Goal: Task Accomplishment & Management: Manage account settings

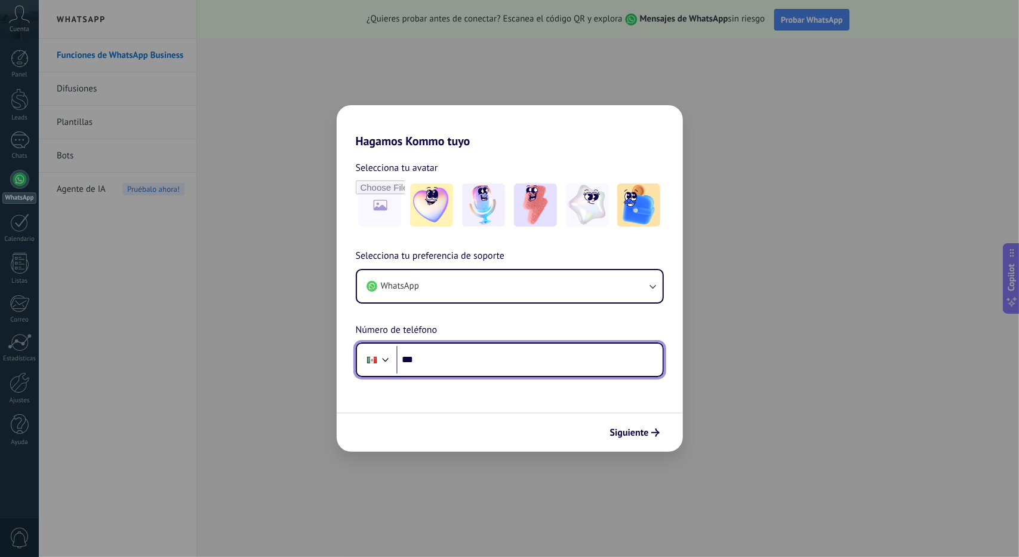
click at [479, 352] on input "***" at bounding box center [530, 359] width 266 height 27
type input "**********"
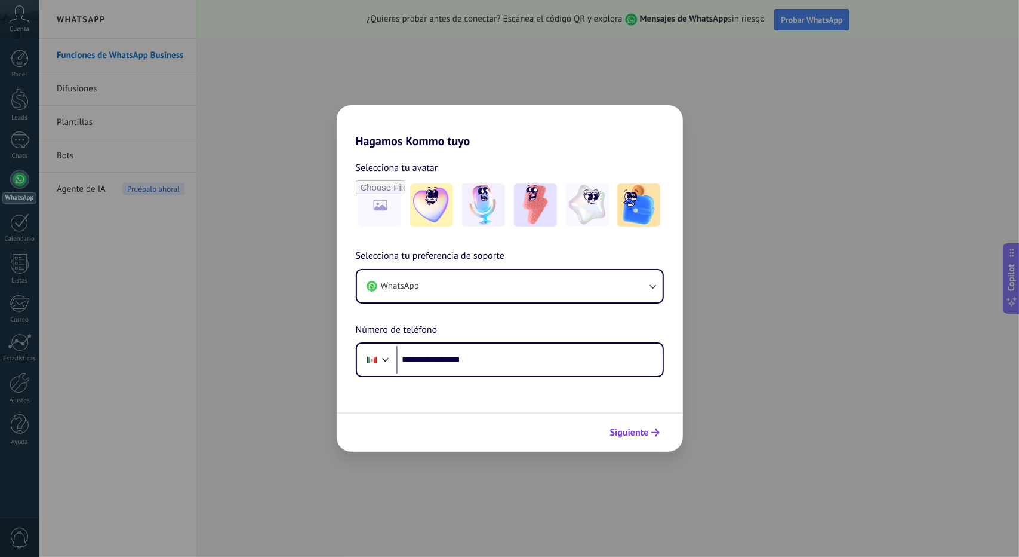
click at [640, 434] on span "Siguiente" at bounding box center [629, 432] width 39 height 8
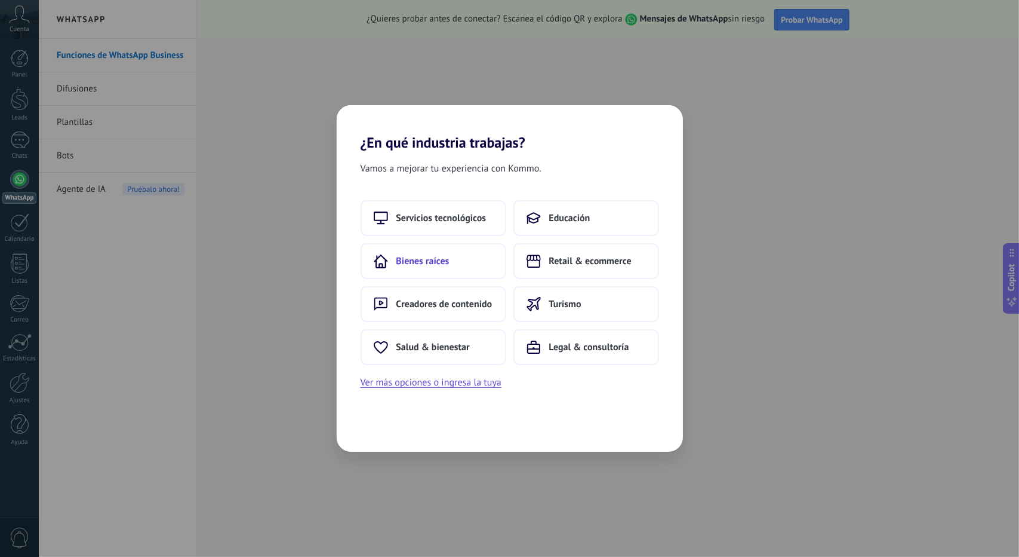
click at [411, 262] on span "Bienes raíces" at bounding box center [423, 261] width 53 height 12
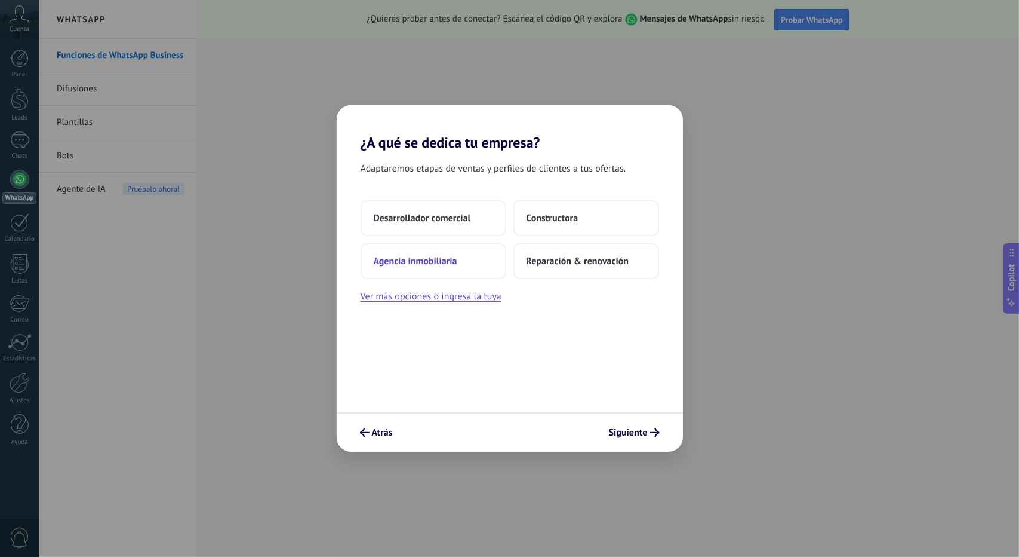
click at [430, 268] on button "Agencia inmobiliaria" at bounding box center [434, 261] width 146 height 36
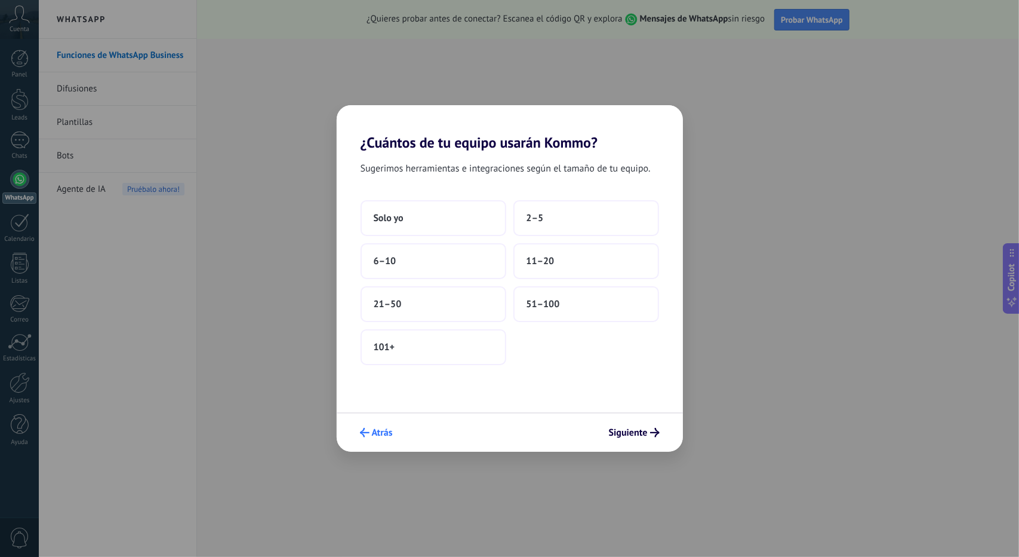
click at [397, 435] on button "Atrás" at bounding box center [377, 432] width 44 height 20
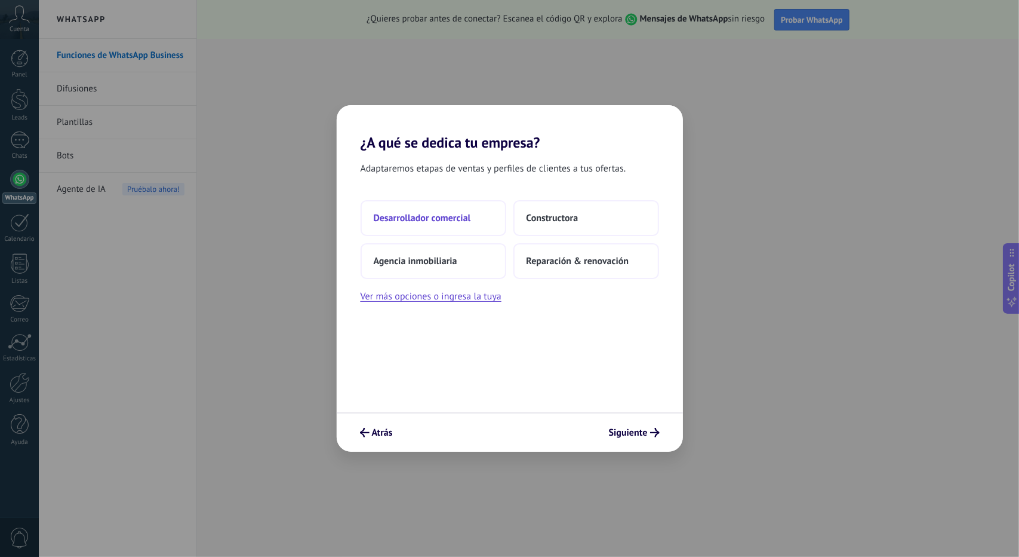
click at [448, 231] on button "Desarrollador comercial" at bounding box center [434, 218] width 146 height 36
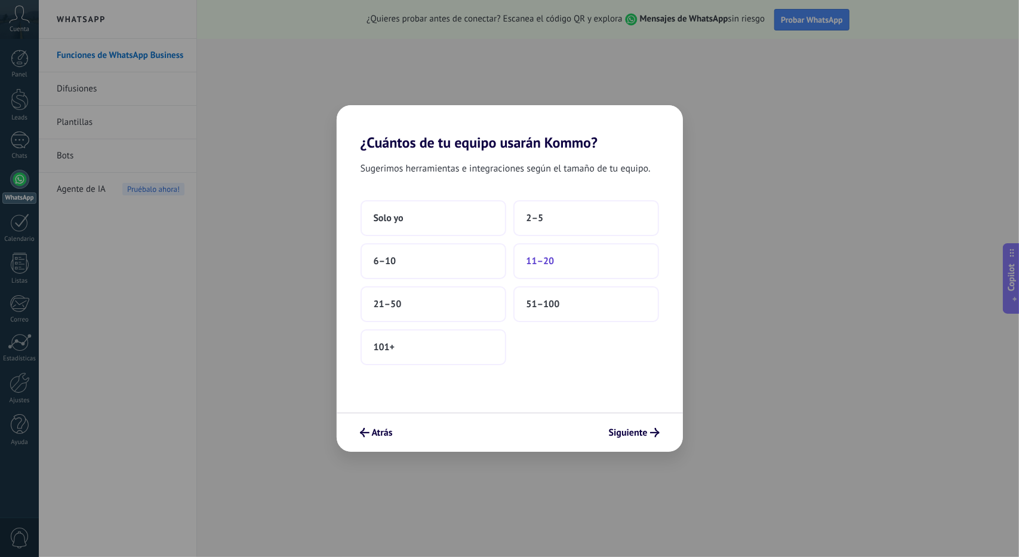
click at [550, 265] on span "11–20" at bounding box center [541, 261] width 28 height 12
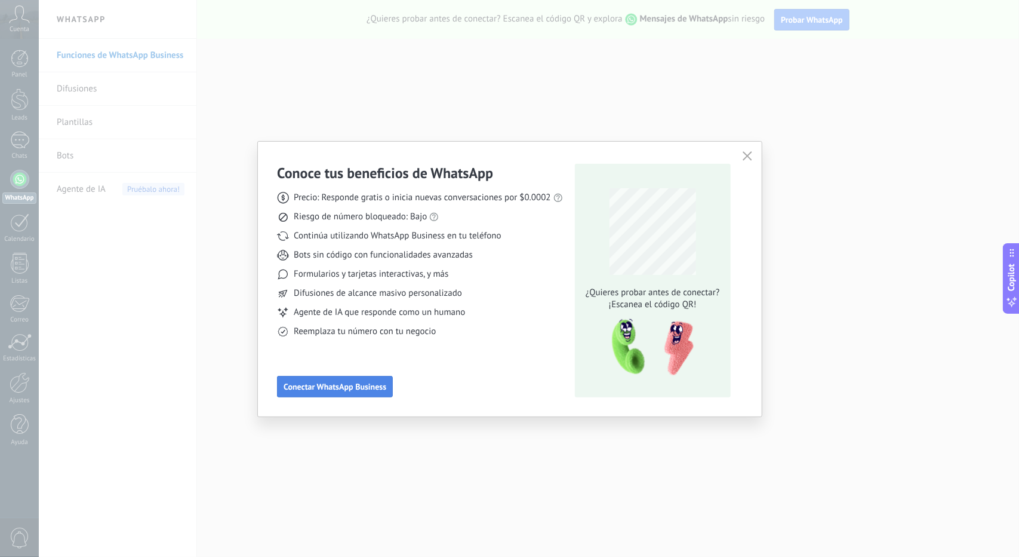
click at [344, 390] on span "Conectar WhatsApp Business" at bounding box center [335, 386] width 103 height 8
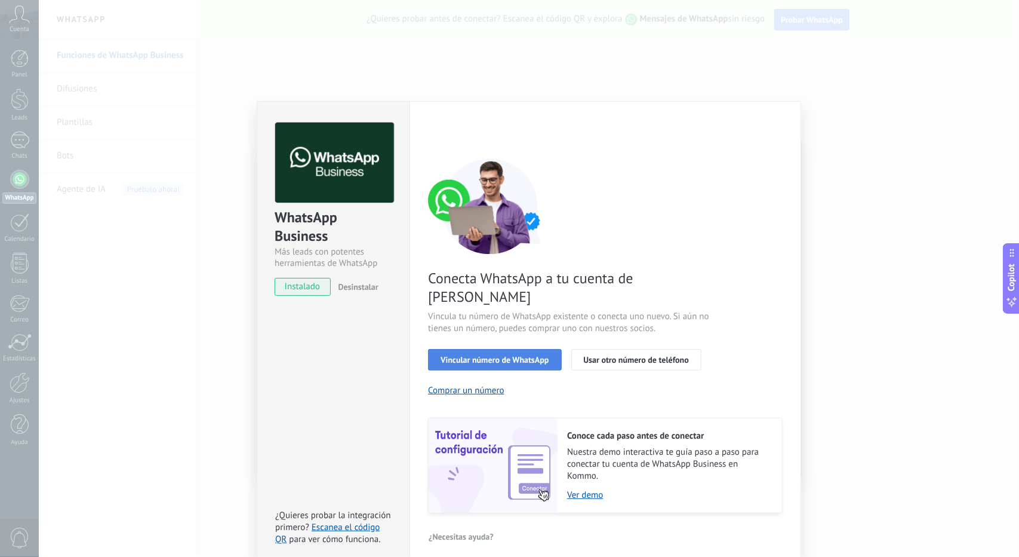
click at [500, 355] on span "Vincular número de WhatsApp" at bounding box center [495, 359] width 108 height 8
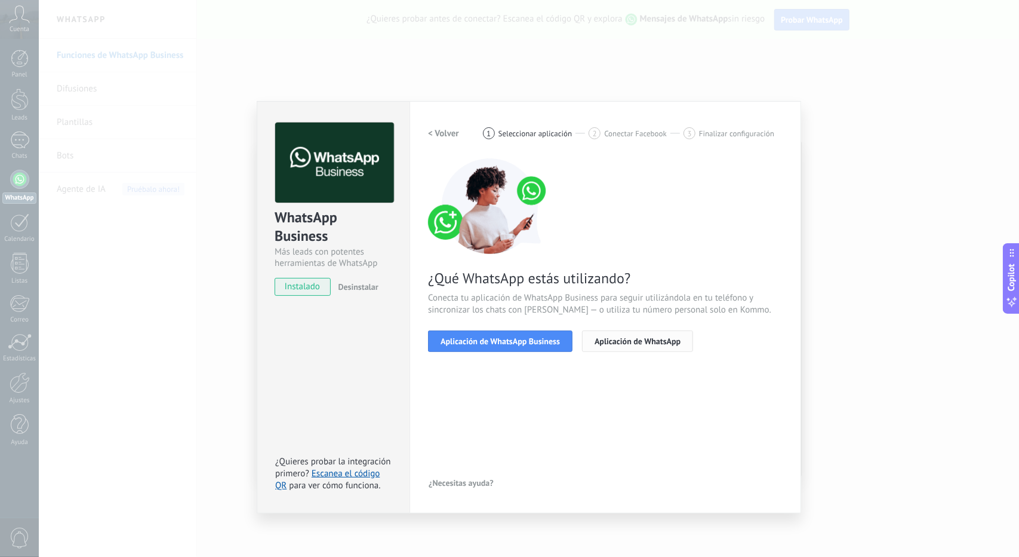
click at [634, 340] on span "Aplicación de WhatsApp" at bounding box center [638, 341] width 86 height 8
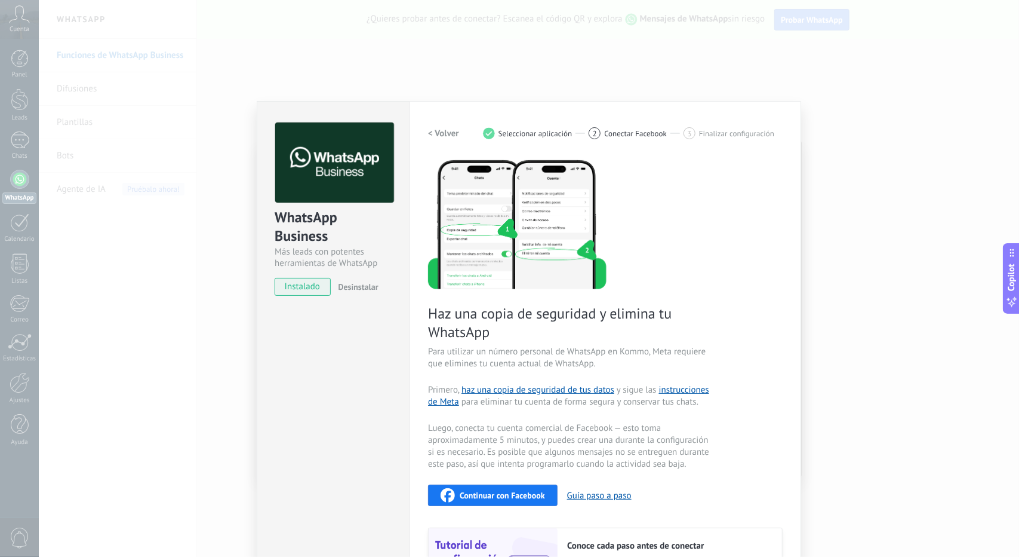
click at [444, 134] on h2 "< Volver" at bounding box center [443, 133] width 31 height 11
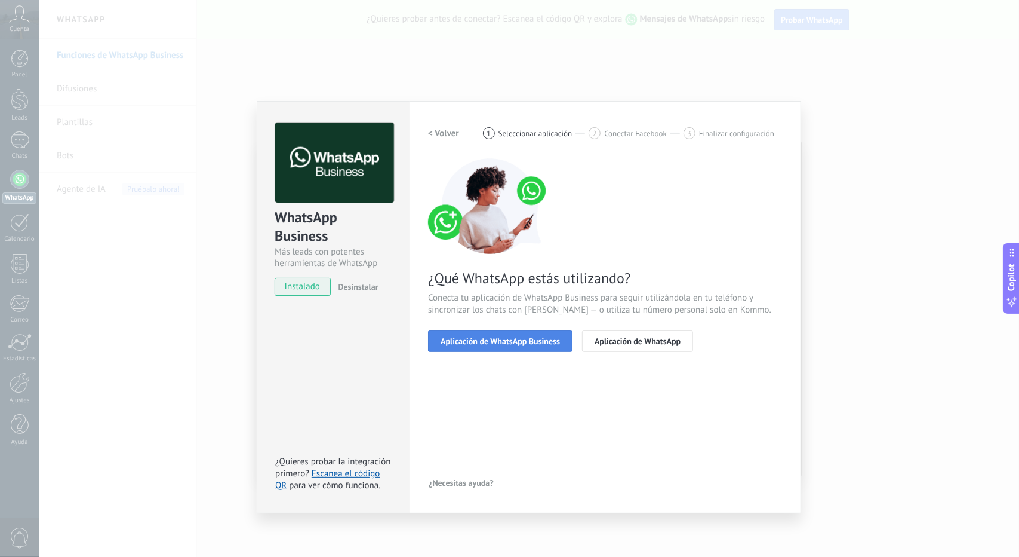
click at [505, 346] on button "Aplicación de WhatsApp Business" at bounding box center [500, 340] width 145 height 21
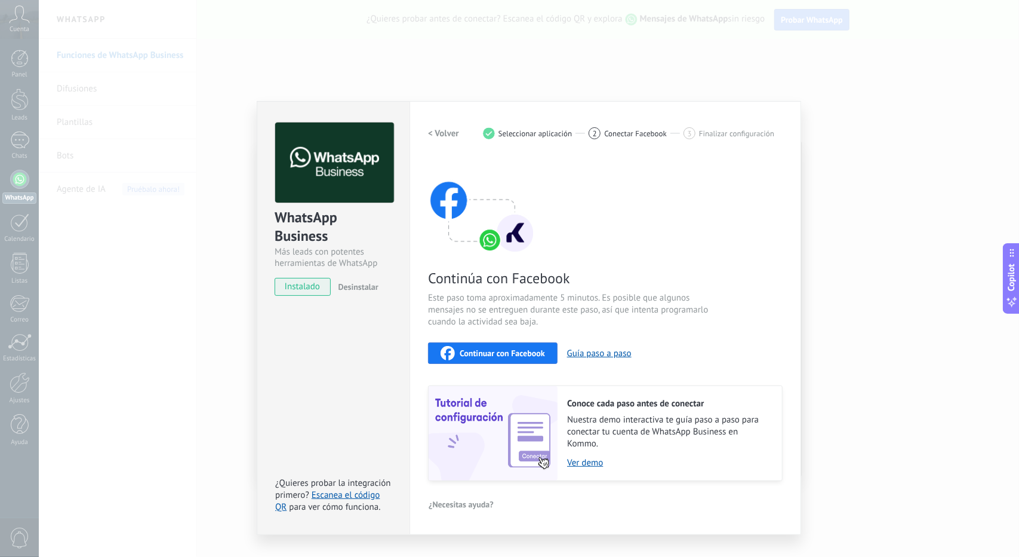
click at [505, 354] on span "Continuar con Facebook" at bounding box center [502, 353] width 85 height 8
click at [436, 133] on h2 "< Volver" at bounding box center [443, 133] width 31 height 11
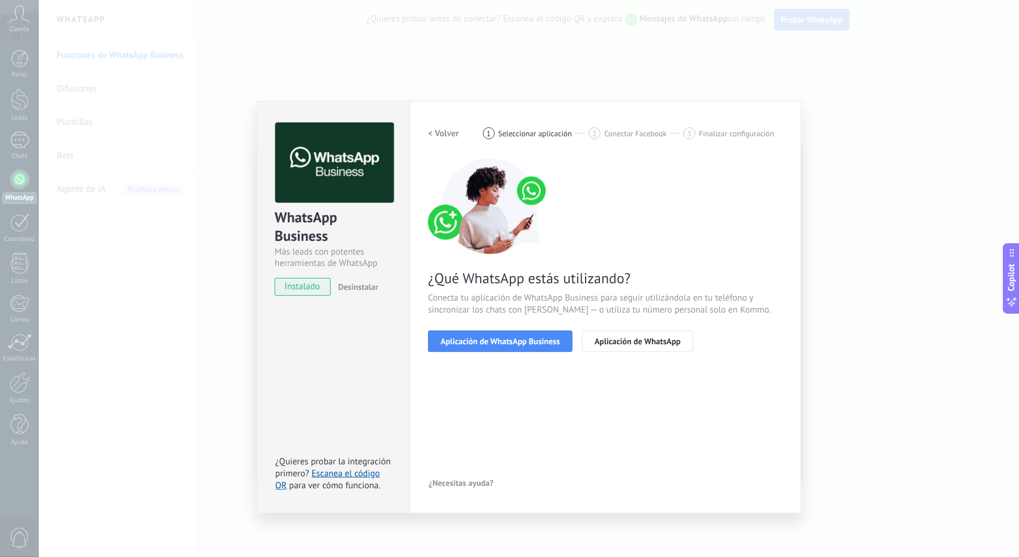
click at [436, 133] on h2 "< Volver" at bounding box center [443, 133] width 31 height 11
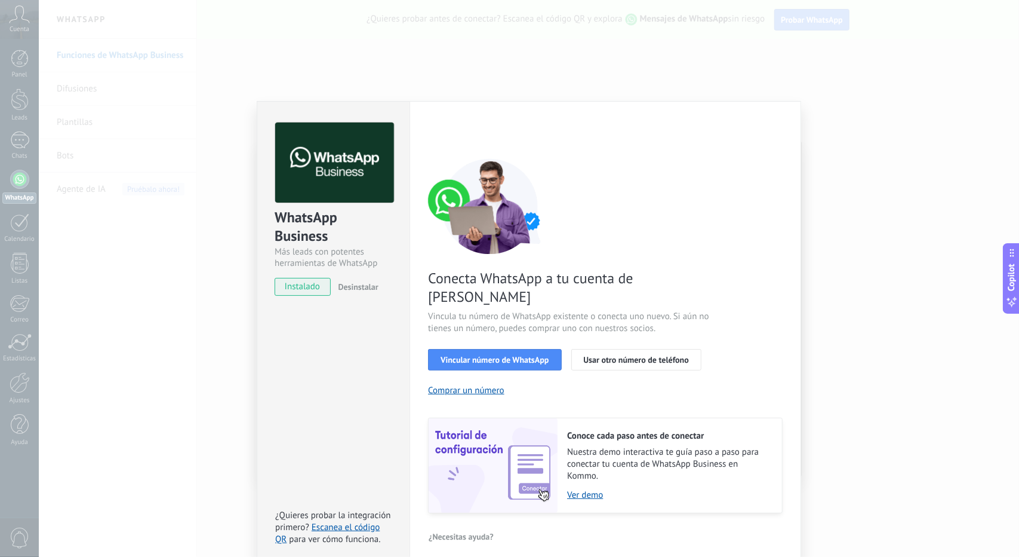
click at [874, 317] on div "WhatsApp Business Más leads con potentes herramientas de WhatsApp instalado Des…" at bounding box center [529, 278] width 981 height 557
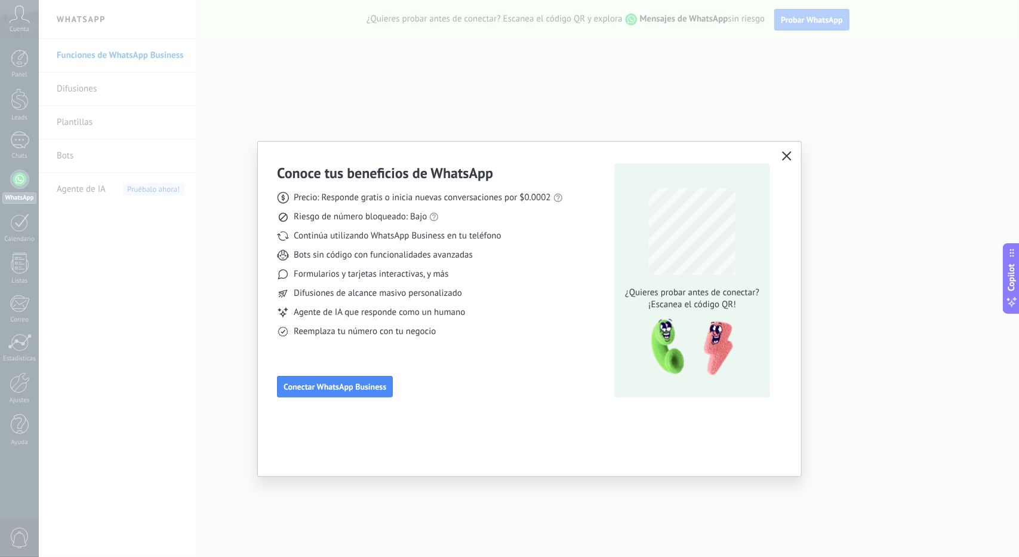
click at [876, 388] on div "Conoce tus beneficios de WhatsApp Precio: Responde gratis o inicia nuevas conve…" at bounding box center [509, 278] width 1019 height 557
click at [792, 159] on button "button" at bounding box center [787, 156] width 16 height 17
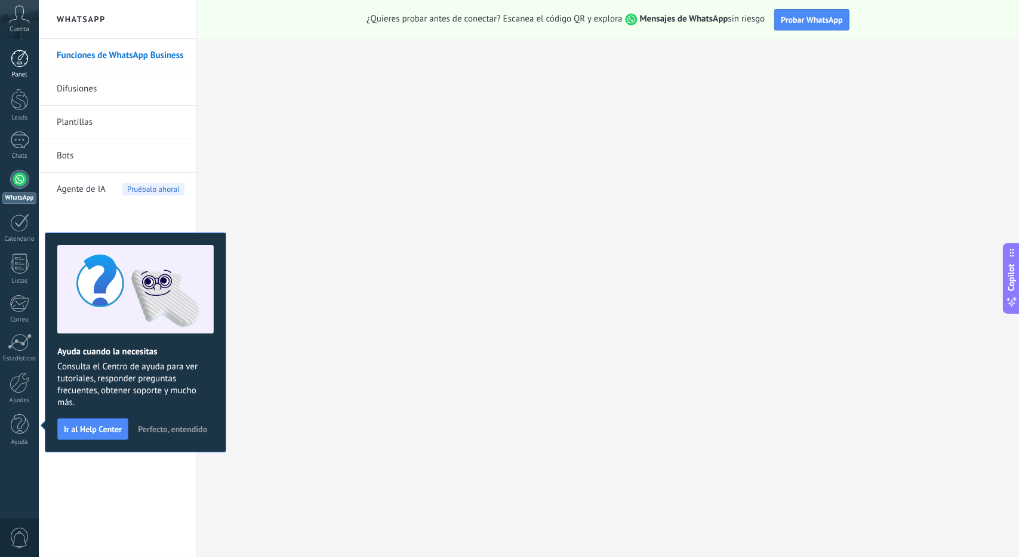
click at [17, 64] on div at bounding box center [20, 59] width 18 height 18
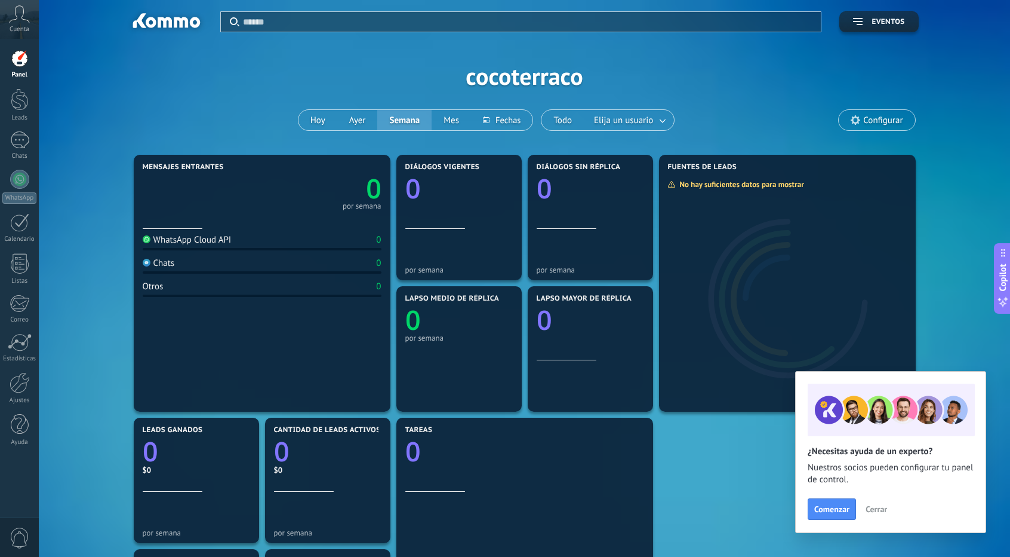
click at [878, 513] on span "Cerrar" at bounding box center [876, 509] width 21 height 8
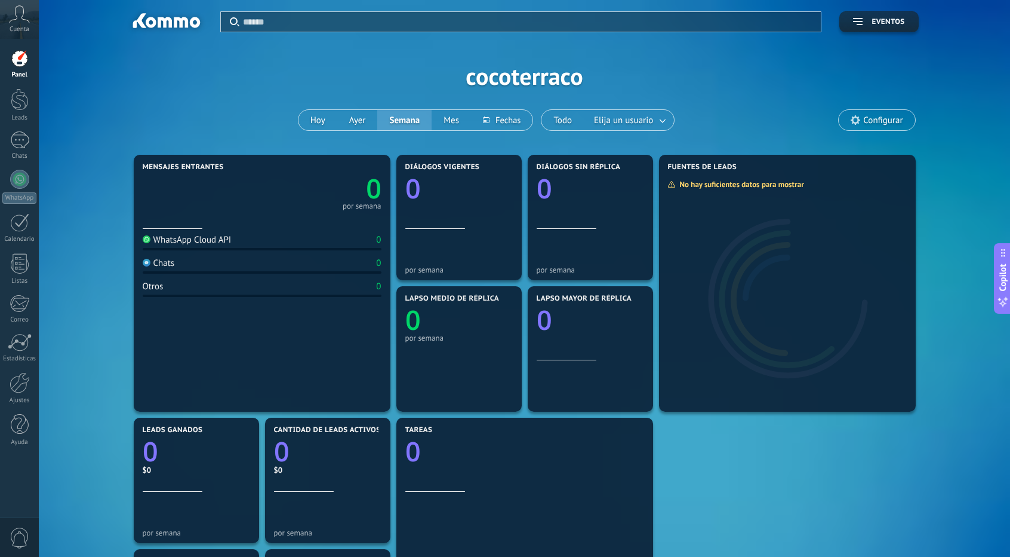
click at [835, 121] on div "Aplicar Eventos cocoterraco [DATE] [DATE] Semana Mes Todo Elija un usuario Conf…" at bounding box center [525, 76] width 936 height 152
click at [853, 122] on icon at bounding box center [856, 120] width 10 height 10
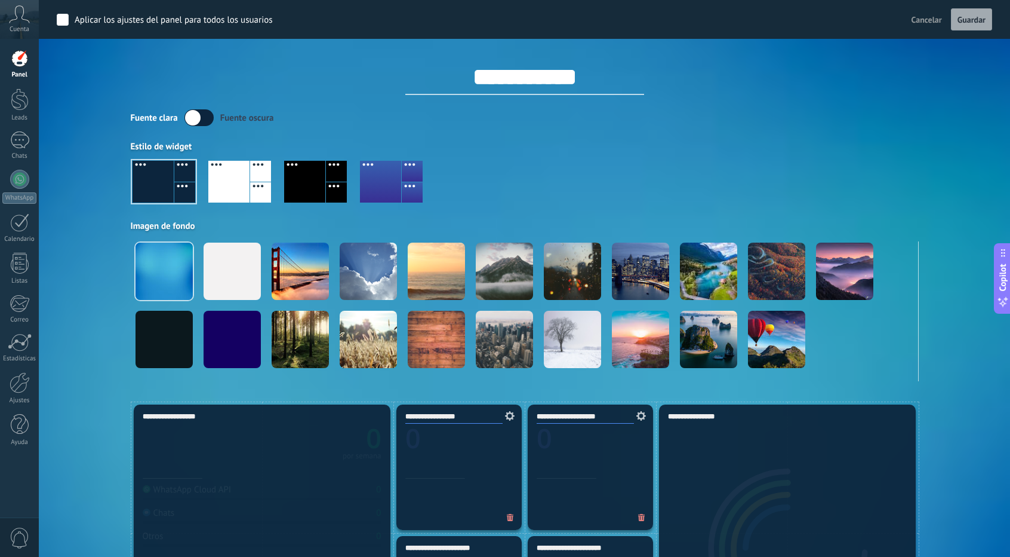
click at [775, 148] on div "Estilo de widget" at bounding box center [525, 146] width 788 height 11
click at [23, 68] on link "Panel" at bounding box center [19, 64] width 39 height 29
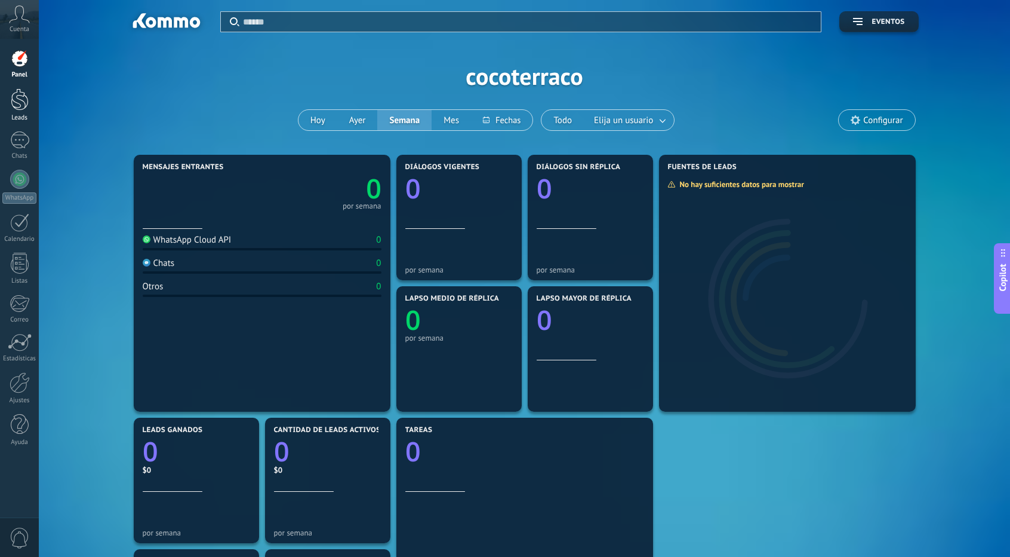
click at [17, 101] on div at bounding box center [20, 99] width 18 height 22
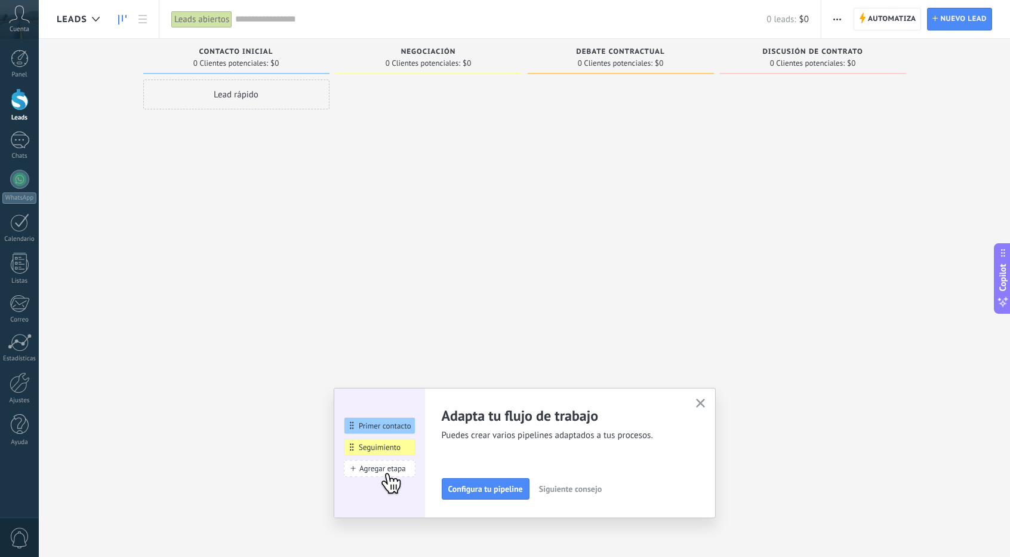
click at [705, 406] on icon "button" at bounding box center [700, 402] width 9 height 9
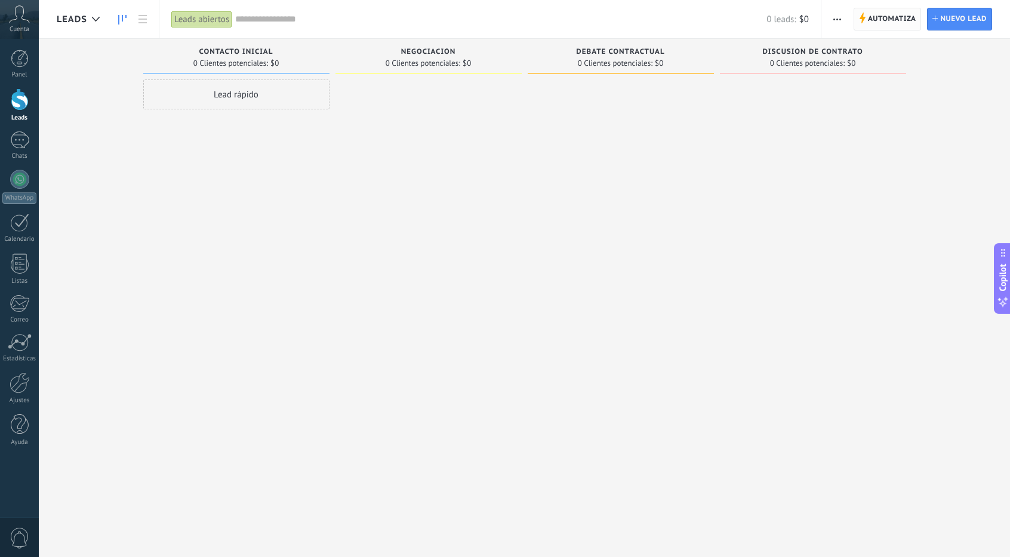
click at [903, 24] on span "Automatiza" at bounding box center [892, 18] width 48 height 21
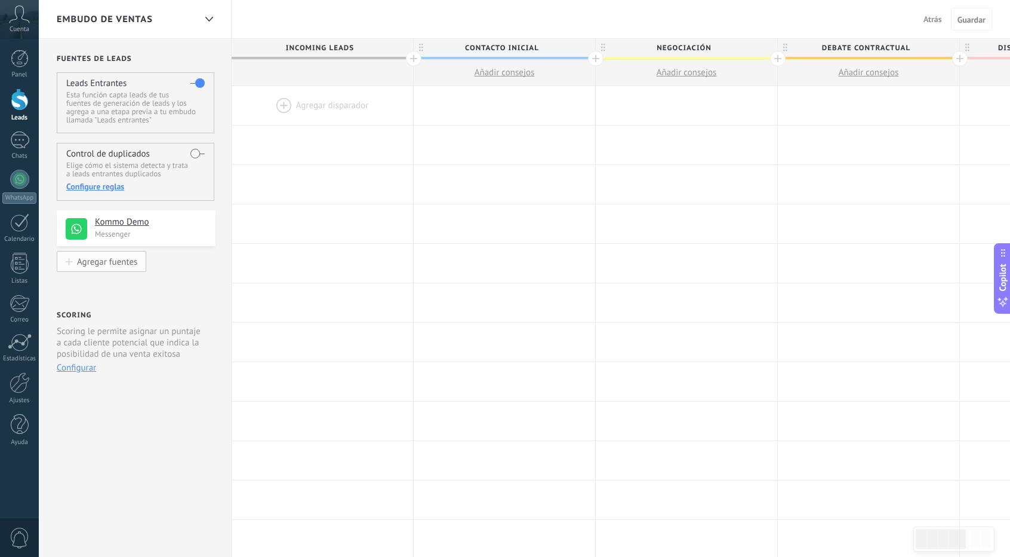
click at [102, 262] on div "Agregar fuentes" at bounding box center [107, 261] width 60 height 10
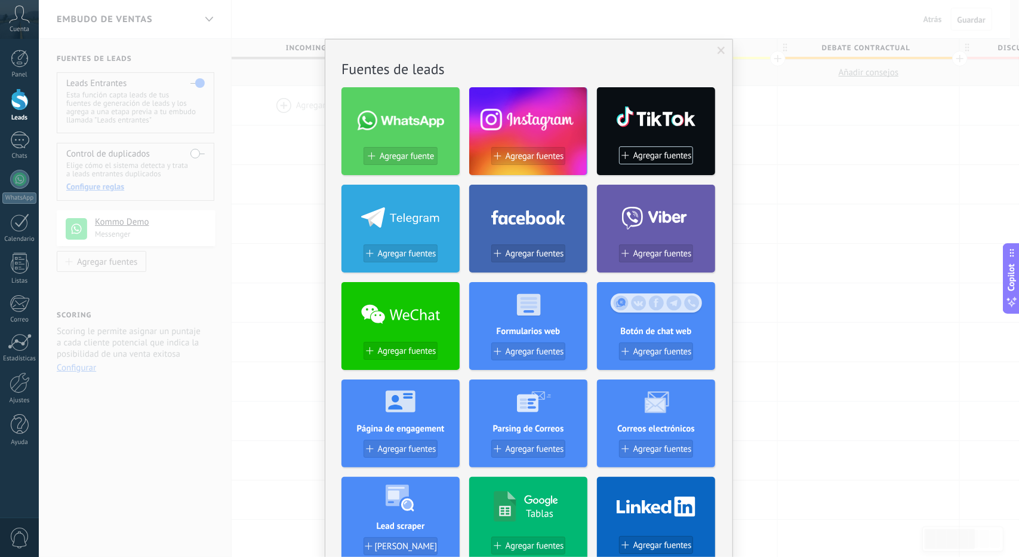
click at [290, 271] on div "No hay resultados Fuentes de leads Agregar fuente Agregar fuentes Agregar fuent…" at bounding box center [529, 278] width 981 height 557
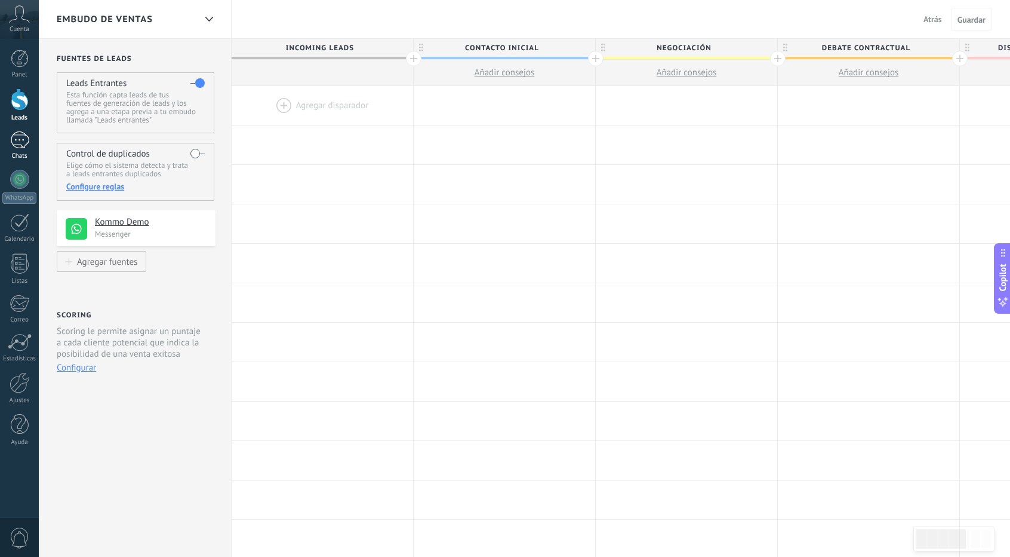
click at [19, 139] on div at bounding box center [19, 139] width 19 height 17
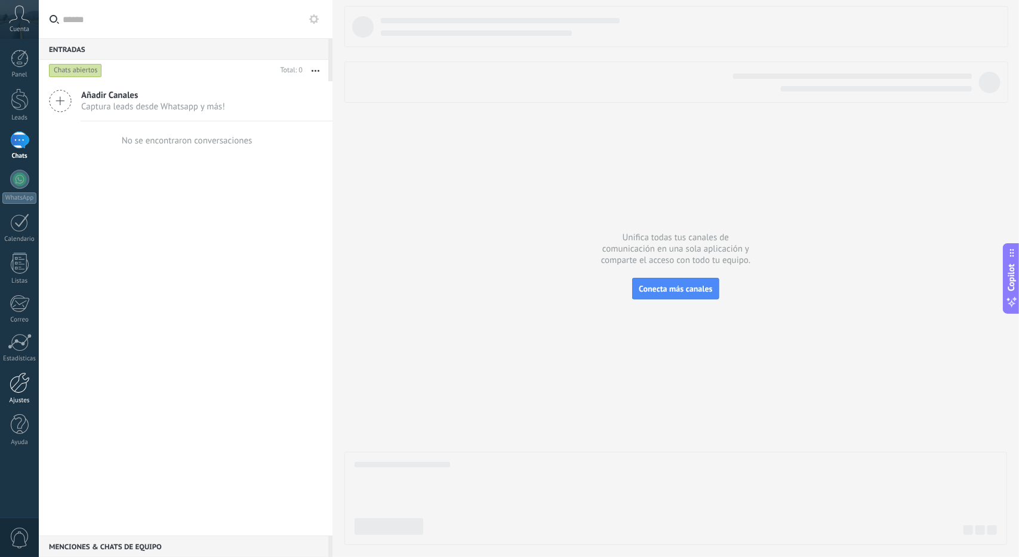
click at [20, 385] on div at bounding box center [20, 382] width 20 height 21
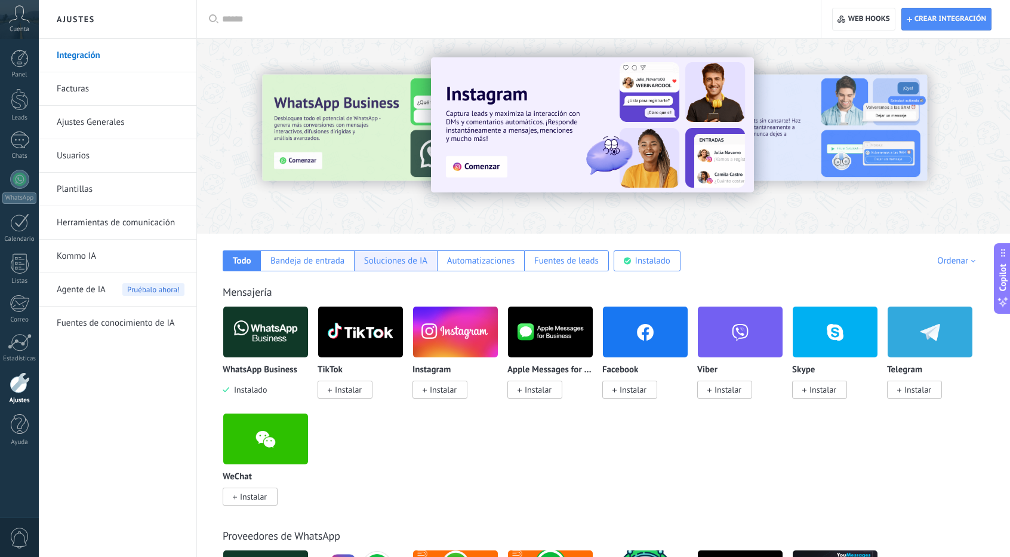
click at [406, 261] on div "Soluciones de IA" at bounding box center [395, 260] width 63 height 11
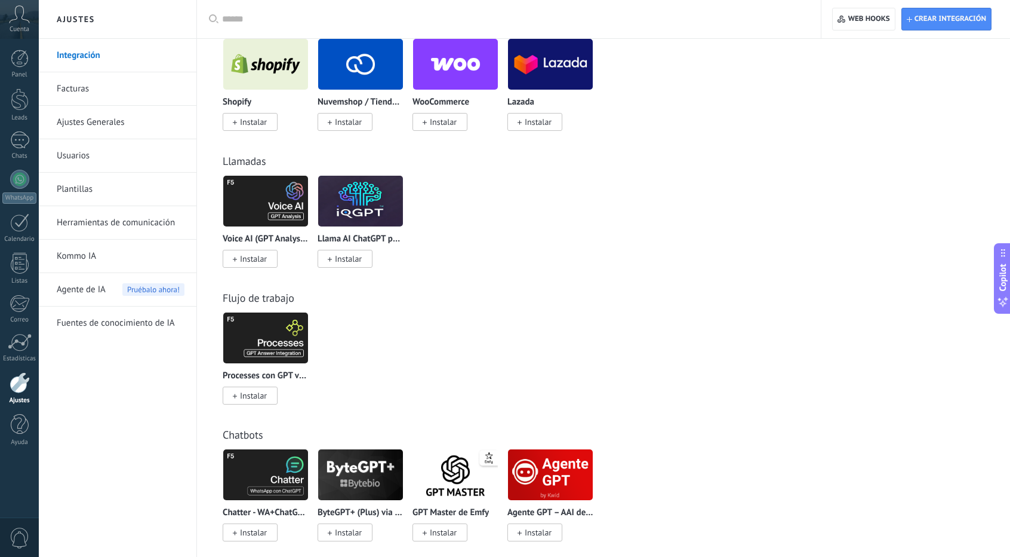
scroll to position [269, 0]
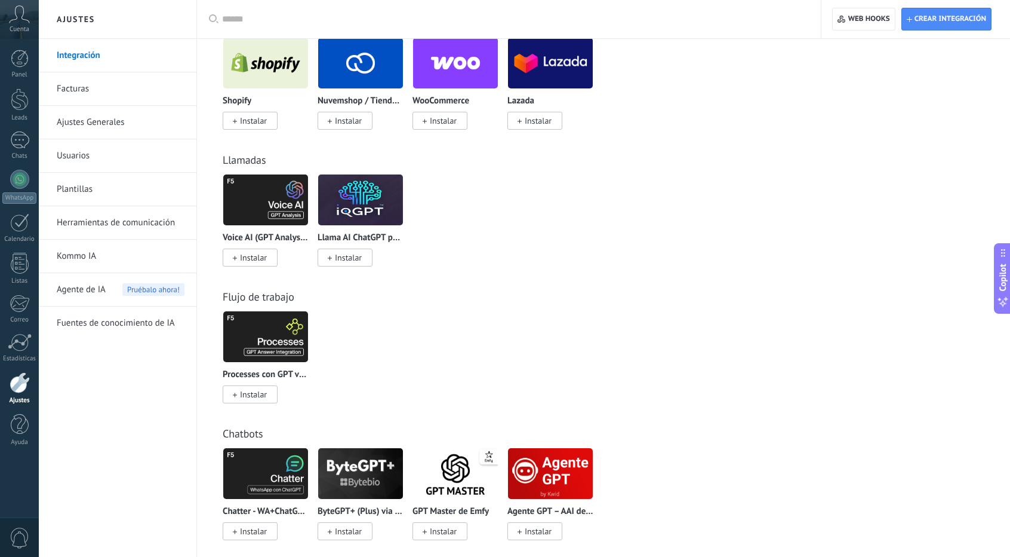
click at [342, 259] on span "Instalar" at bounding box center [348, 257] width 27 height 11
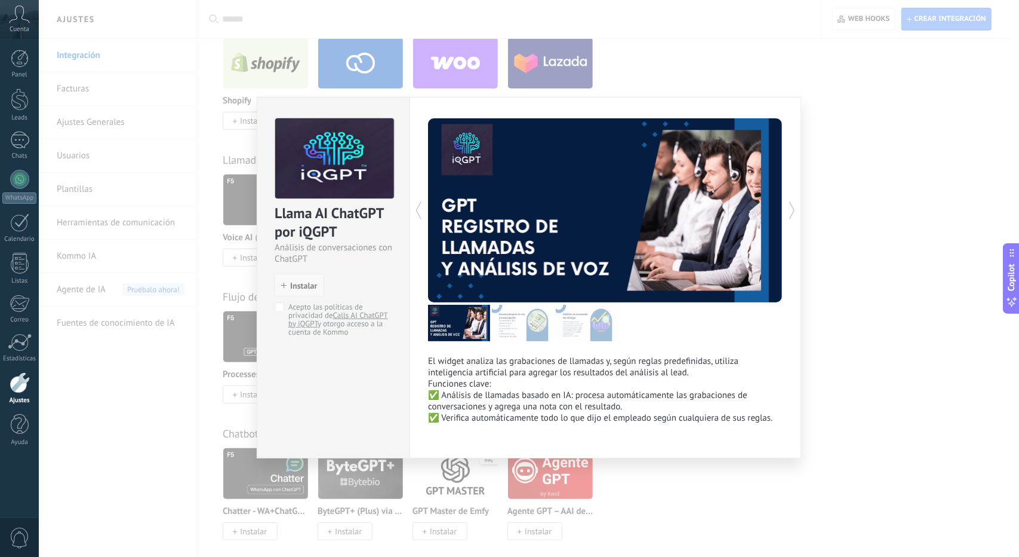
click at [293, 286] on span "Instalar" at bounding box center [303, 285] width 27 height 8
click at [297, 284] on span "Instalar" at bounding box center [303, 285] width 27 height 8
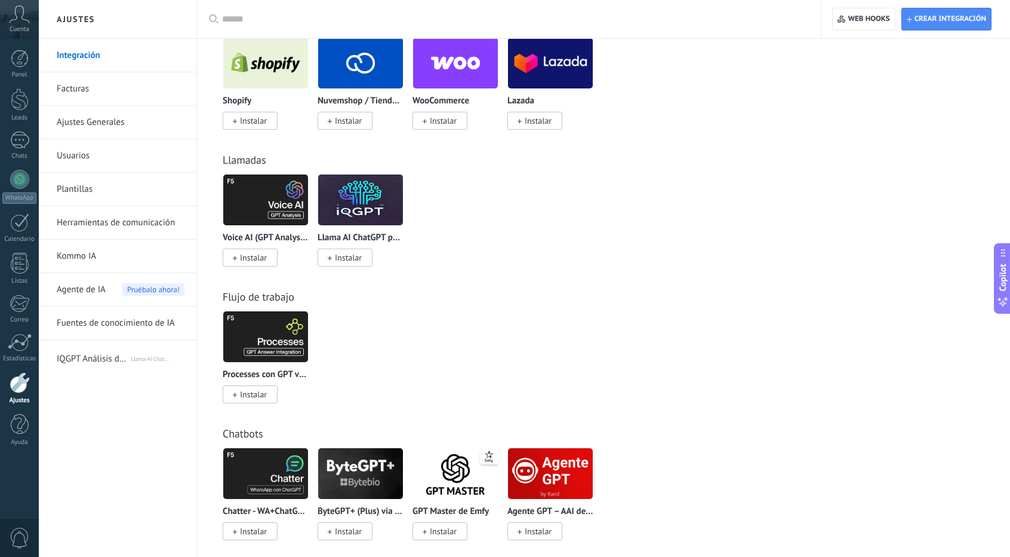
click at [253, 396] on span "Instalar" at bounding box center [253, 394] width 27 height 11
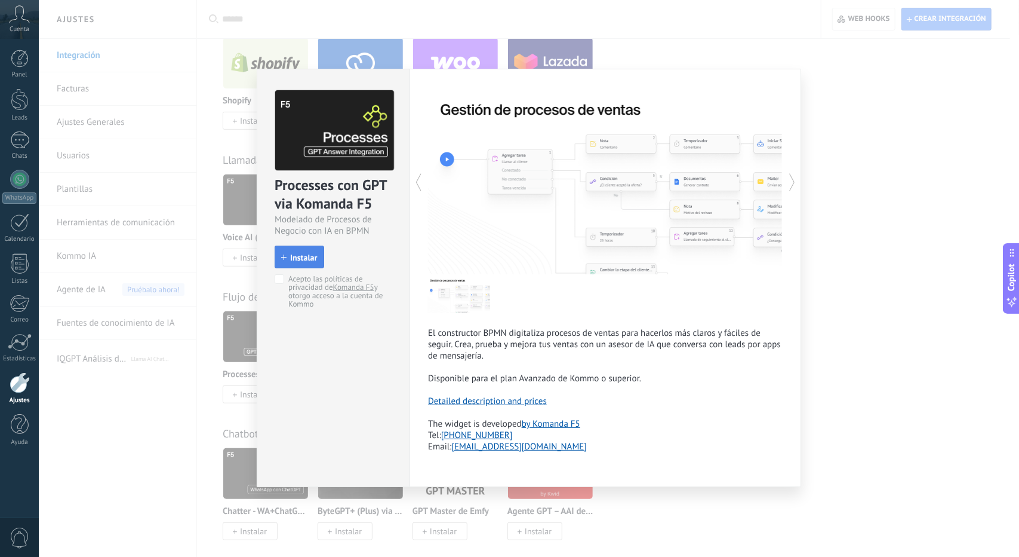
click at [303, 257] on span "Instalar" at bounding box center [303, 257] width 27 height 8
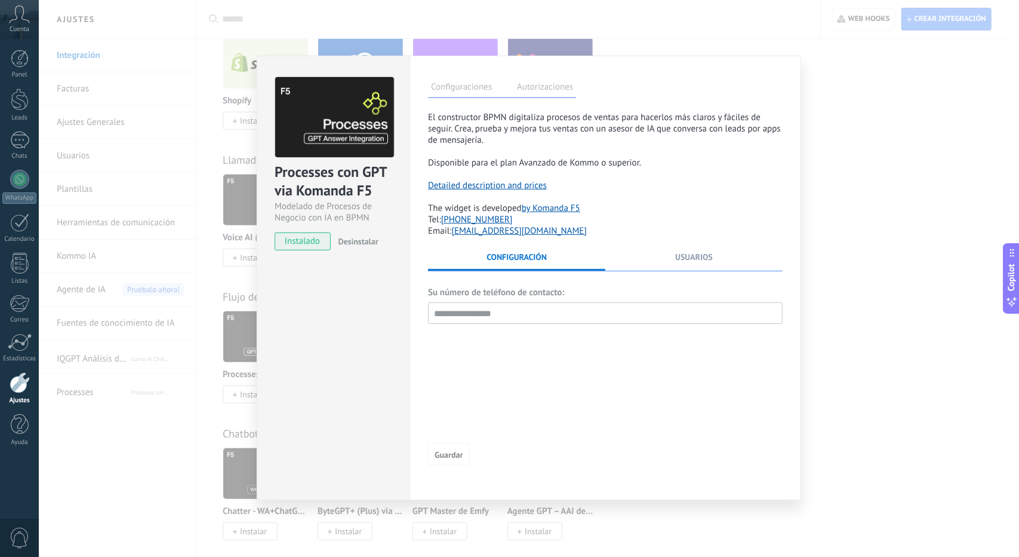
click at [297, 243] on span "instalado" at bounding box center [302, 241] width 54 height 18
click at [884, 119] on div "Processes con GPT via Komanda F5 Modelado de Procesos de Negocio con IA en BPMN…" at bounding box center [529, 278] width 981 height 557
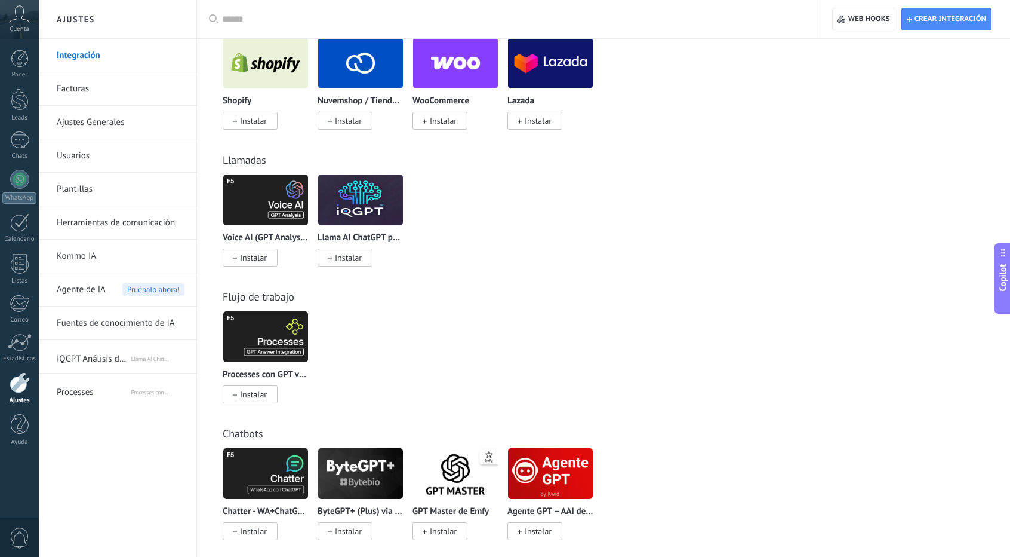
click at [247, 260] on span "Instalar" at bounding box center [253, 257] width 27 height 11
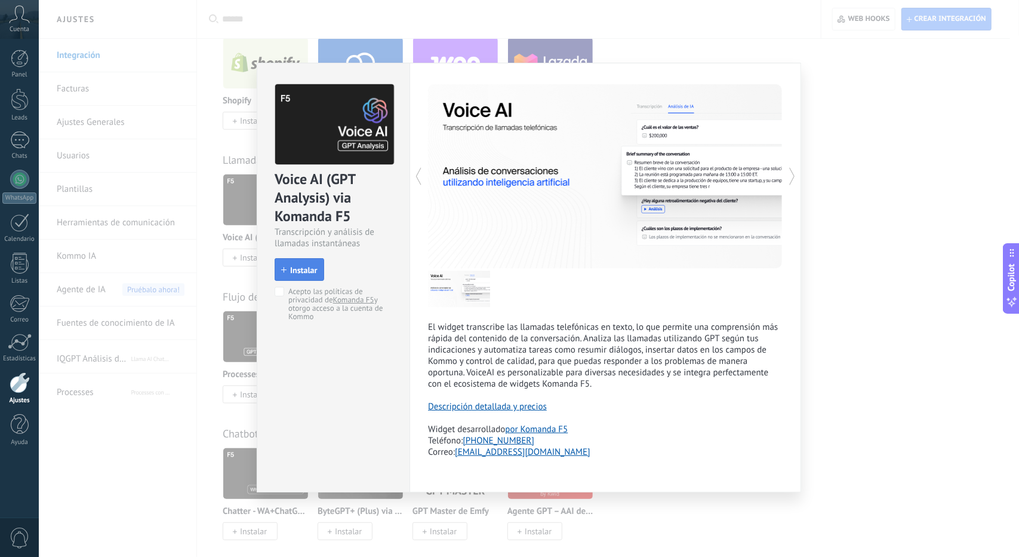
click at [303, 271] on span "Instalar" at bounding box center [303, 270] width 27 height 8
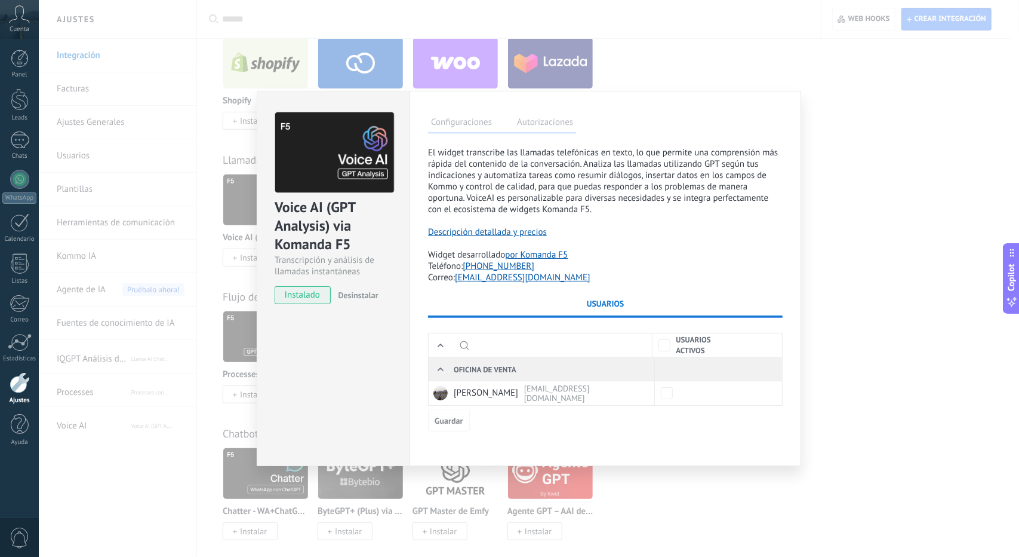
click at [944, 175] on div "Voice AI (GPT Analysis) via Komanda F5 Transcripción y análisis de llamadas ins…" at bounding box center [529, 278] width 981 height 557
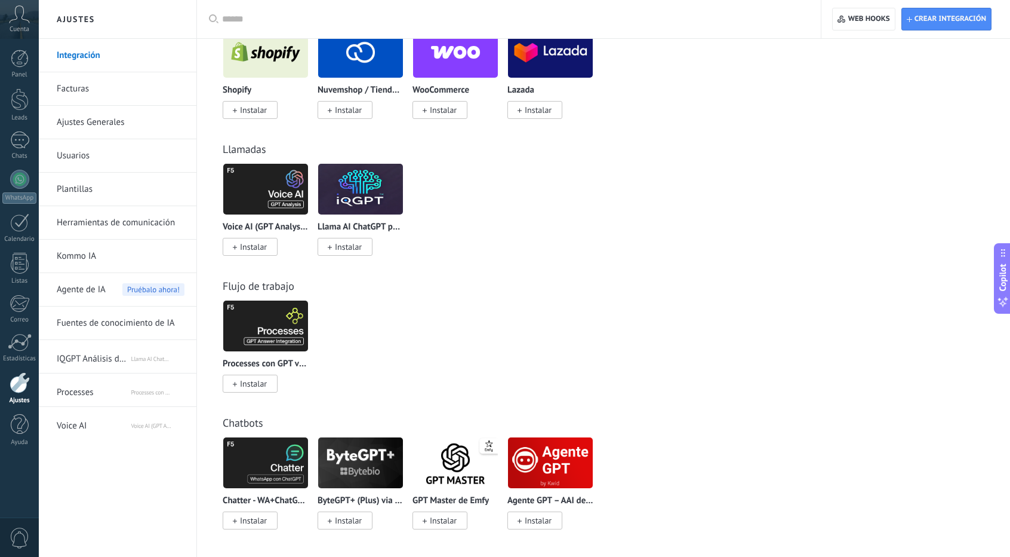
scroll to position [281, 0]
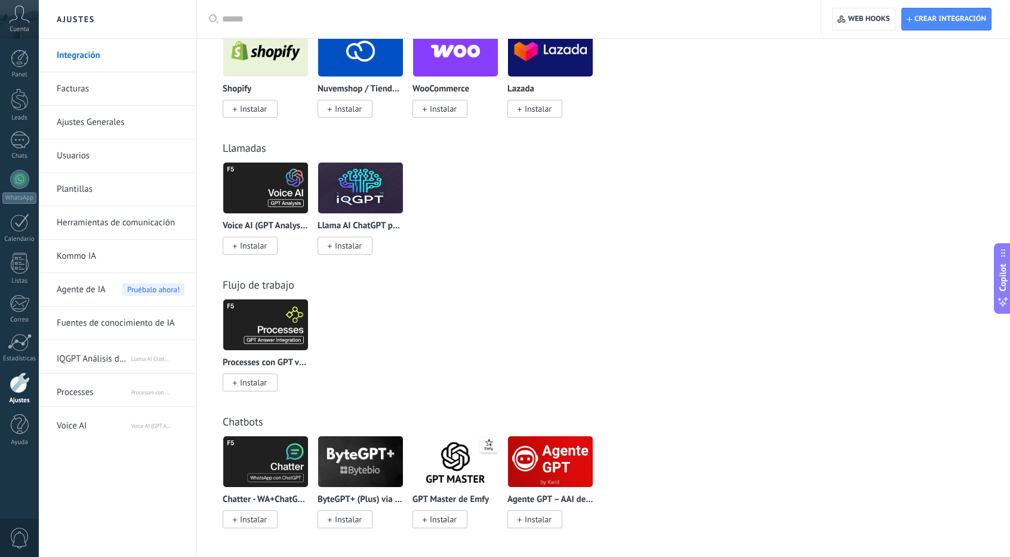
click at [447, 522] on span "Instalar" at bounding box center [443, 519] width 27 height 11
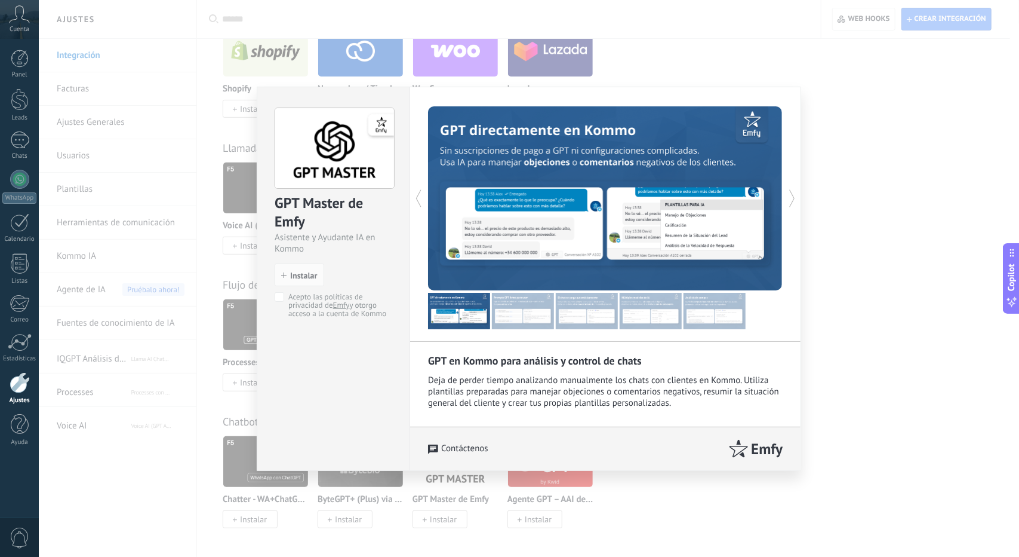
click at [880, 376] on div "GPT Master de Emfy Asistente y Ayudante IA en Kommo install Instalar Acepto las…" at bounding box center [529, 278] width 981 height 557
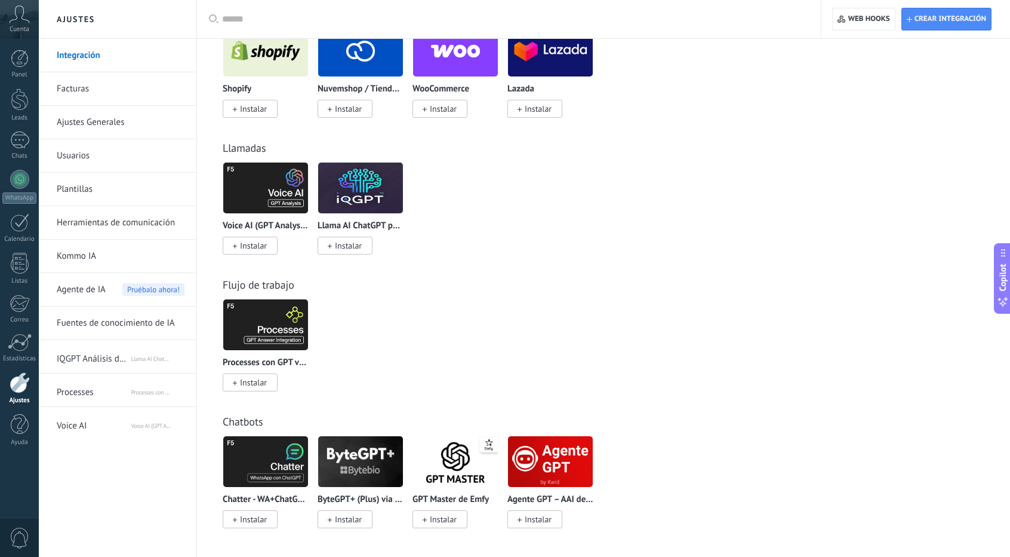
click at [538, 521] on span "Instalar" at bounding box center [538, 519] width 27 height 11
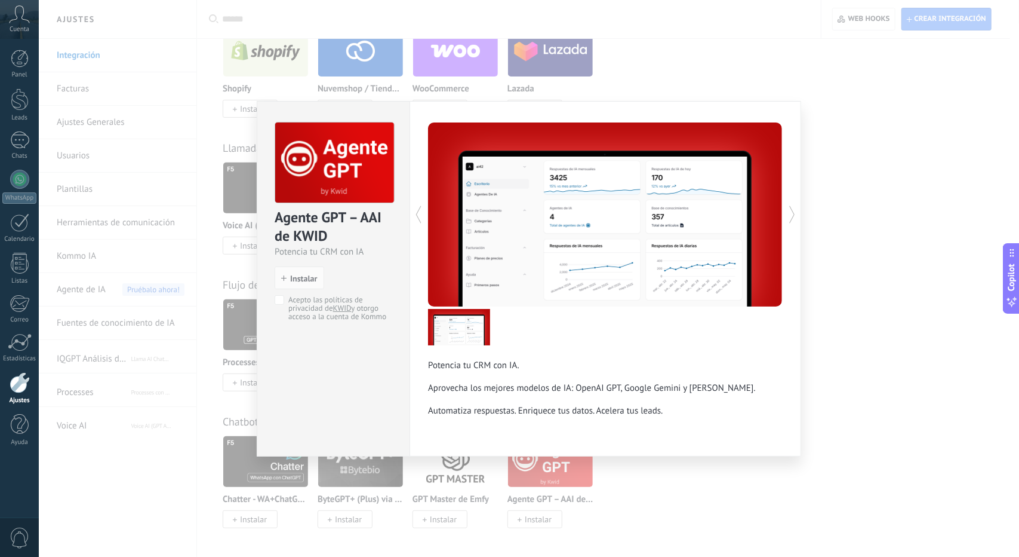
click at [893, 456] on div "Agente GPT – AAI de KWID Potencia tu CRM con IA install Instalar Acepto las pol…" at bounding box center [529, 278] width 981 height 557
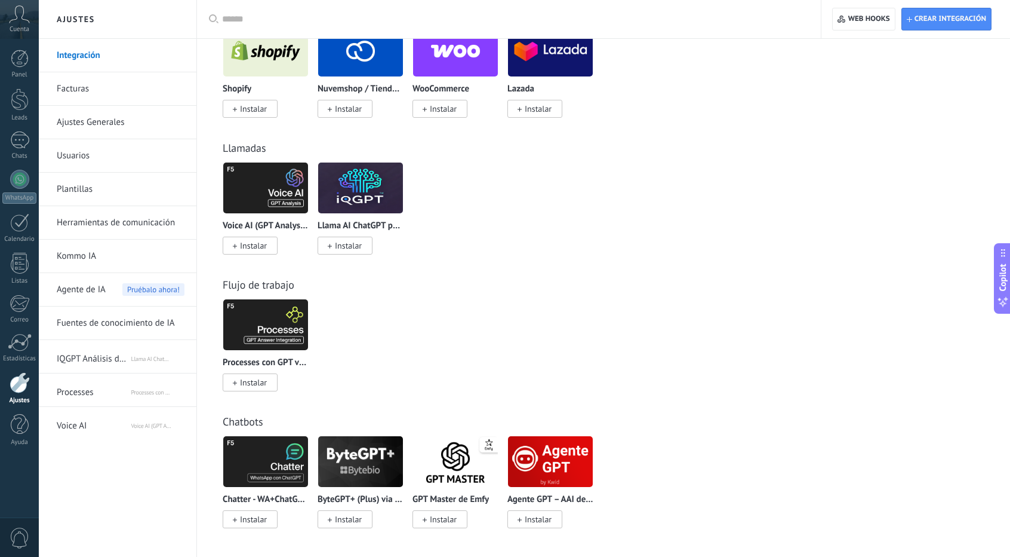
click at [345, 519] on span "Instalar" at bounding box center [348, 519] width 27 height 11
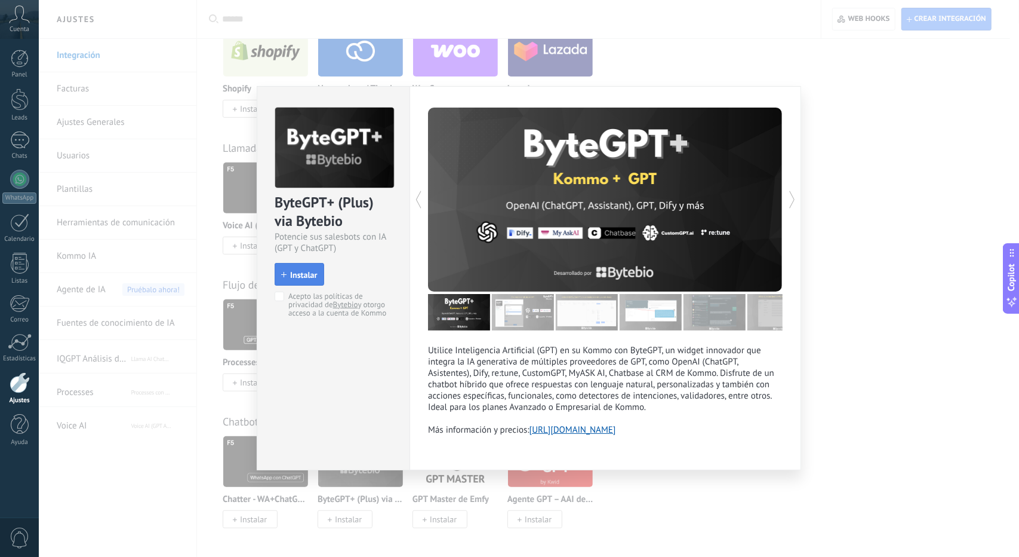
click at [299, 275] on span "Instalar" at bounding box center [303, 275] width 27 height 8
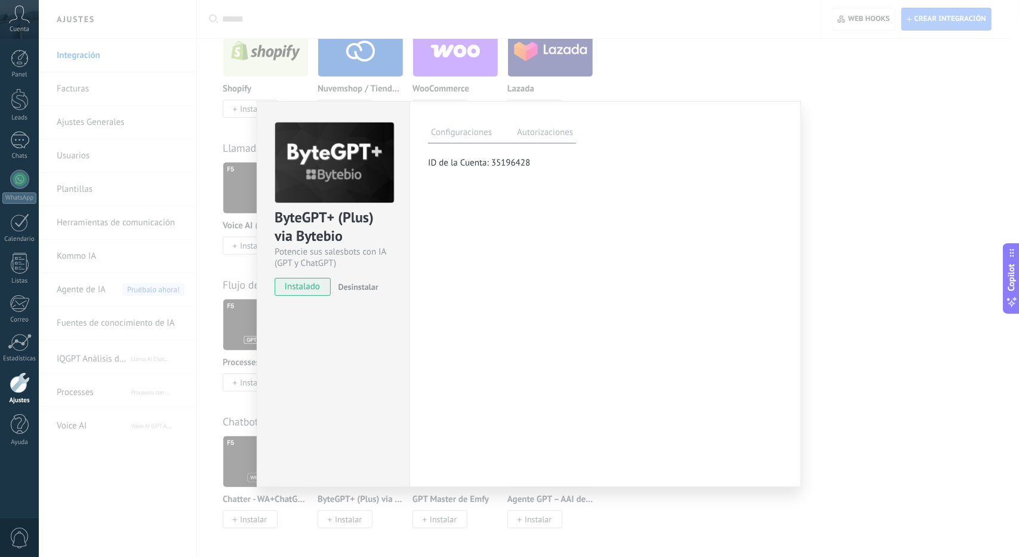
click at [903, 199] on div "ByteGPT+ (Plus) via Bytebio Potencie sus salesbots con IA (GPT y ChatGPT) insta…" at bounding box center [529, 278] width 981 height 557
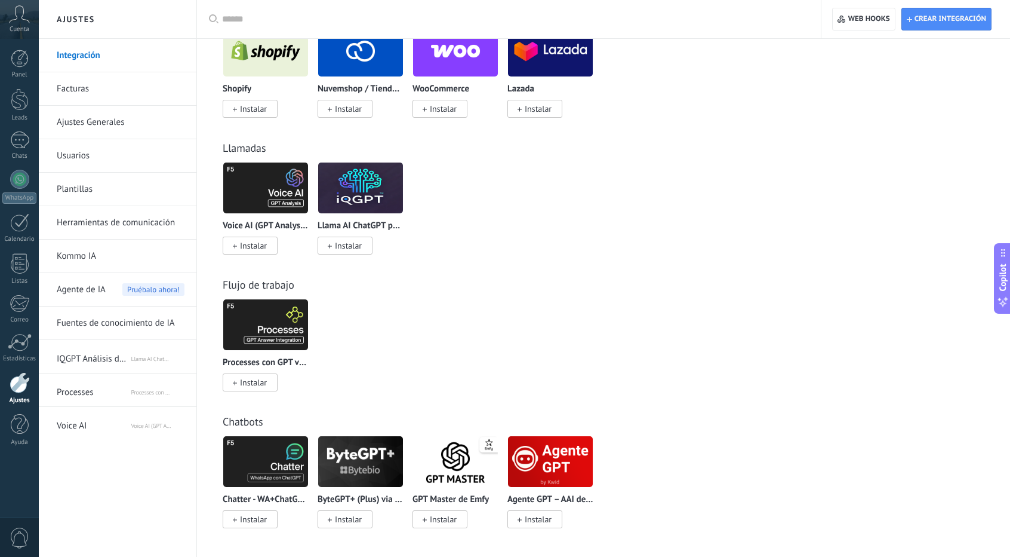
click at [248, 520] on span "Instalar" at bounding box center [253, 519] width 27 height 11
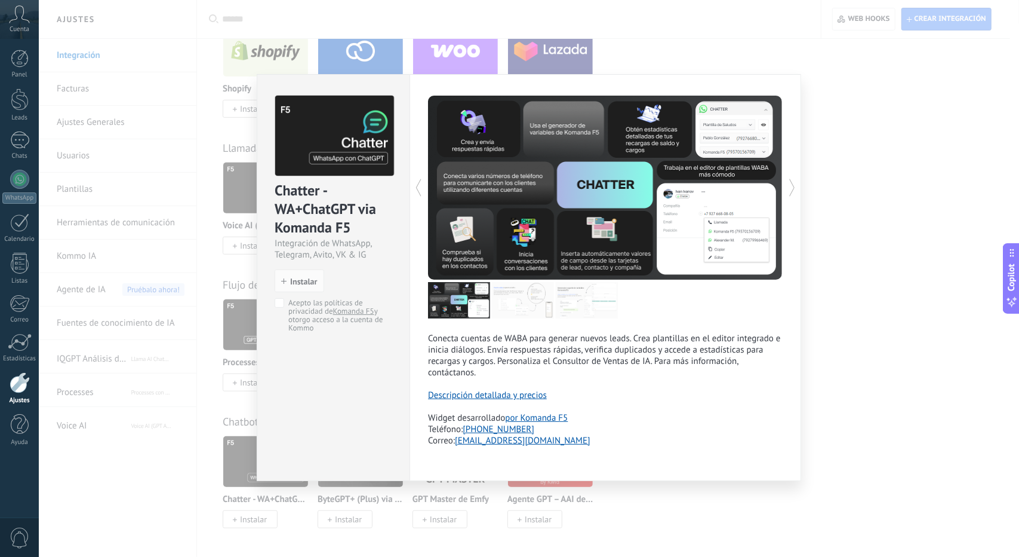
click at [893, 330] on div "Chatter - WA+ChatGPT via Komanda F5 Integración de WhatsApp, Telegram, [PERSON_…" at bounding box center [529, 278] width 981 height 557
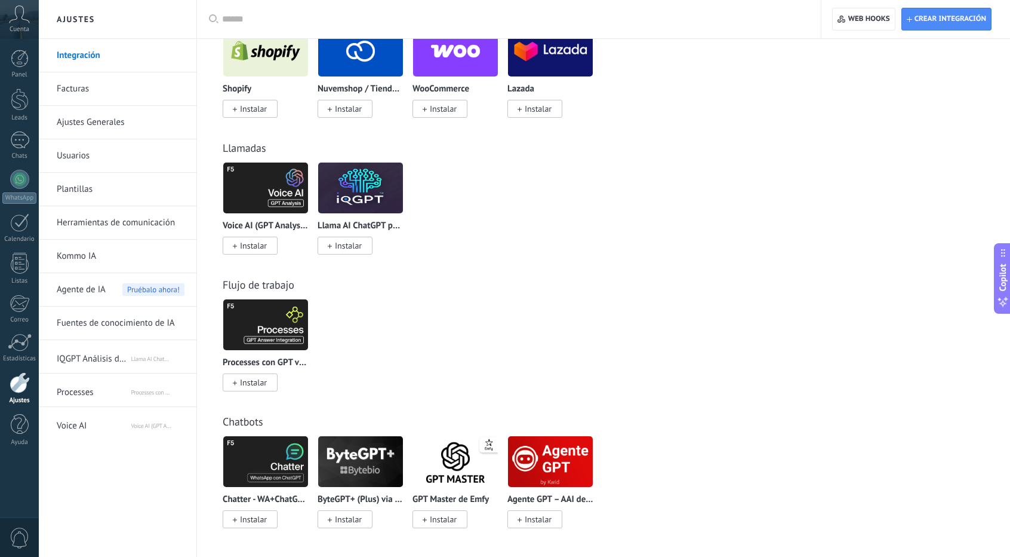
click at [87, 260] on link "Kommo IA" at bounding box center [121, 255] width 128 height 33
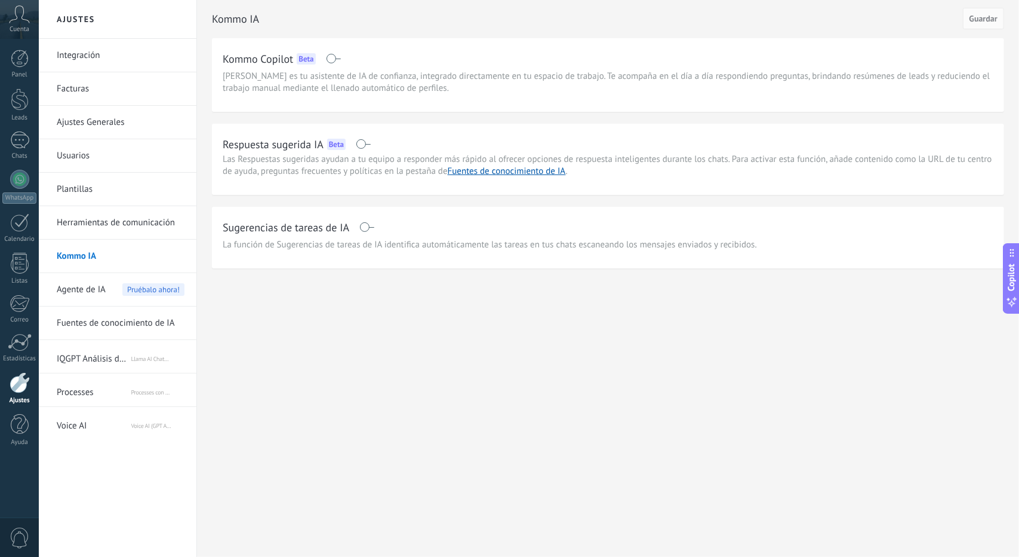
click at [104, 288] on span "Agente de IA" at bounding box center [81, 289] width 49 height 33
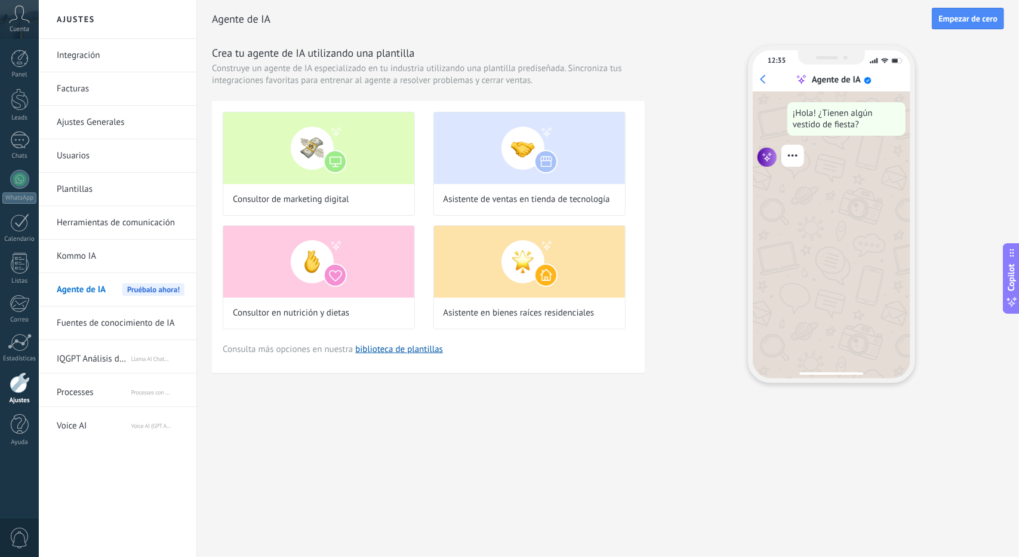
click at [115, 324] on link "Fuentes de conocimiento de IA" at bounding box center [121, 322] width 128 height 33
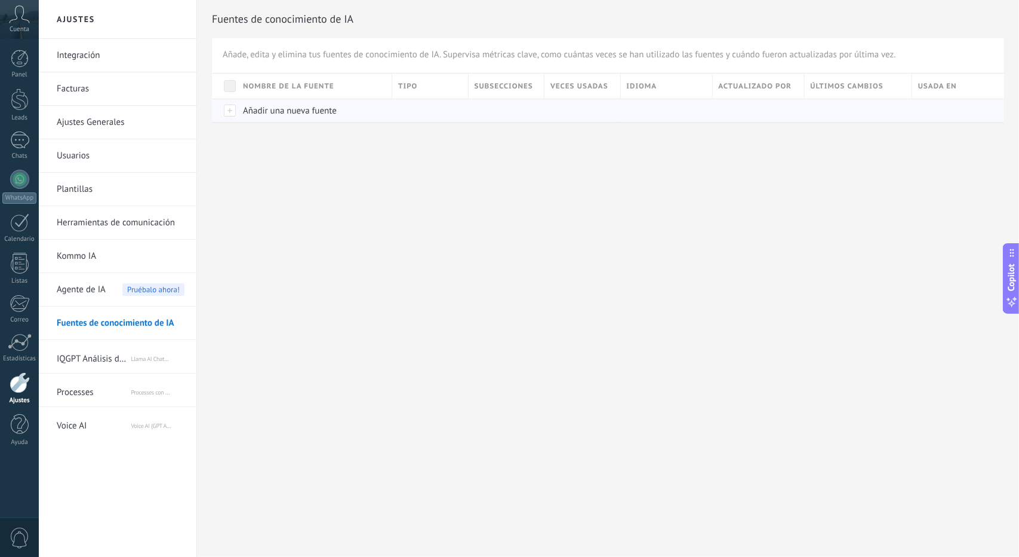
click at [310, 114] on span "Añadir una nueva fuente" at bounding box center [290, 110] width 94 height 11
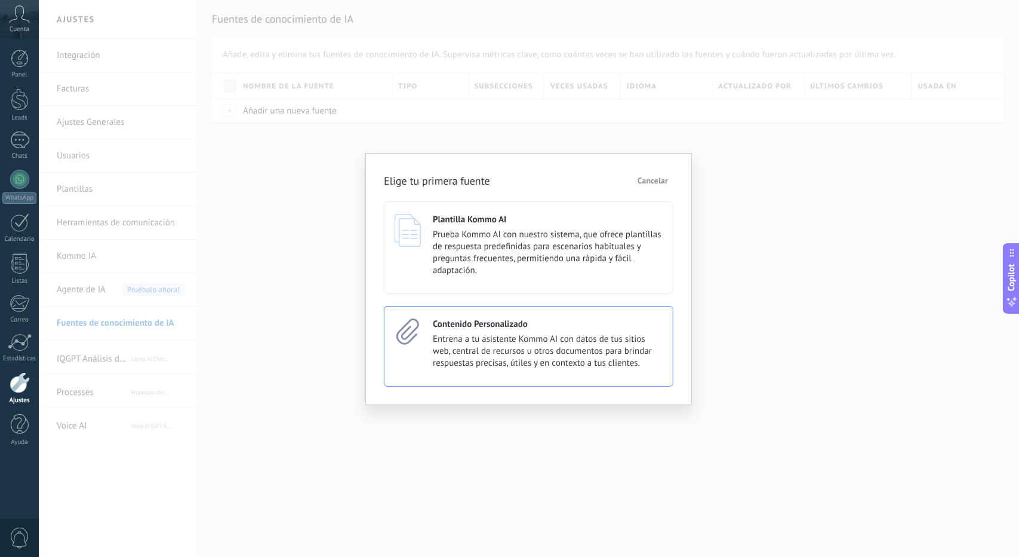
click at [583, 361] on span "Entrena a tu asistente Kommo AI con datos de tus sitios web, central de recurso…" at bounding box center [548, 351] width 230 height 36
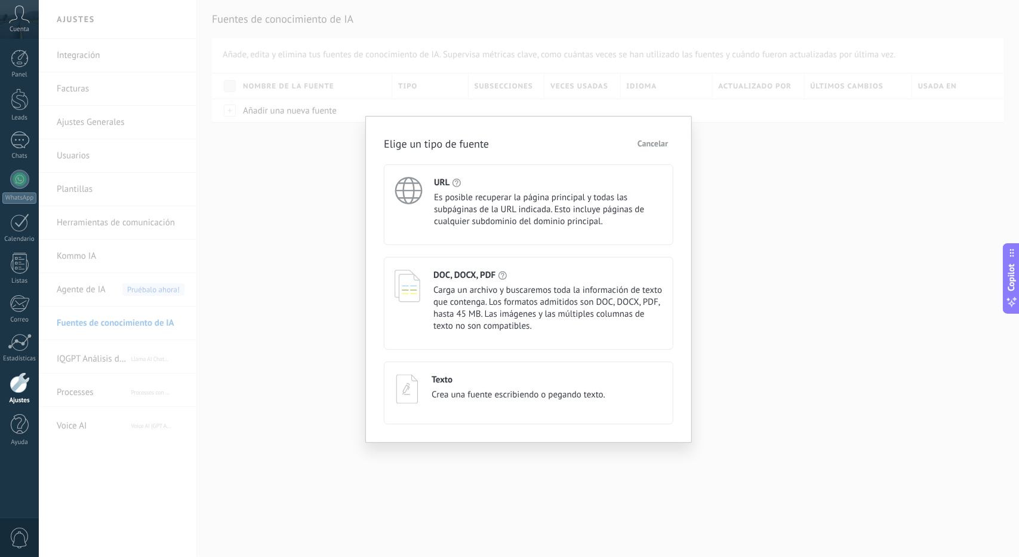
click at [532, 225] on span "Es posible recuperar la página principal y todas las subpáginas de la URL indic…" at bounding box center [548, 210] width 229 height 36
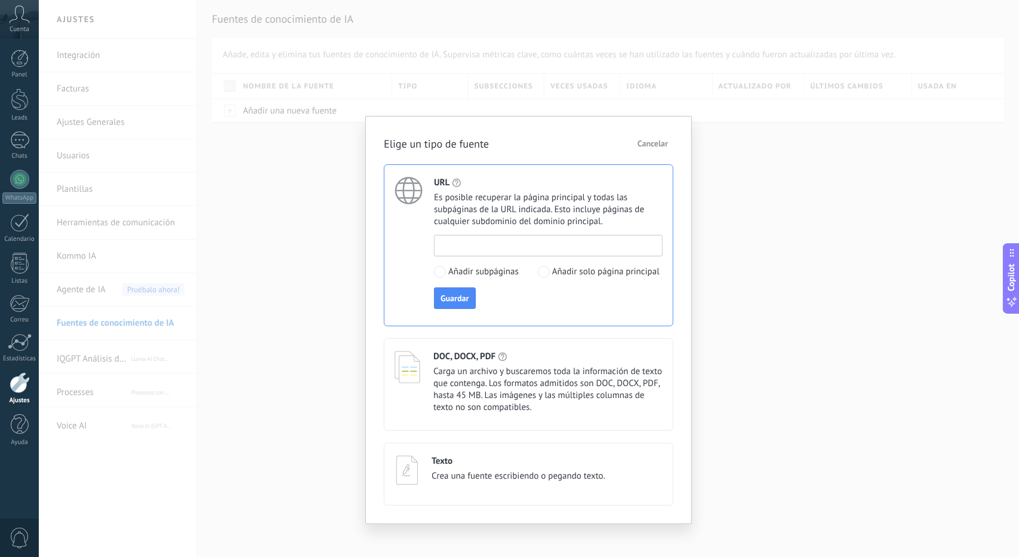
click at [471, 247] on input at bounding box center [549, 244] width 228 height 19
click at [459, 248] on input at bounding box center [549, 244] width 228 height 19
paste input "**********"
type input "**********"
click at [450, 299] on span "Guardar" at bounding box center [455, 298] width 28 height 8
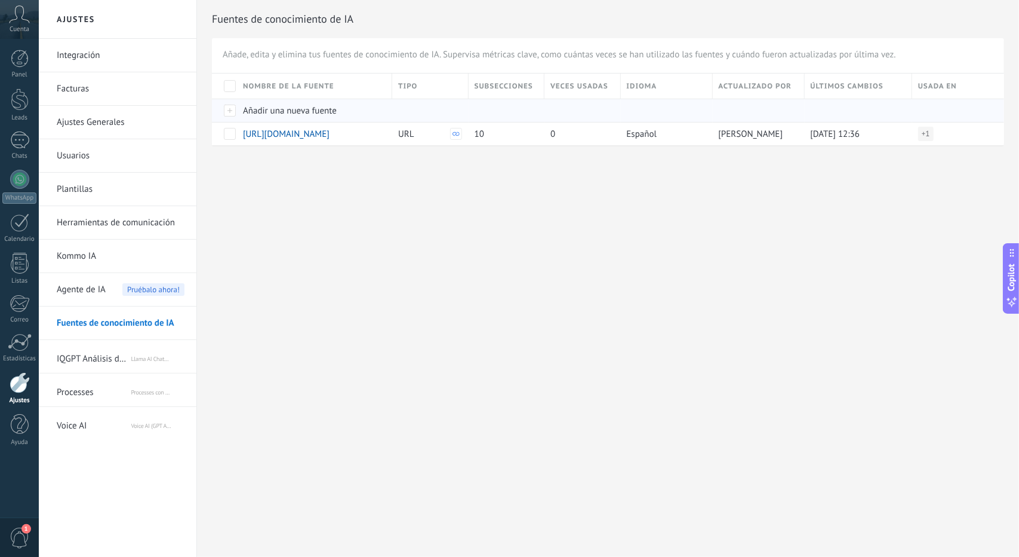
click at [226, 110] on div at bounding box center [224, 110] width 25 height 23
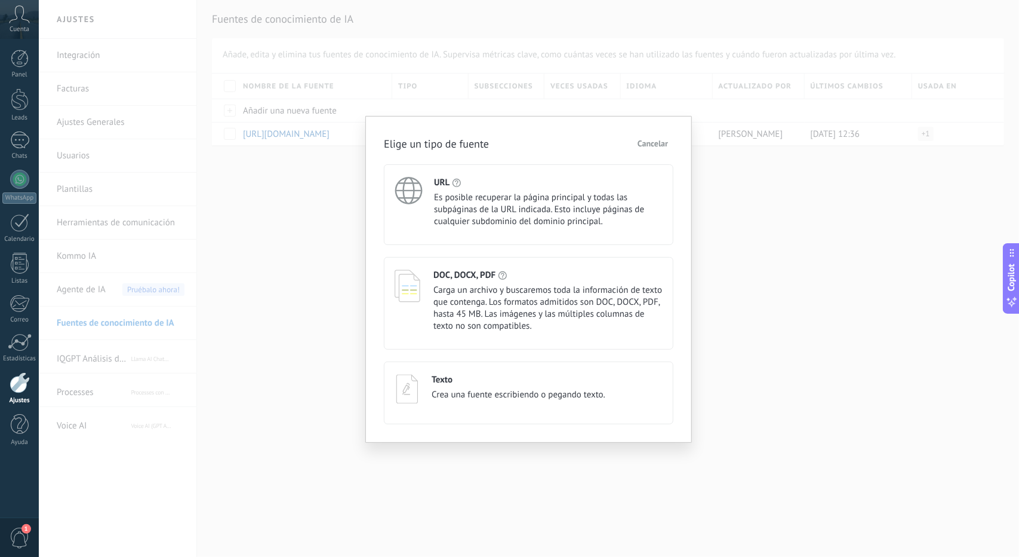
click at [542, 302] on span "Carga un archivo y buscaremos toda la información de texto que contenga. Los fo…" at bounding box center [548, 308] width 229 height 48
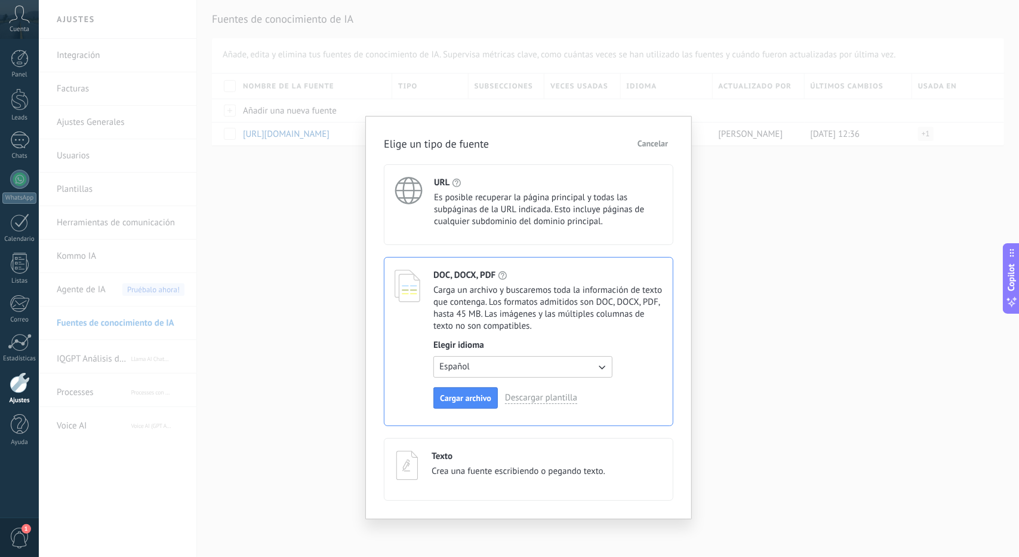
click at [484, 454] on div "Texto" at bounding box center [519, 455] width 174 height 11
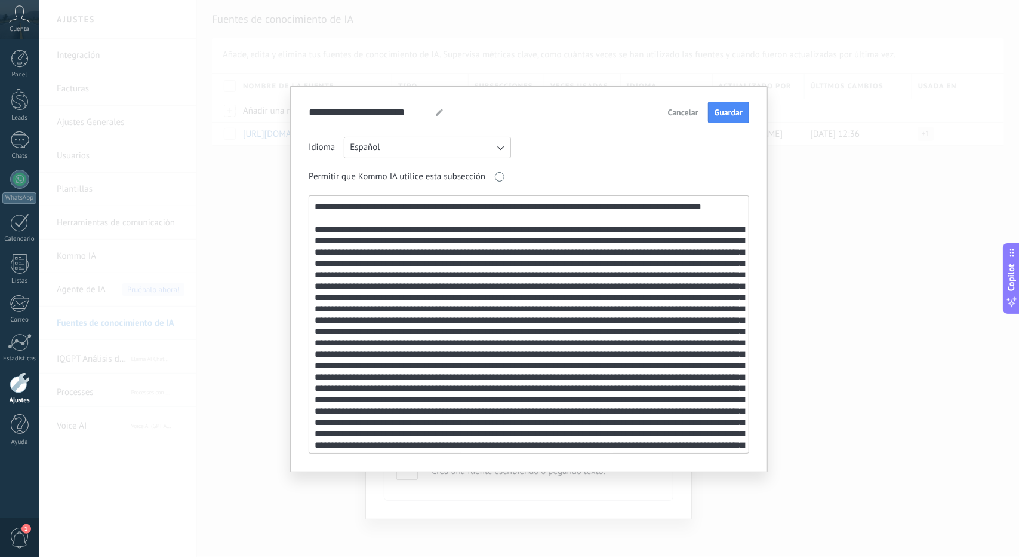
click at [313, 211] on textarea at bounding box center [528, 324] width 438 height 257
click at [317, 208] on textarea at bounding box center [528, 324] width 438 height 257
click at [321, 208] on textarea at bounding box center [528, 324] width 438 height 257
paste textarea "**"
drag, startPoint x: 348, startPoint y: 219, endPoint x: 303, endPoint y: 208, distance: 46.6
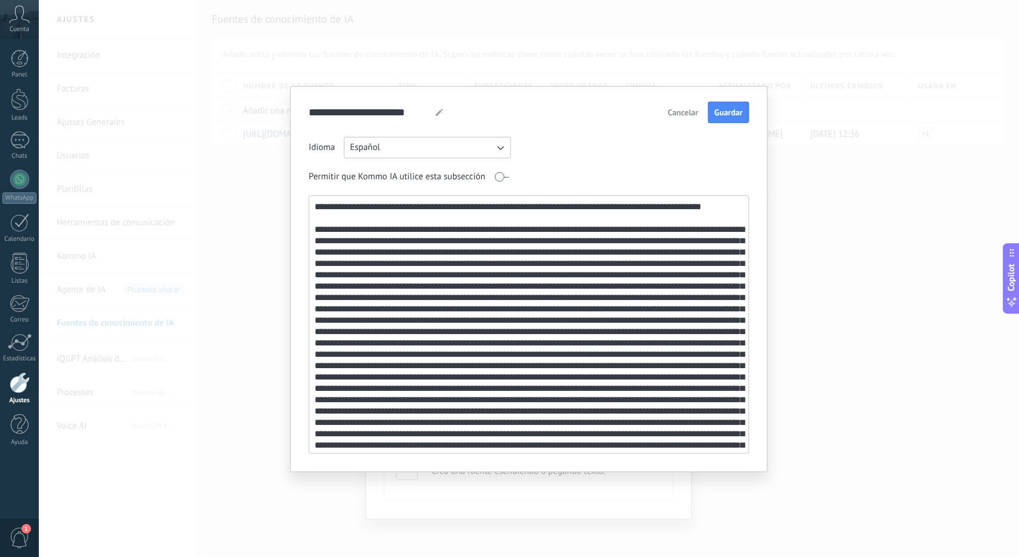
click at [303, 208] on div "**********" at bounding box center [529, 279] width 478 height 386
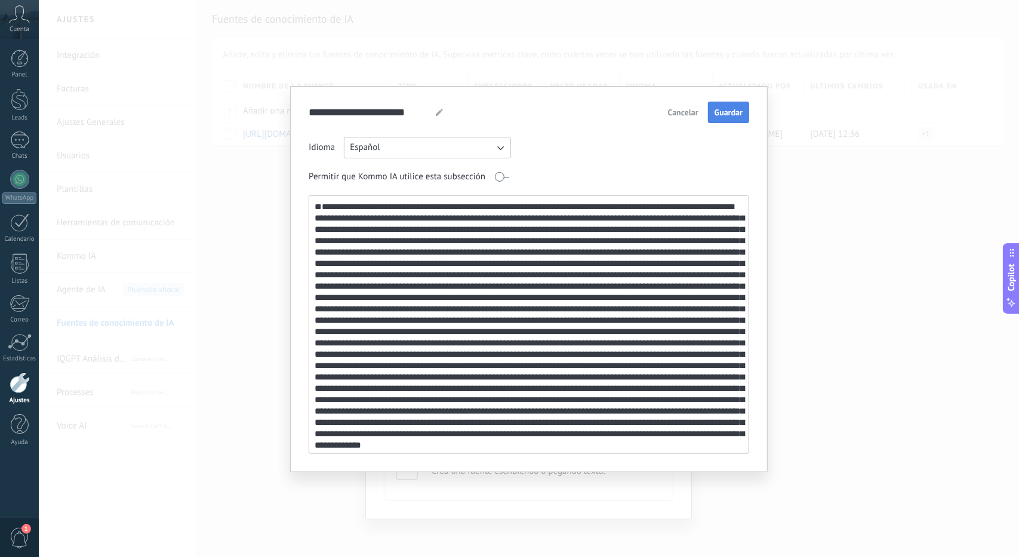
type textarea "**********"
click at [730, 114] on span "Guardar" at bounding box center [729, 112] width 28 height 8
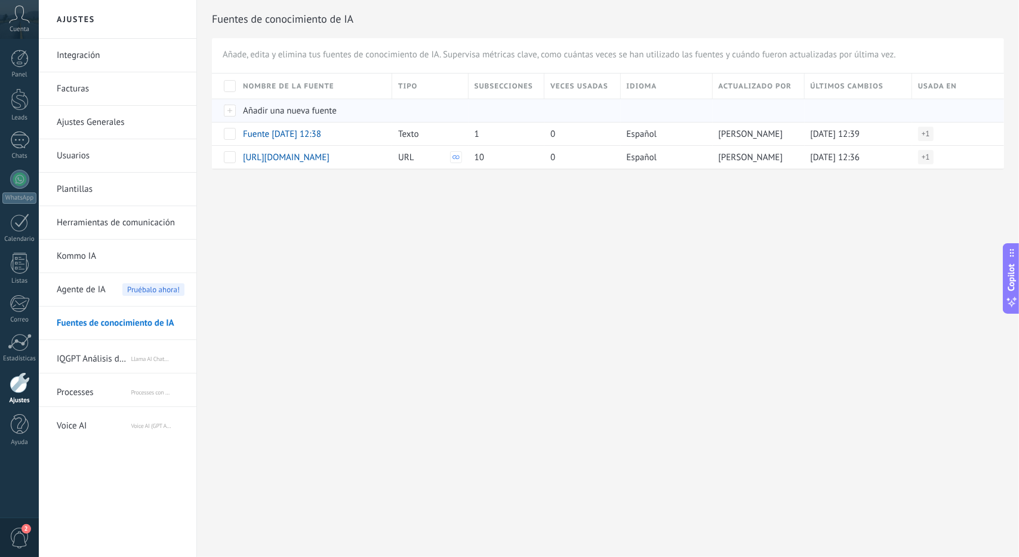
click at [235, 112] on div at bounding box center [224, 110] width 25 height 23
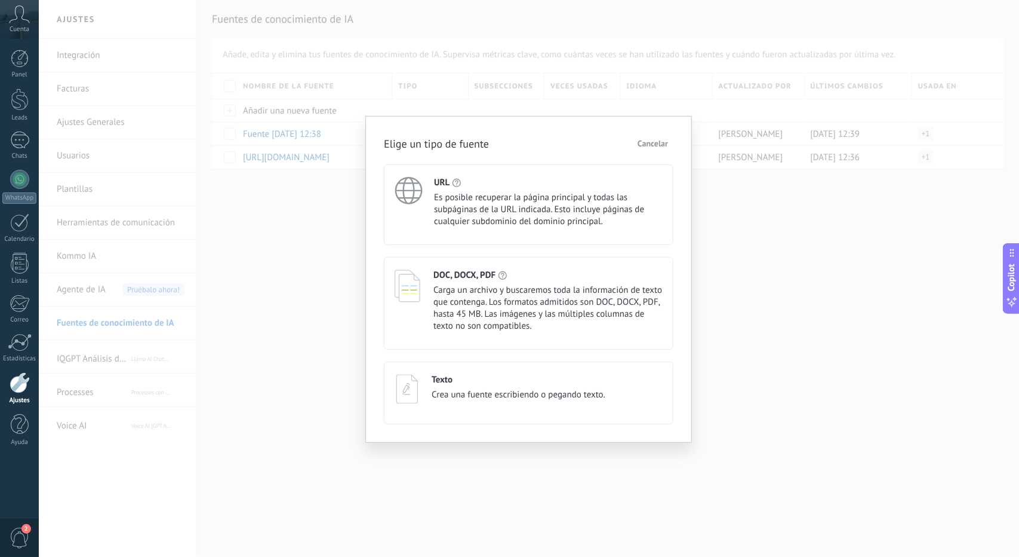
click at [510, 394] on span "Crea una fuente escribiendo o pegando texto." at bounding box center [519, 395] width 174 height 12
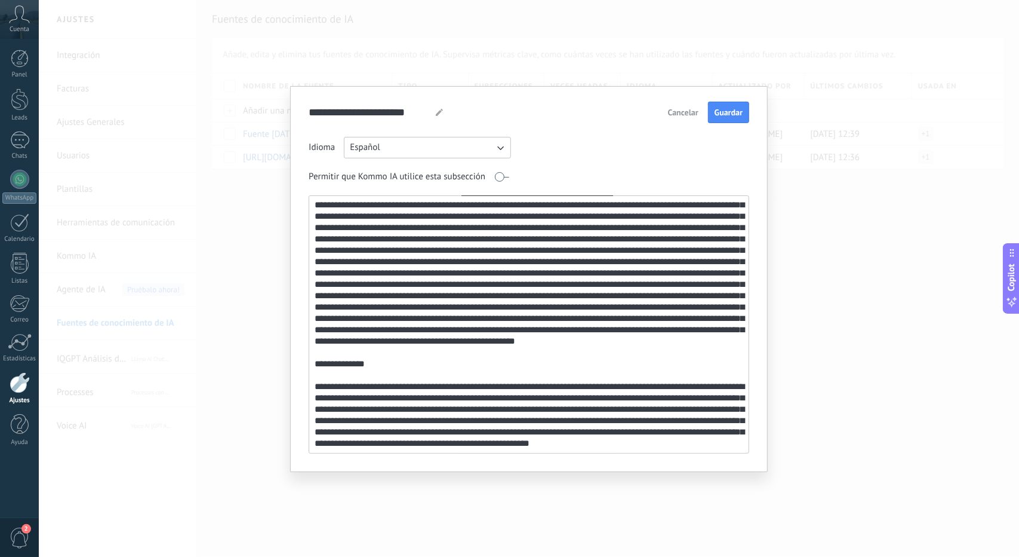
scroll to position [376, 0]
drag, startPoint x: 316, startPoint y: 351, endPoint x: 430, endPoint y: 469, distance: 164.7
click at [430, 469] on div "**********" at bounding box center [529, 279] width 478 height 386
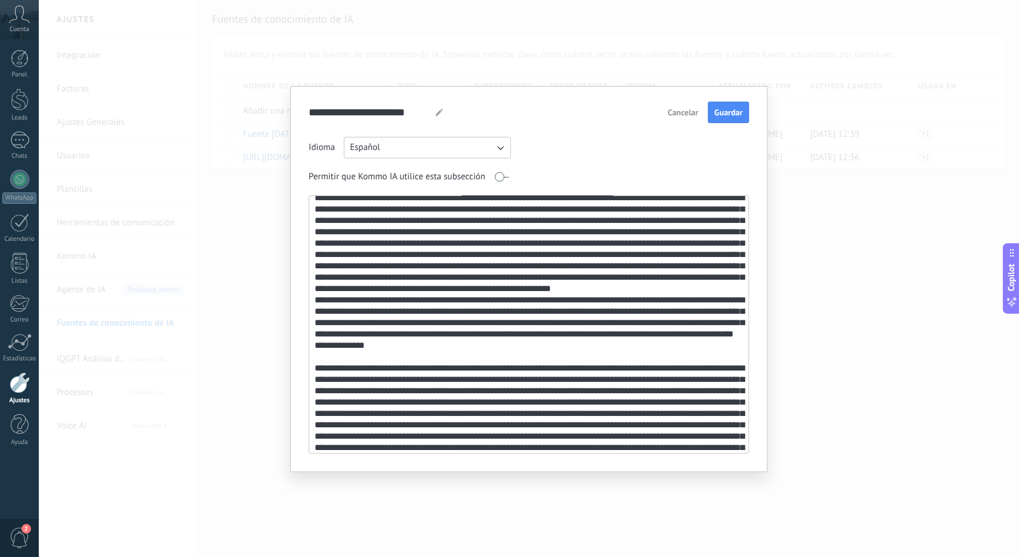
scroll to position [0, 0]
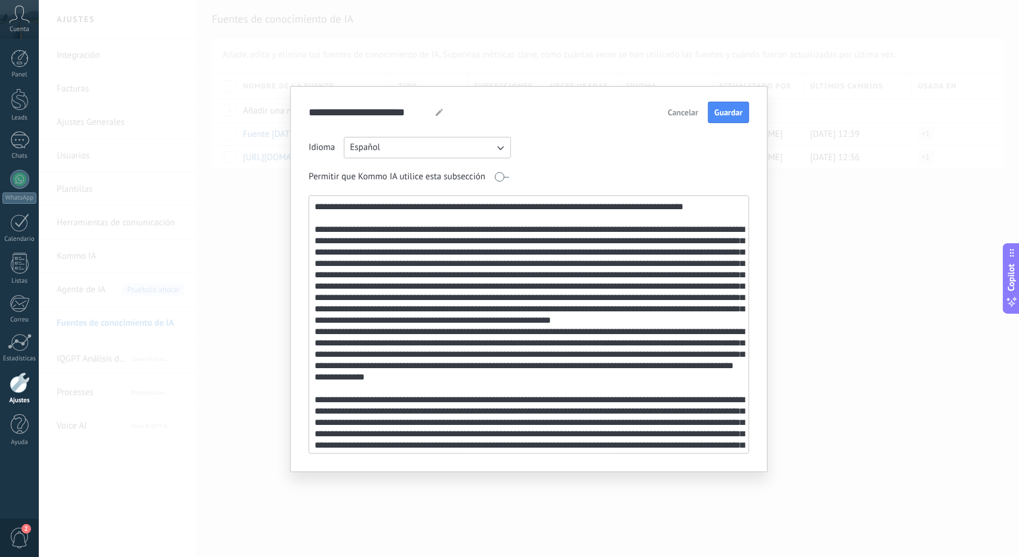
type textarea "**********"
click at [437, 111] on icon at bounding box center [439, 112] width 7 height 7
click at [377, 114] on input "**********" at bounding box center [368, 112] width 118 height 21
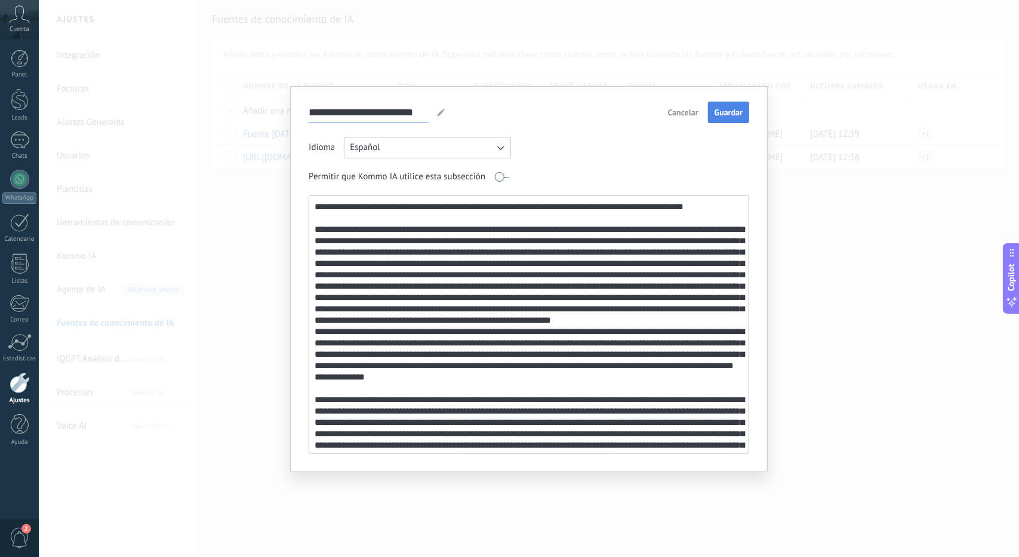
type input "**********"
click at [744, 110] on button "Guardar" at bounding box center [728, 112] width 41 height 21
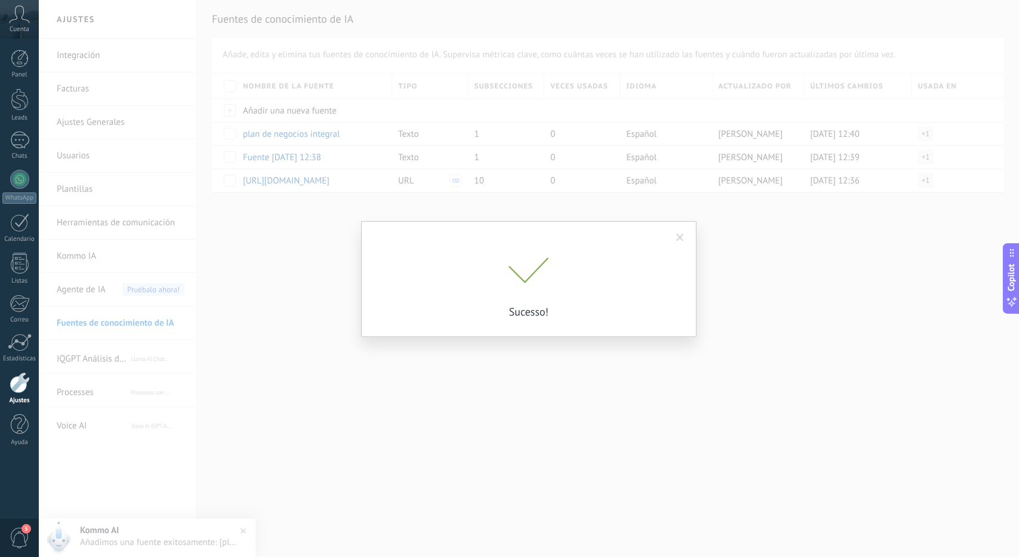
click at [677, 242] on div "Sucesso!" at bounding box center [528, 279] width 335 height 116
click at [681, 237] on span at bounding box center [681, 238] width 8 height 8
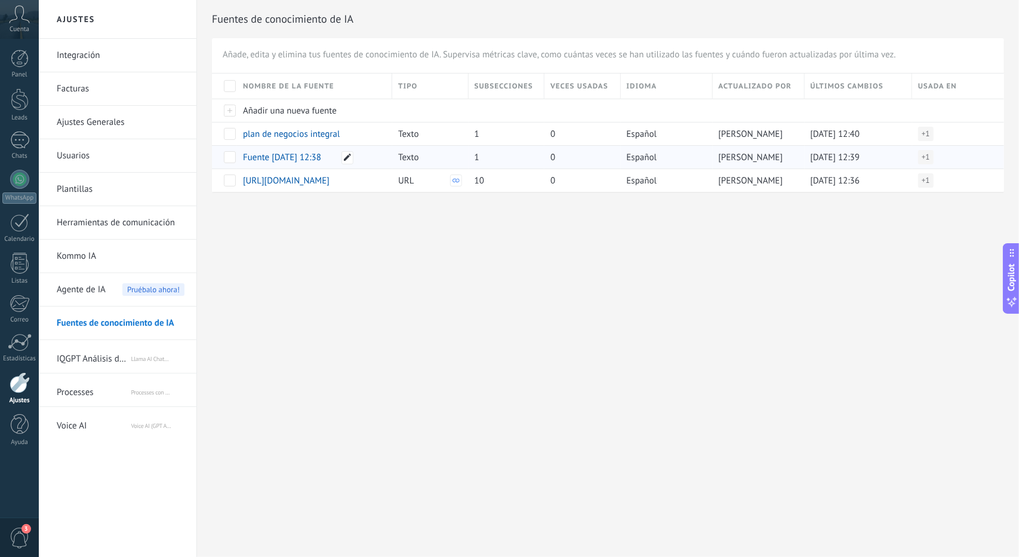
click at [347, 154] on icon at bounding box center [347, 156] width 7 height 7
click at [326, 153] on input "**********" at bounding box center [313, 153] width 139 height 11
click at [420, 322] on div "**********" at bounding box center [529, 278] width 981 height 557
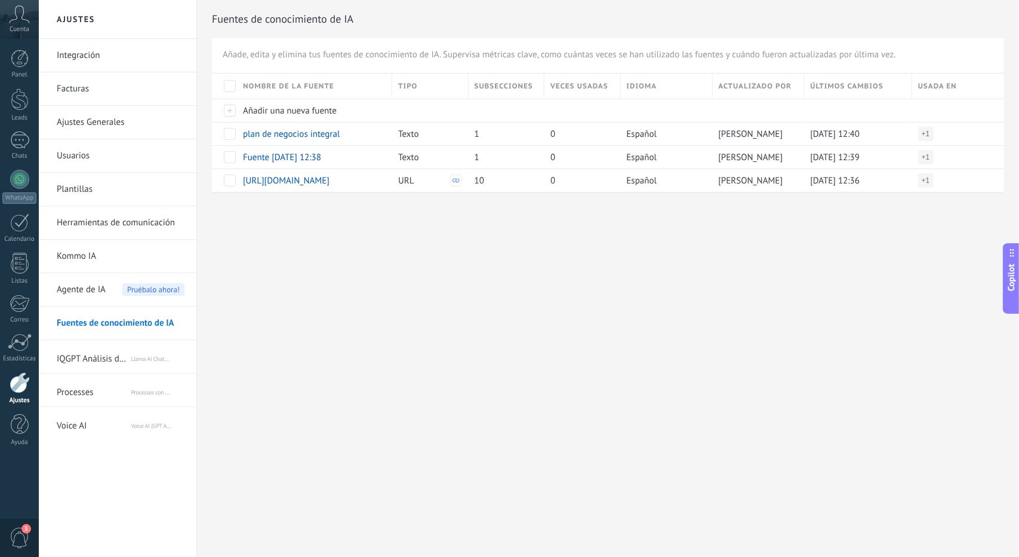
click at [1019, 306] on button "Copilot" at bounding box center [1011, 278] width 17 height 70
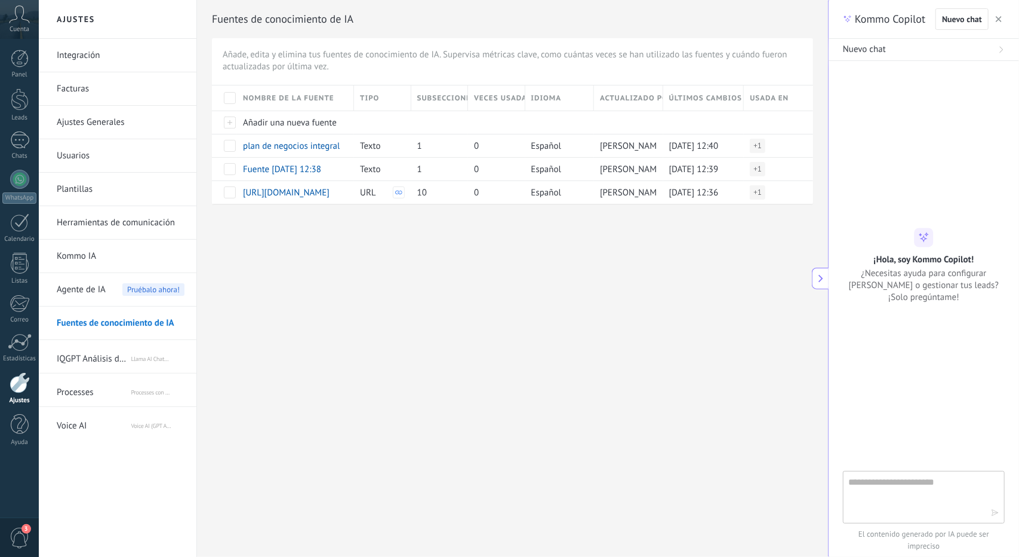
click at [994, 21] on button "button" at bounding box center [999, 19] width 12 height 14
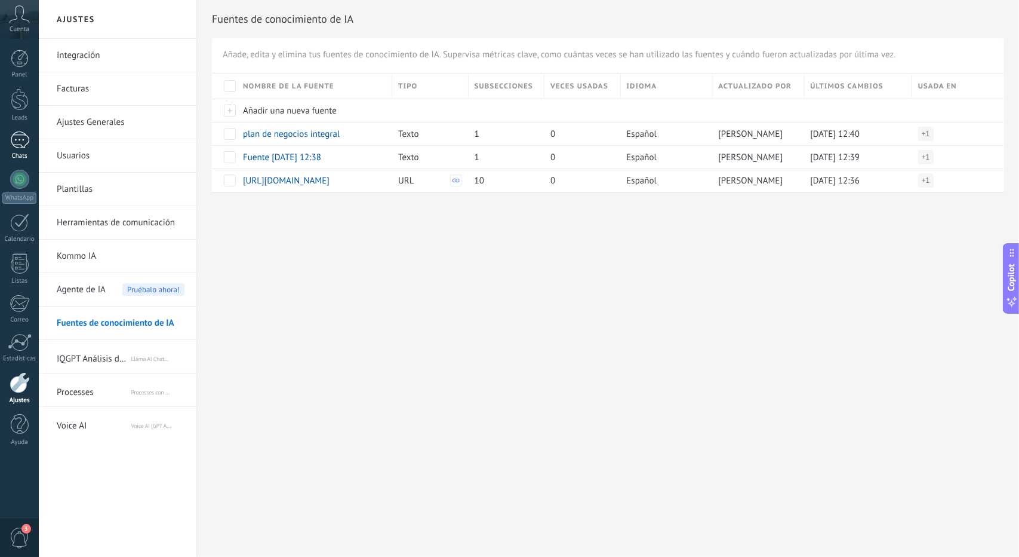
click at [19, 144] on div at bounding box center [19, 139] width 19 height 17
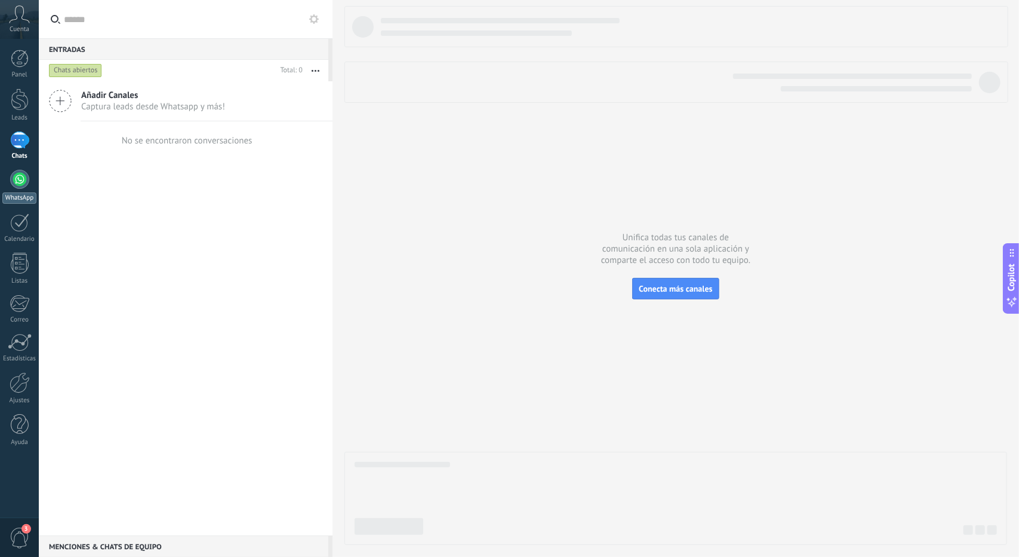
click at [14, 185] on div at bounding box center [19, 179] width 19 height 19
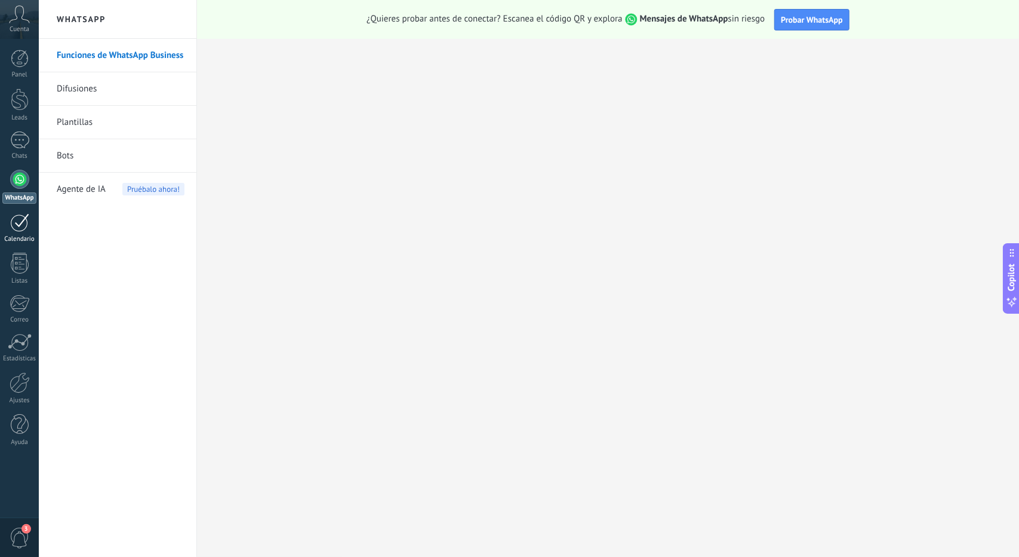
click at [7, 225] on link "Calendario" at bounding box center [19, 228] width 39 height 30
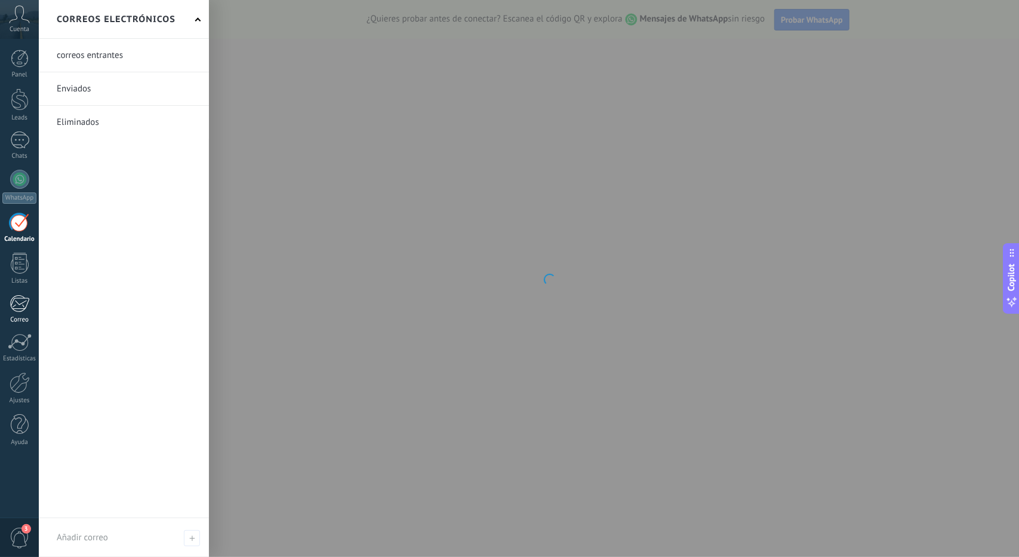
click at [19, 296] on div at bounding box center [20, 303] width 20 height 18
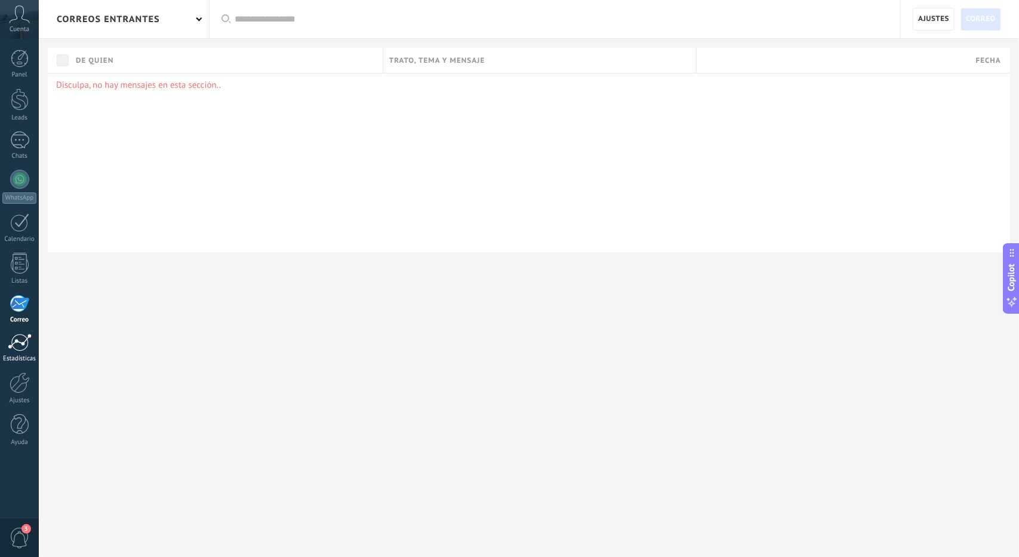
click at [21, 342] on div at bounding box center [20, 342] width 24 height 18
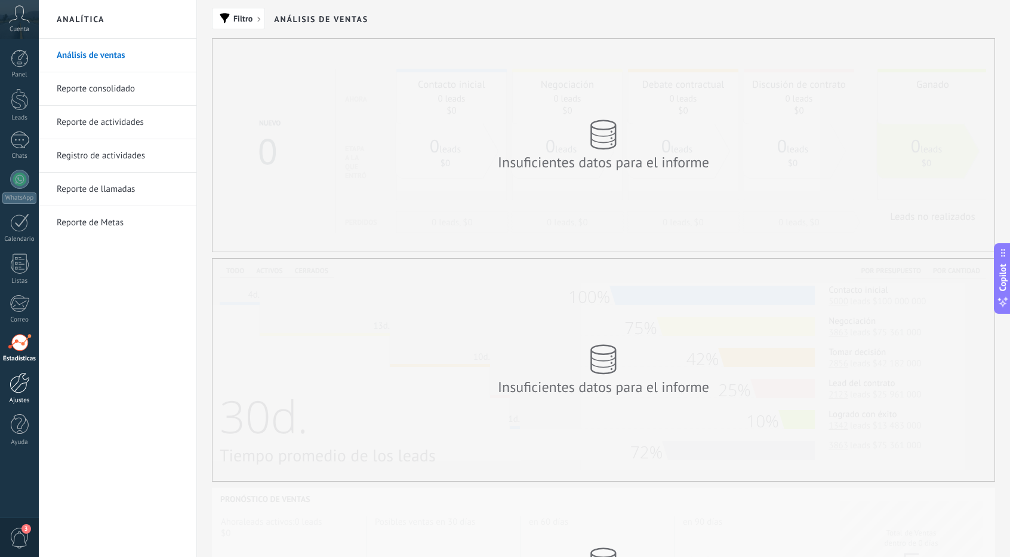
click at [22, 378] on div at bounding box center [20, 382] width 20 height 21
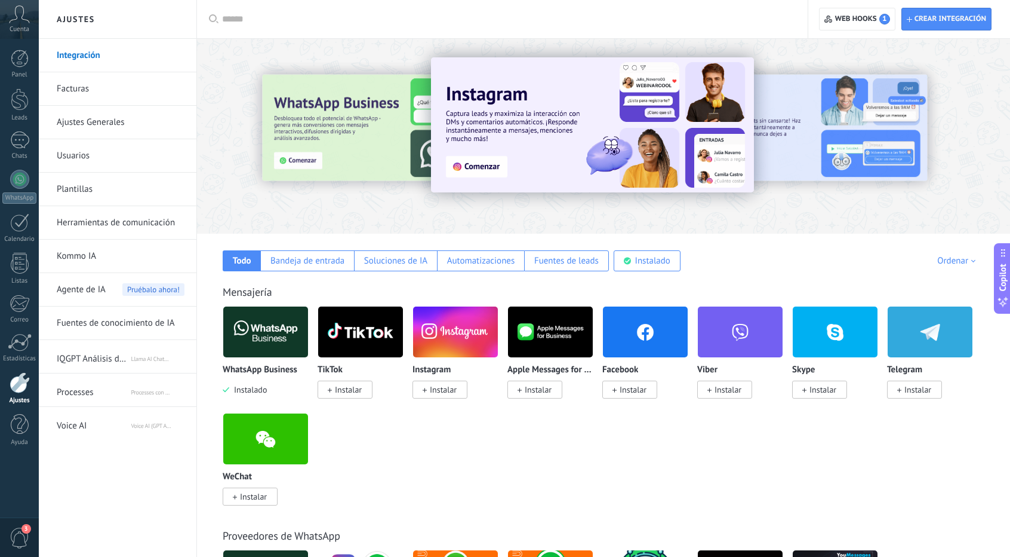
click at [139, 287] on span "Pruébalo ahora!" at bounding box center [153, 289] width 62 height 13
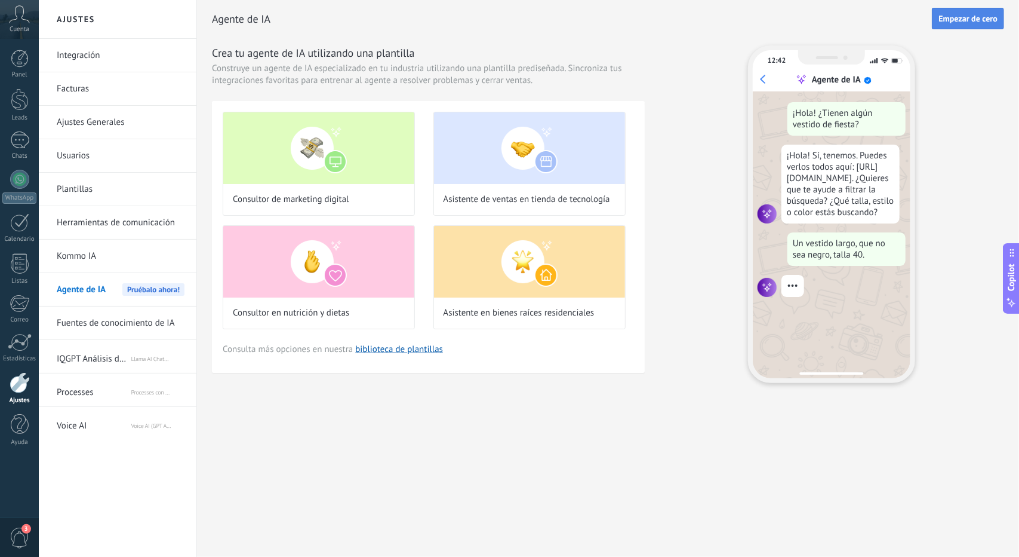
click at [979, 19] on span "Empezar de cero" at bounding box center [968, 18] width 59 height 8
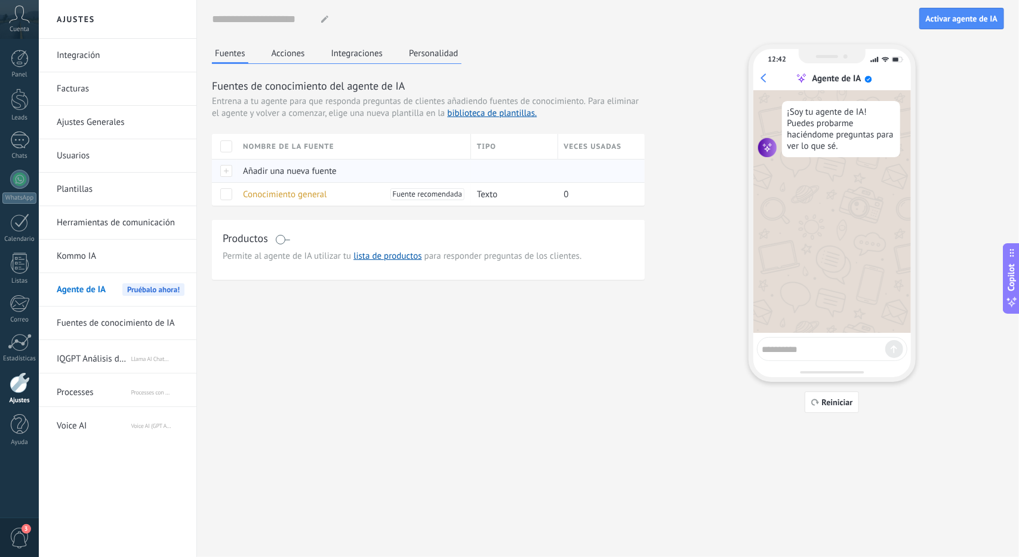
click at [232, 177] on div at bounding box center [224, 170] width 25 height 23
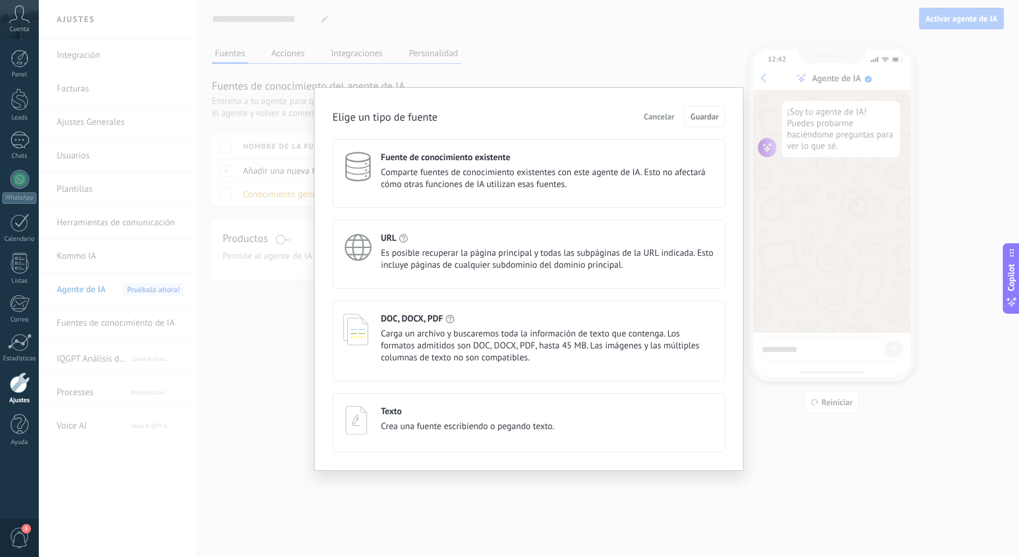
click at [664, 115] on span "Cancelar" at bounding box center [659, 116] width 30 height 8
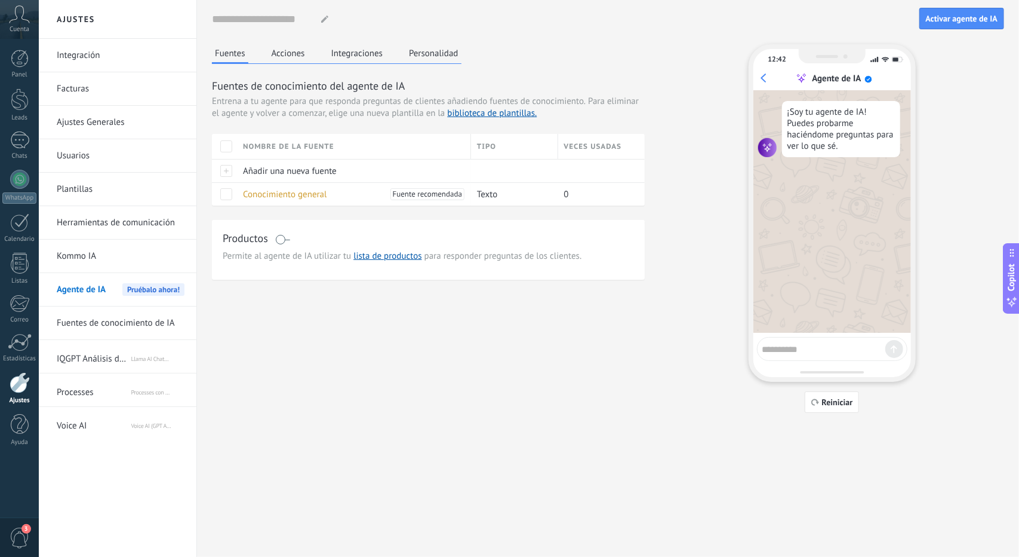
click at [284, 56] on button "Acciones" at bounding box center [288, 53] width 39 height 18
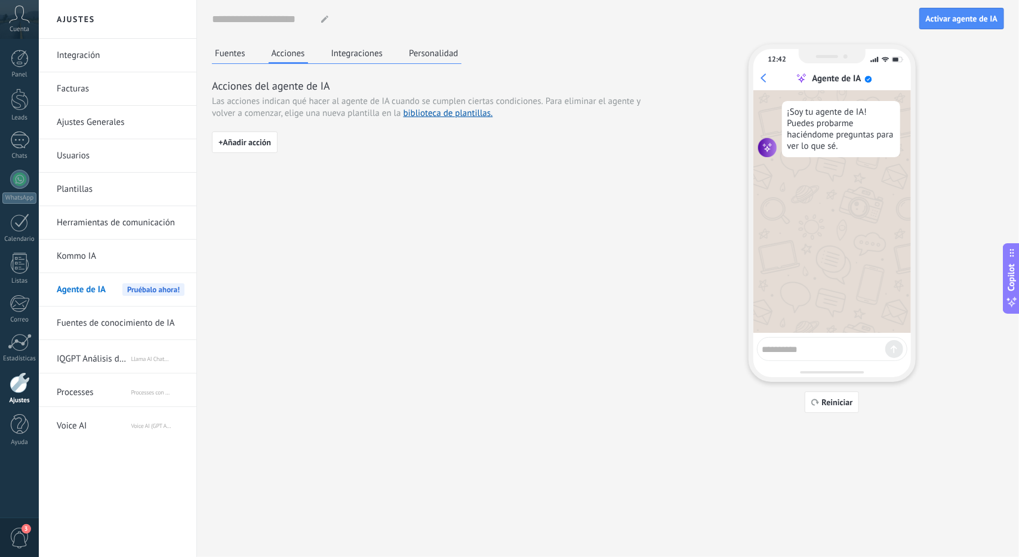
click at [358, 41] on div "Nombre del agente... Activar agente de IA Fuentes Acciones Integraciones Person…" at bounding box center [608, 206] width 792 height 413
click at [358, 46] on button "Integraciones" at bounding box center [357, 53] width 58 height 18
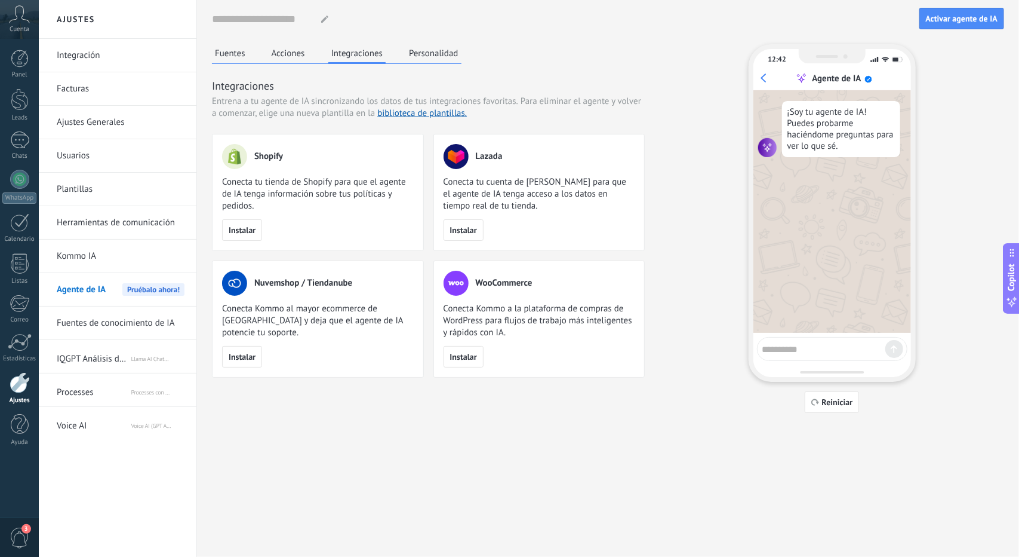
click at [403, 50] on div "Fuentes Acciones Integraciones Personalidad" at bounding box center [337, 54] width 250 height 20
click at [433, 52] on button "Personalidad" at bounding box center [434, 53] width 56 height 18
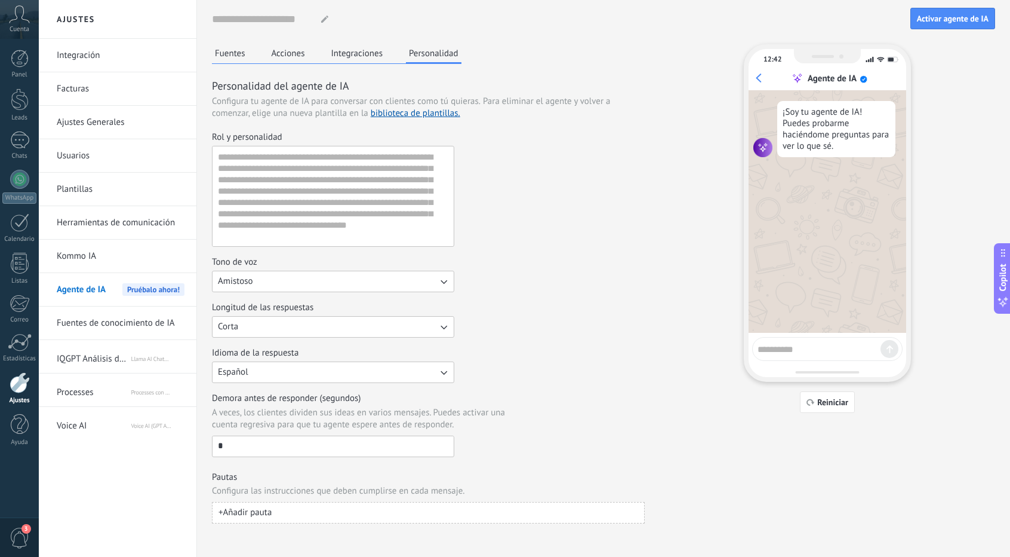
click at [143, 251] on link "Kommo IA" at bounding box center [121, 255] width 128 height 33
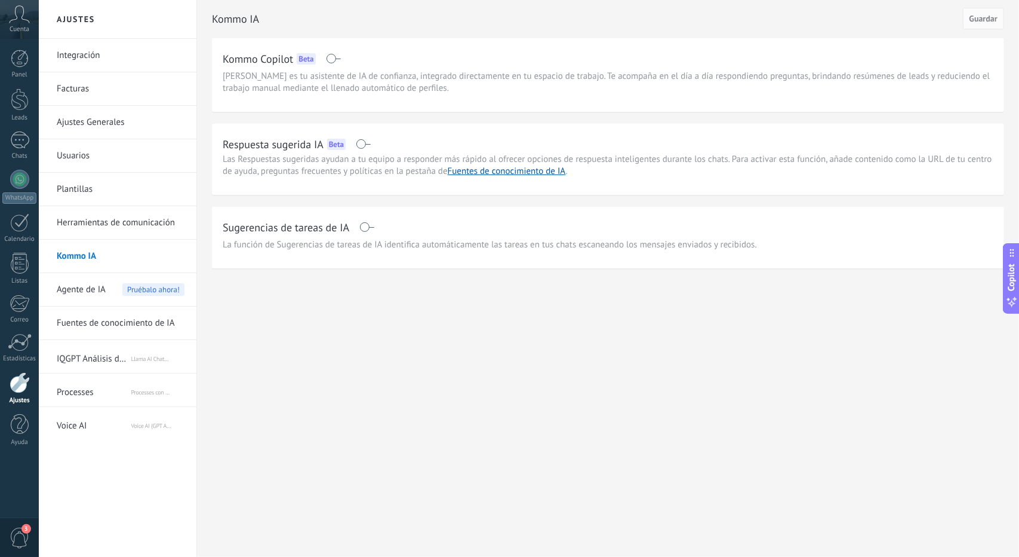
click at [84, 303] on span "Agente de IA" at bounding box center [81, 289] width 49 height 33
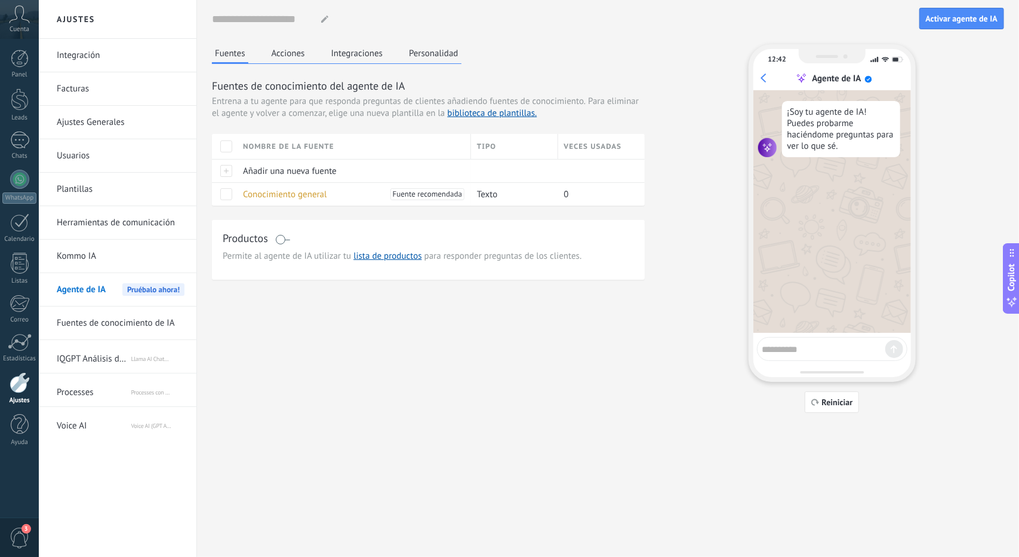
click at [81, 315] on link "Fuentes de conocimiento de IA" at bounding box center [121, 322] width 128 height 33
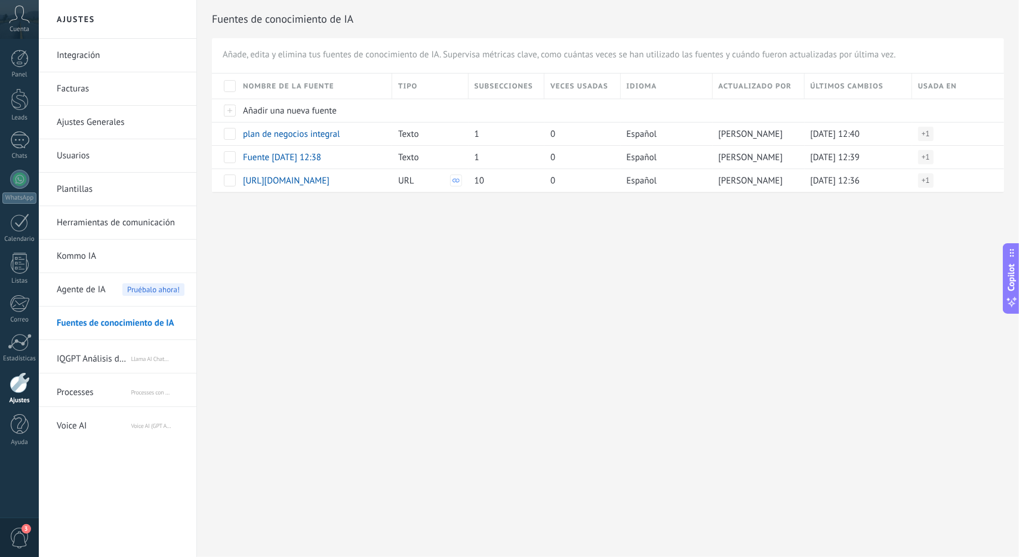
click at [102, 284] on span "Agente de IA" at bounding box center [81, 289] width 49 height 33
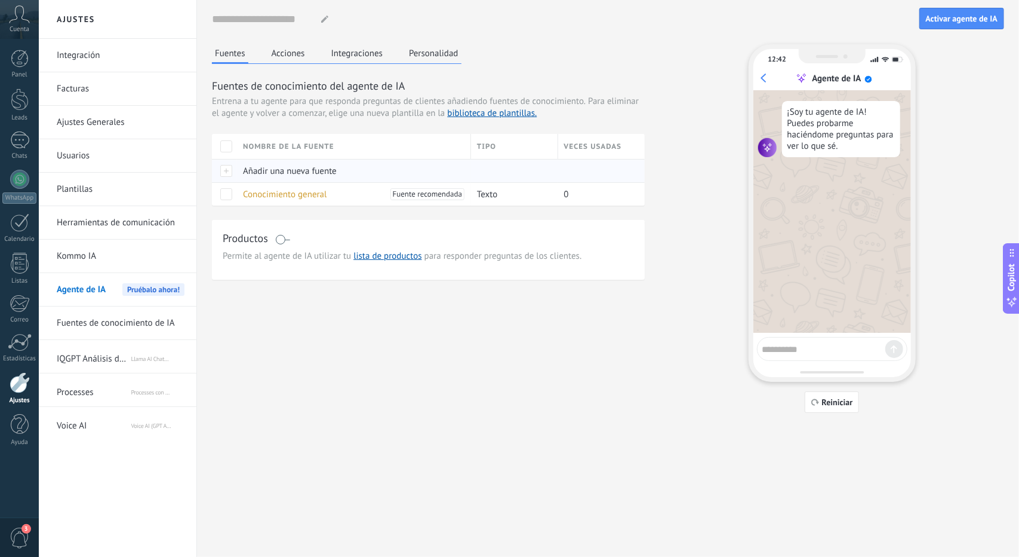
click at [291, 168] on span "Añadir una nueva fuente" at bounding box center [290, 170] width 94 height 11
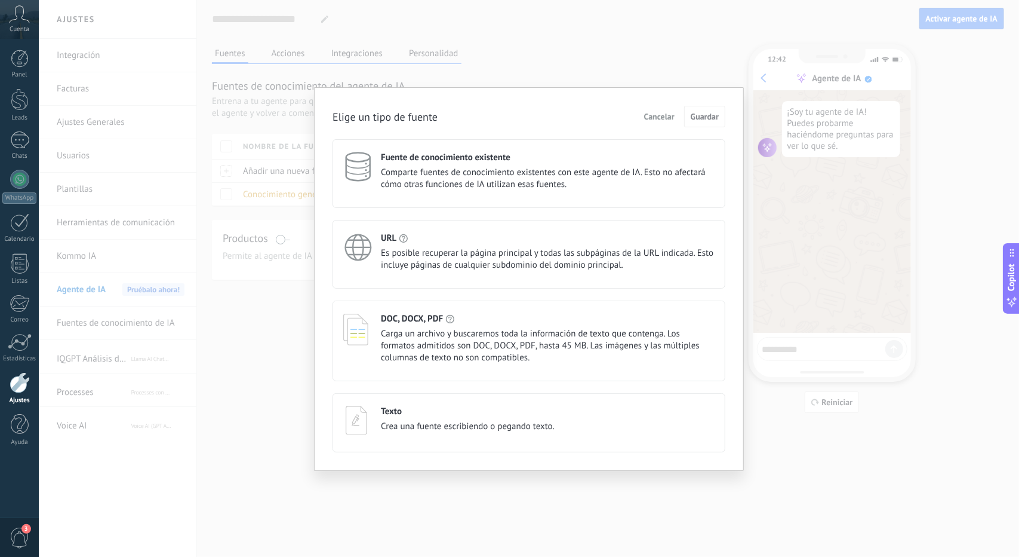
click at [520, 416] on div "Texto Crea una fuente escribiendo o pegando texto." at bounding box center [468, 419] width 174 height 27
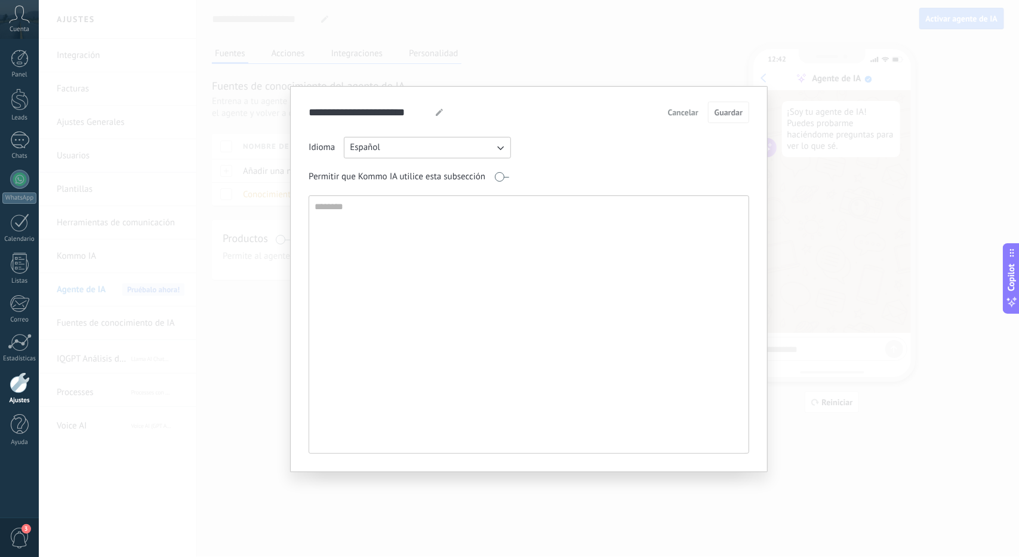
click at [687, 115] on span "Cancelar" at bounding box center [683, 112] width 30 height 8
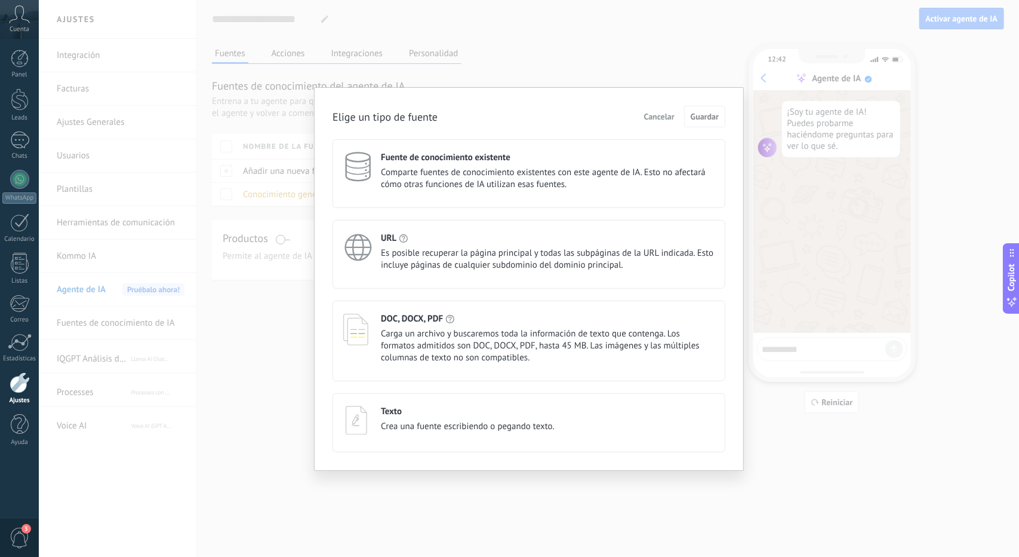
click at [666, 116] on span "Cancelar" at bounding box center [659, 116] width 30 height 8
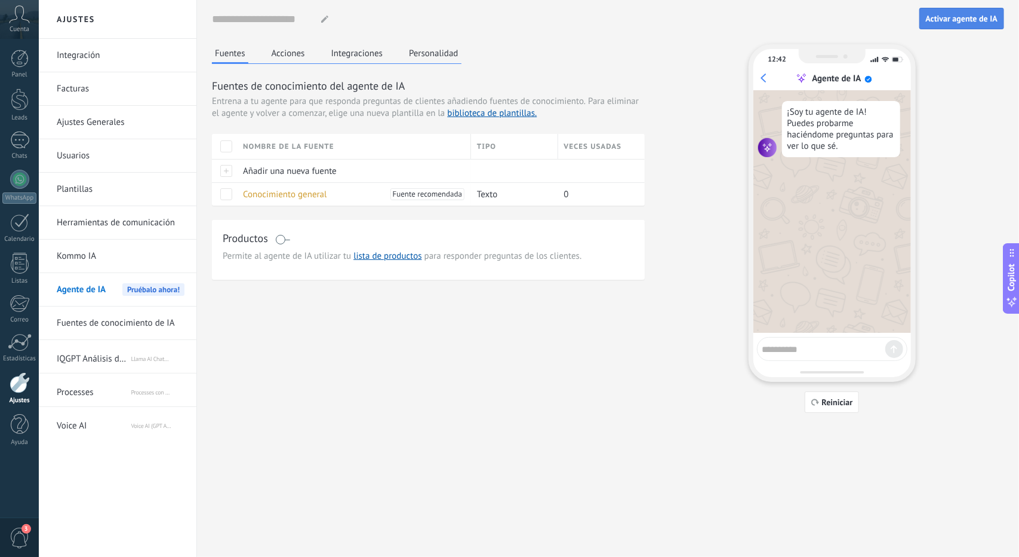
click at [945, 27] on button "Activar agente de IA" at bounding box center [962, 18] width 85 height 21
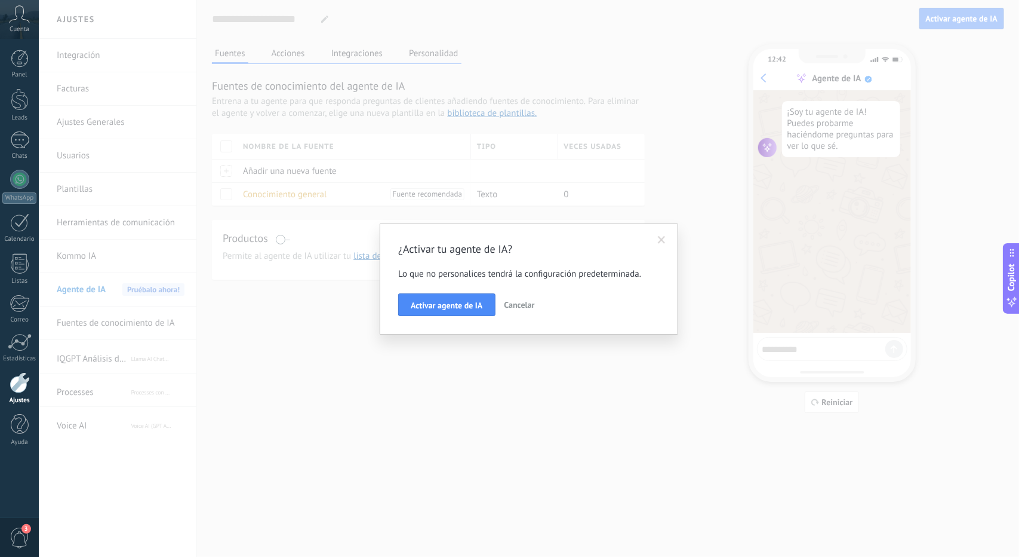
click at [518, 303] on span "Cancelar" at bounding box center [520, 304] width 30 height 11
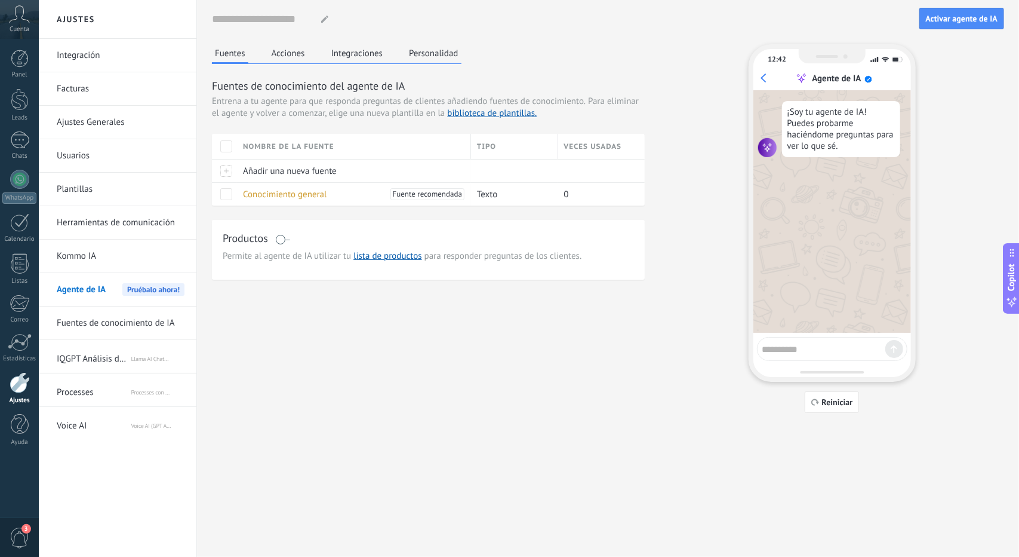
click at [282, 57] on button "Acciones" at bounding box center [288, 53] width 39 height 18
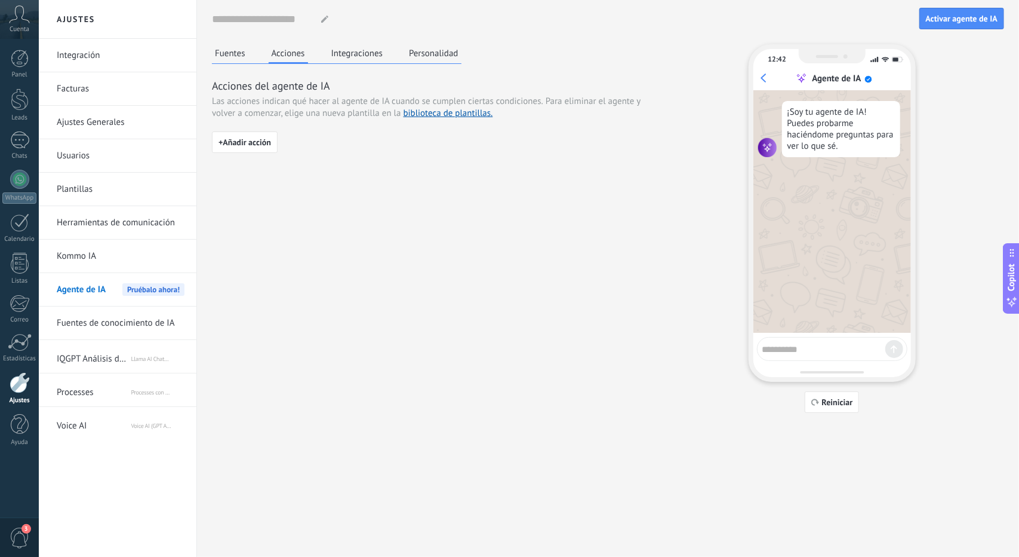
click at [226, 54] on button "Fuentes" at bounding box center [230, 53] width 36 height 18
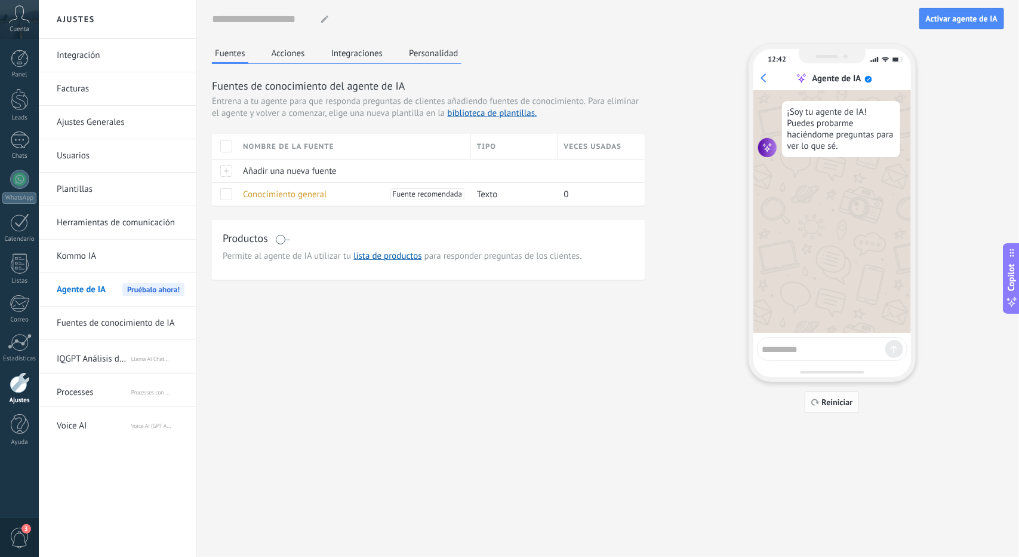
click at [812, 393] on button "Reiniciar" at bounding box center [832, 401] width 55 height 21
click at [816, 402] on icon "button" at bounding box center [816, 401] width 8 height 7
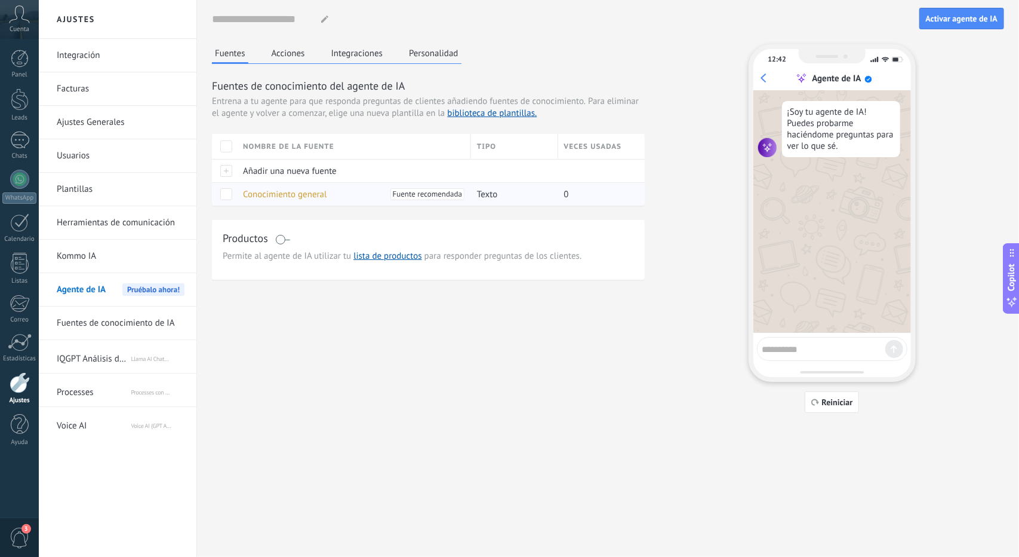
click at [308, 198] on span "Conocimiento general" at bounding box center [285, 194] width 84 height 11
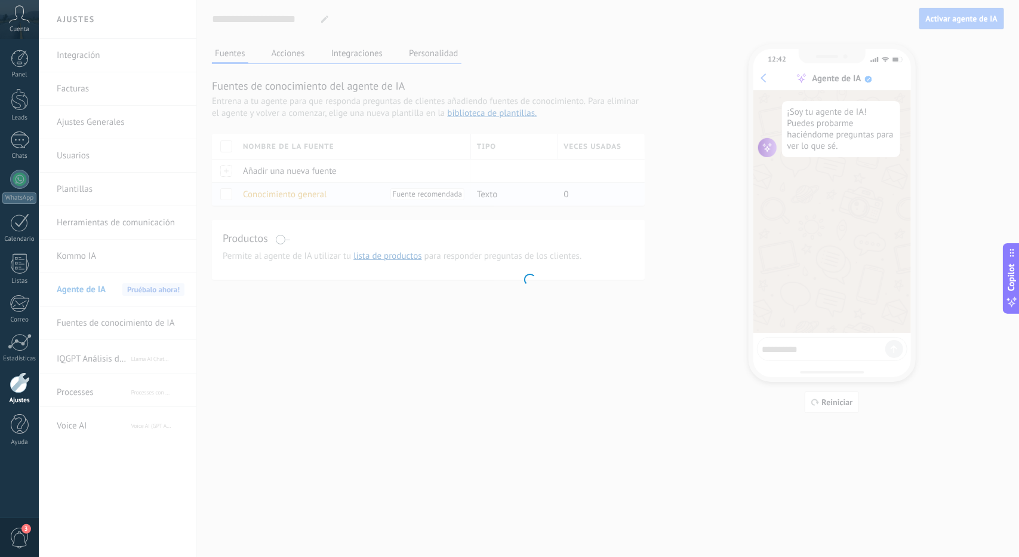
type input "**********"
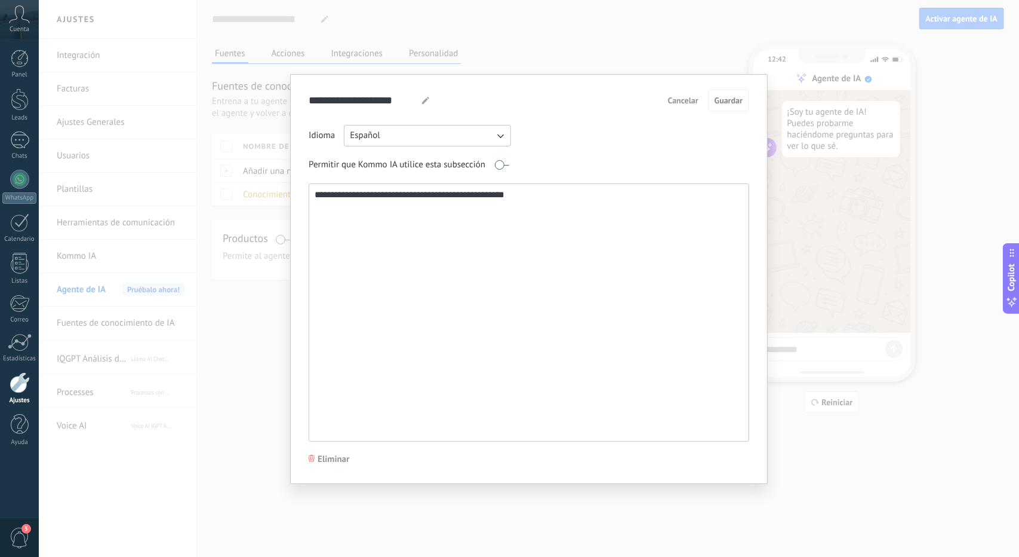
click at [425, 229] on textarea "**********" at bounding box center [528, 312] width 438 height 257
paste textarea "**********"
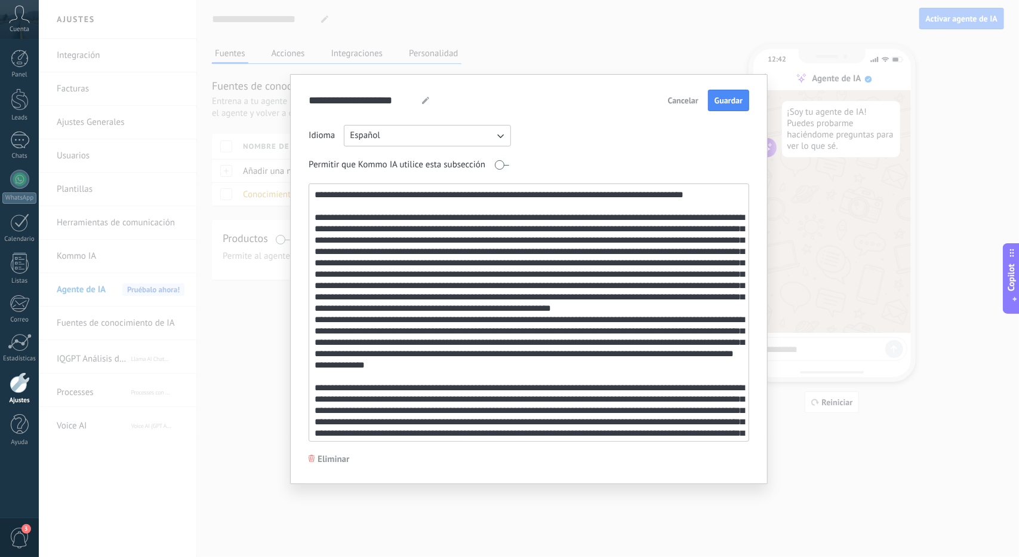
scroll to position [371, 0]
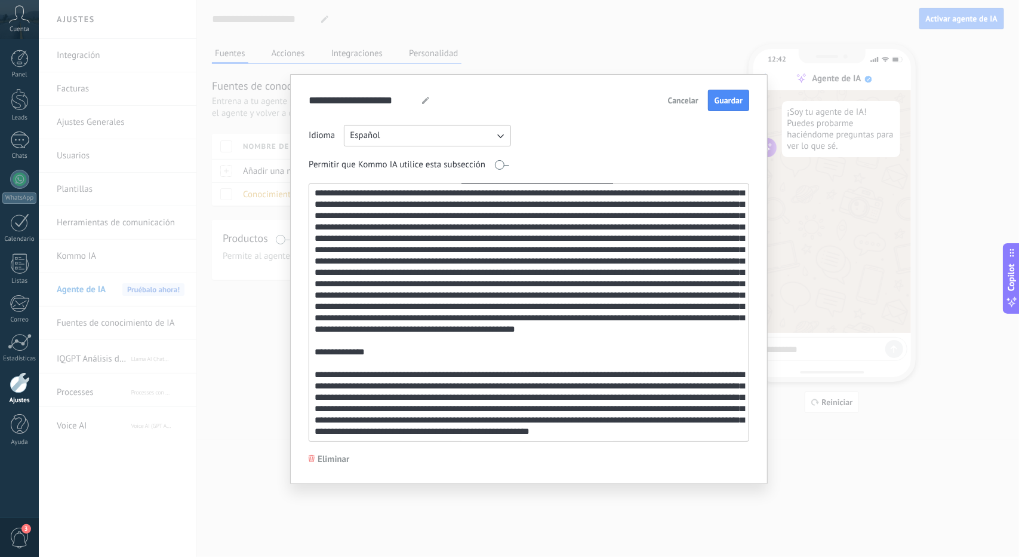
drag, startPoint x: 311, startPoint y: 344, endPoint x: 387, endPoint y: 432, distance: 116.0
click at [387, 432] on textarea at bounding box center [528, 312] width 438 height 257
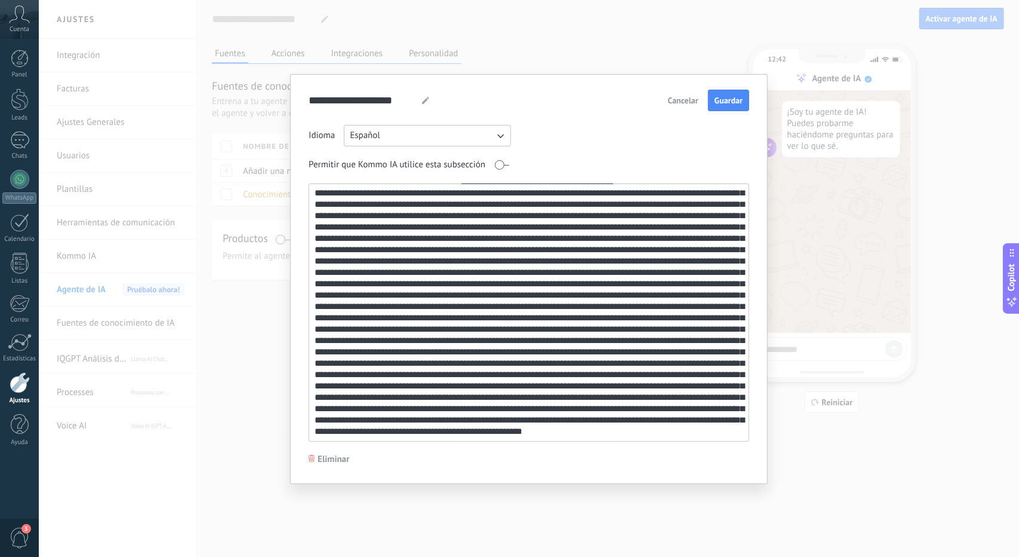
scroll to position [285, 0]
click at [724, 97] on span "Guardar" at bounding box center [729, 100] width 28 height 8
click at [419, 425] on textarea at bounding box center [528, 312] width 438 height 257
type textarea "**********"
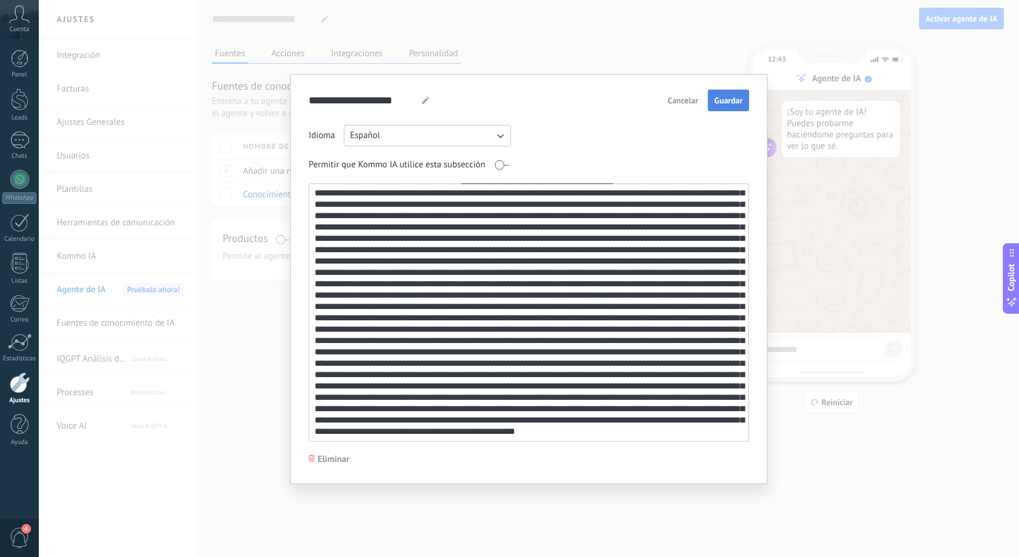
click at [730, 100] on span "Guardar" at bounding box center [729, 100] width 28 height 8
click at [673, 55] on div "**********" at bounding box center [529, 278] width 981 height 557
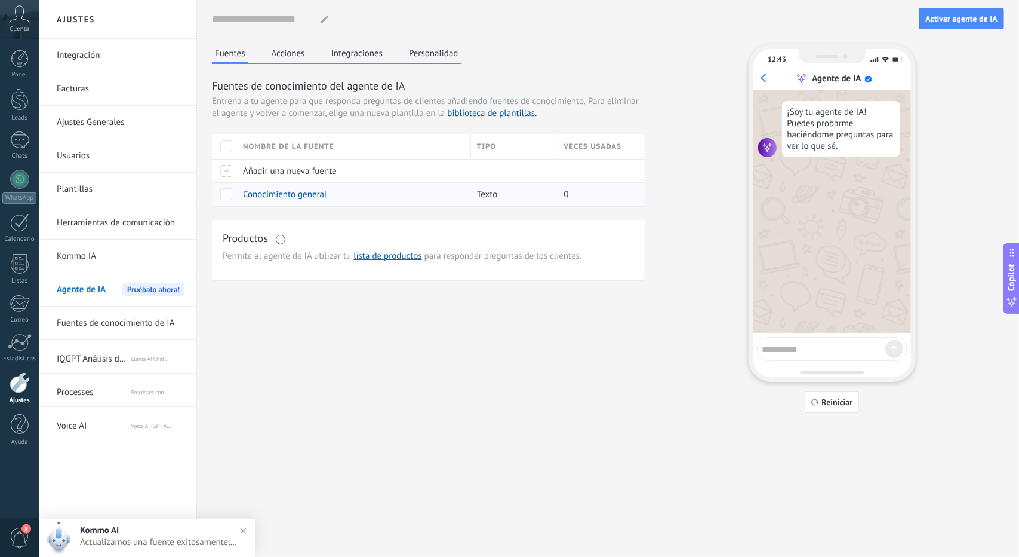
click at [478, 195] on span "Texto" at bounding box center [487, 194] width 20 height 11
click at [822, 339] on div at bounding box center [832, 349] width 150 height 24
click at [812, 351] on textarea at bounding box center [824, 347] width 123 height 15
type textarea "**********"
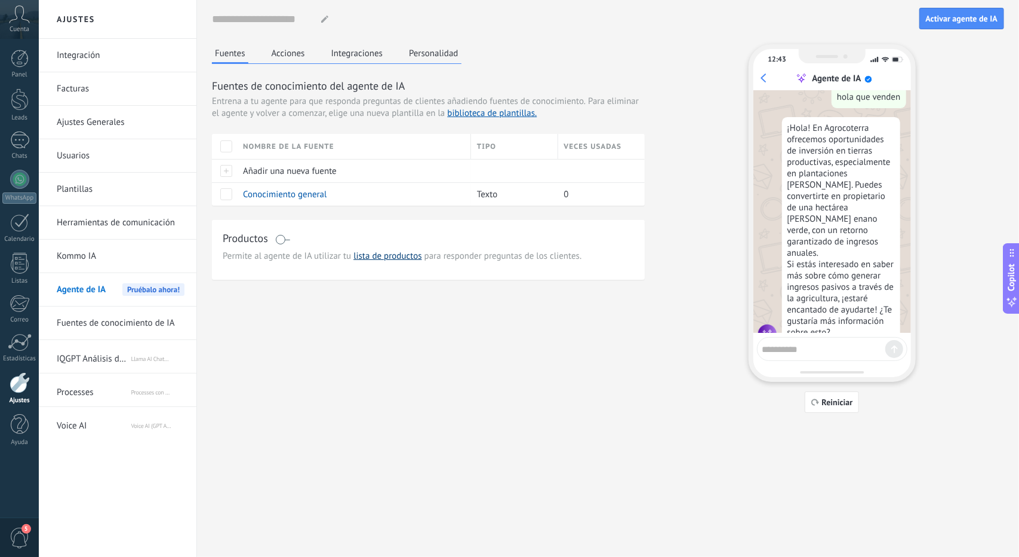
scroll to position [87, 0]
click at [256, 167] on span "Añadir una nueva fuente" at bounding box center [290, 170] width 94 height 11
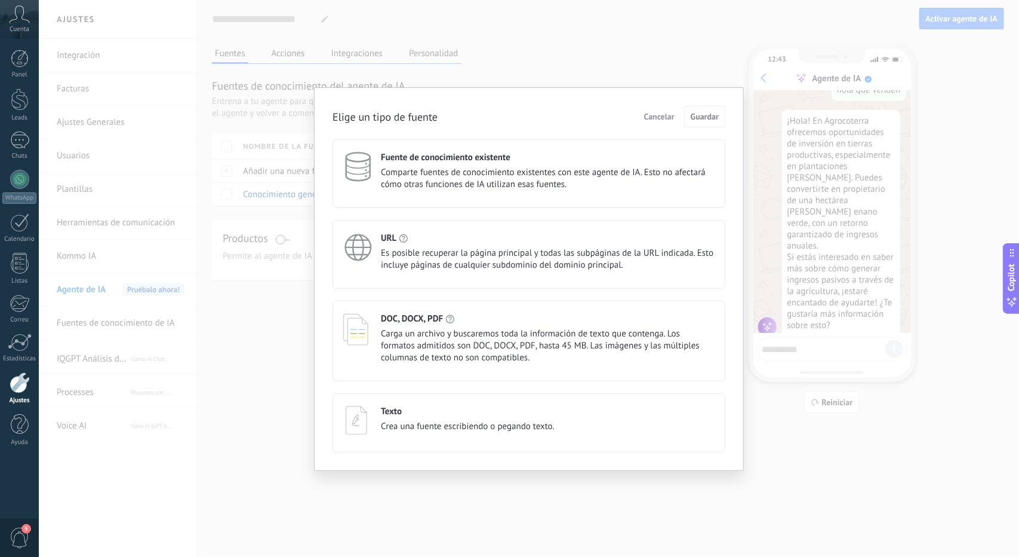
click at [465, 252] on span "Es posible recuperar la página principal y todas las subpáginas de la URL indic…" at bounding box center [548, 259] width 334 height 24
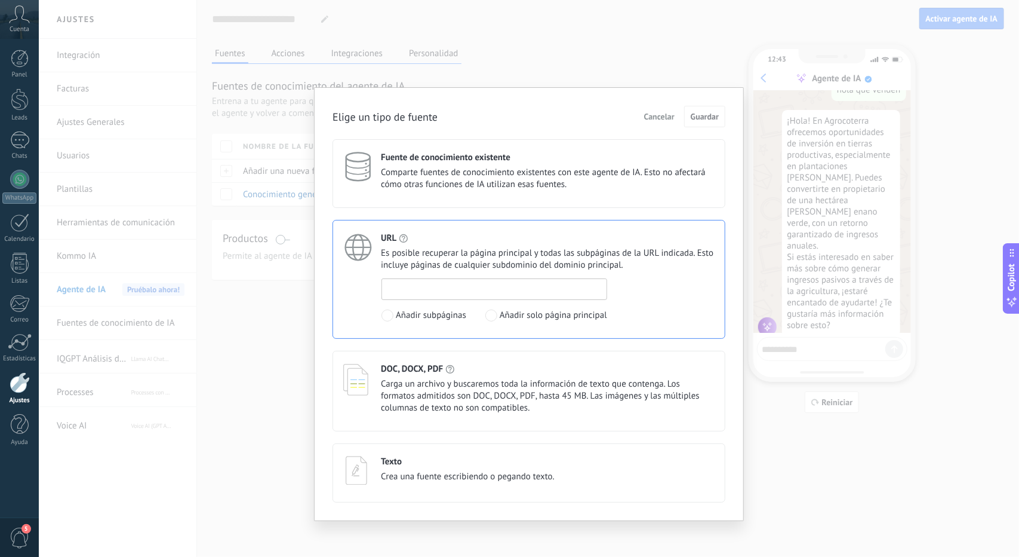
click at [444, 296] on input at bounding box center [494, 288] width 225 height 19
type input "**********"
click at [714, 119] on span "Guardar" at bounding box center [705, 116] width 28 height 8
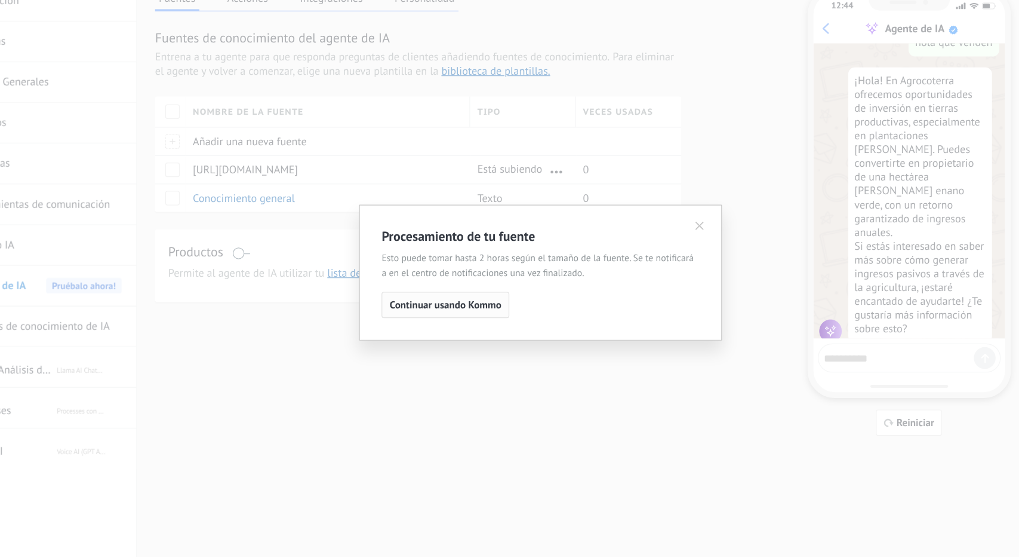
click at [474, 306] on span "Continuar usando Kommo" at bounding box center [451, 305] width 92 height 8
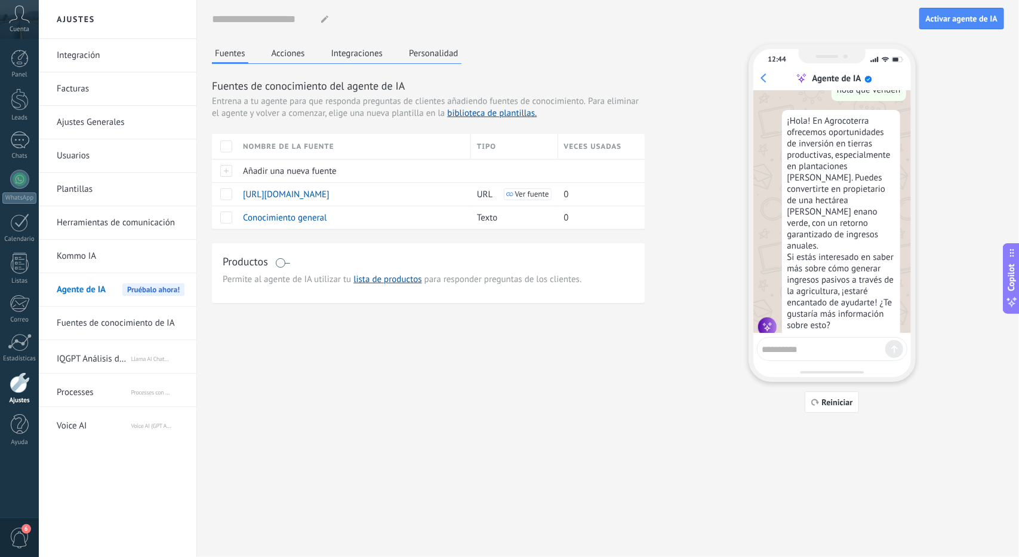
click at [825, 351] on textarea at bounding box center [825, 347] width 124 height 15
type textarea "**********"
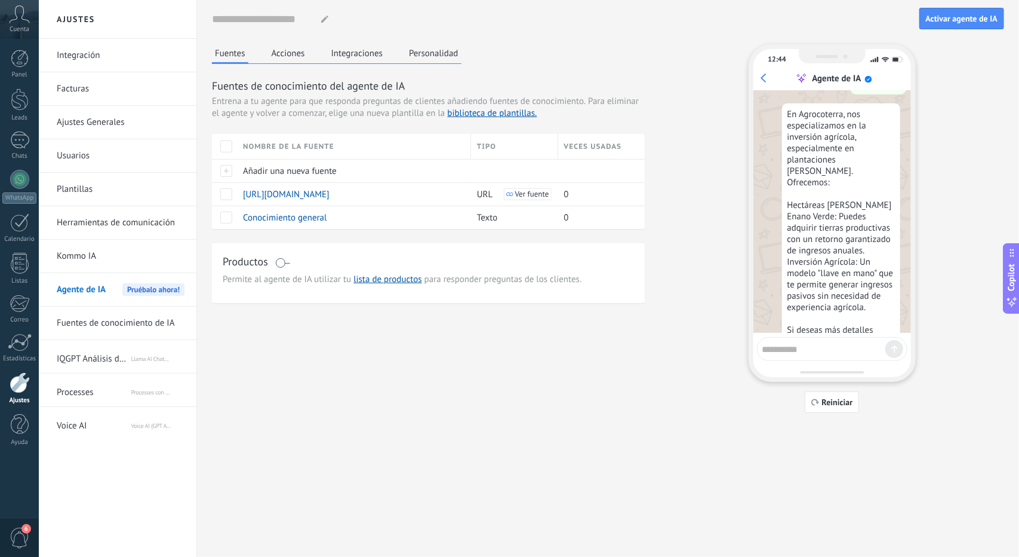
scroll to position [380, 0]
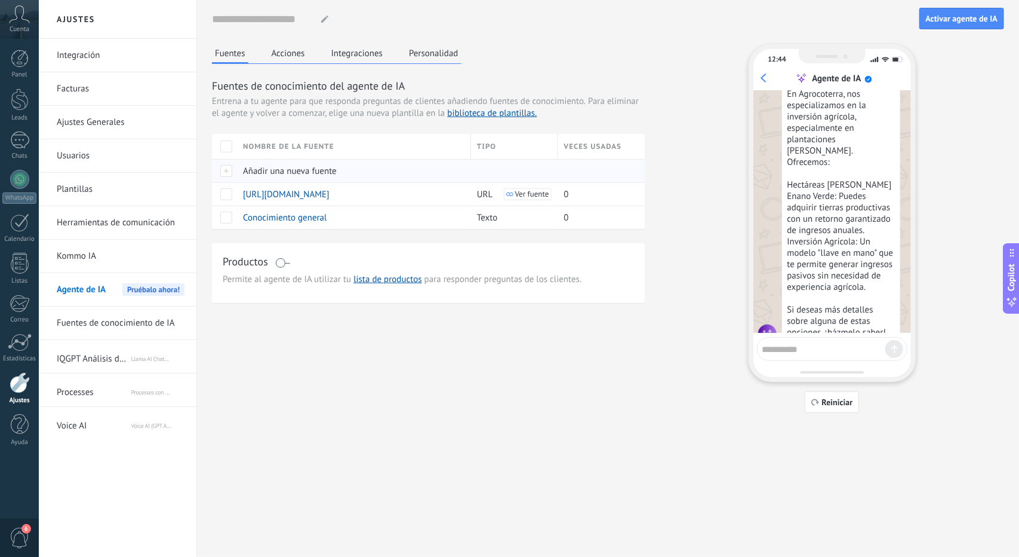
click at [290, 169] on span "Añadir una nueva fuente" at bounding box center [290, 170] width 94 height 11
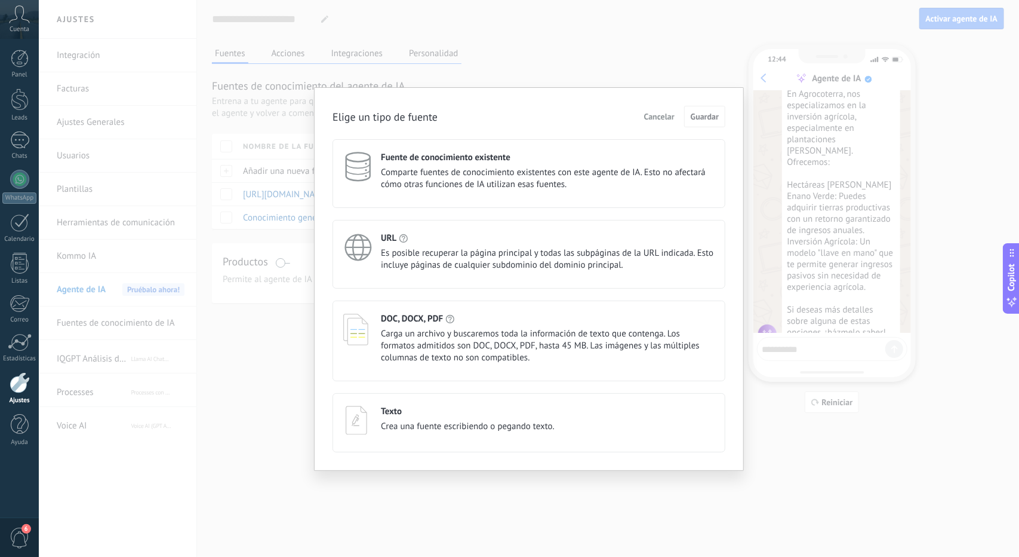
click at [572, 163] on div "Fuente de conocimiento existente Comparte fuentes de conocimiento existentes co…" at bounding box center [548, 171] width 334 height 39
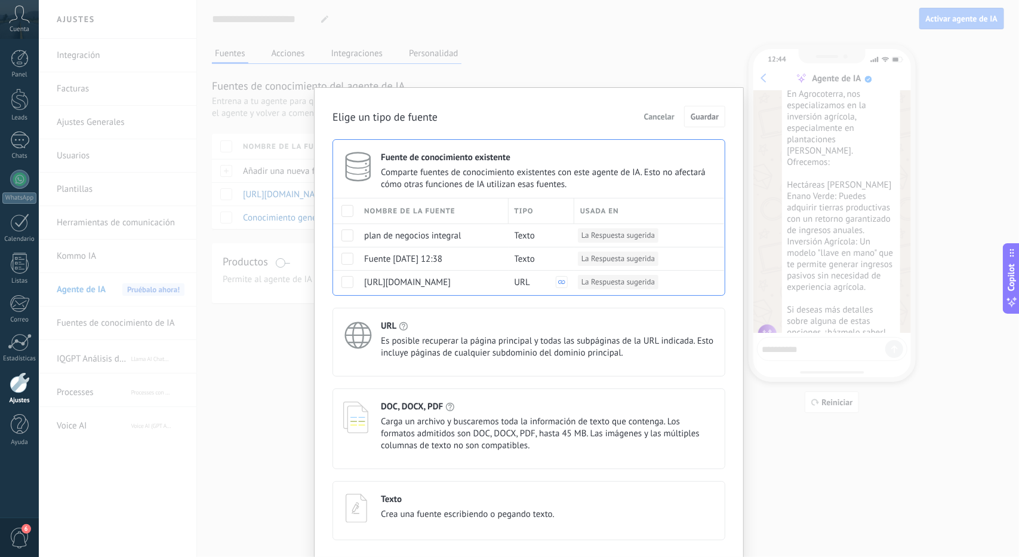
click at [346, 213] on span at bounding box center [348, 211] width 12 height 12
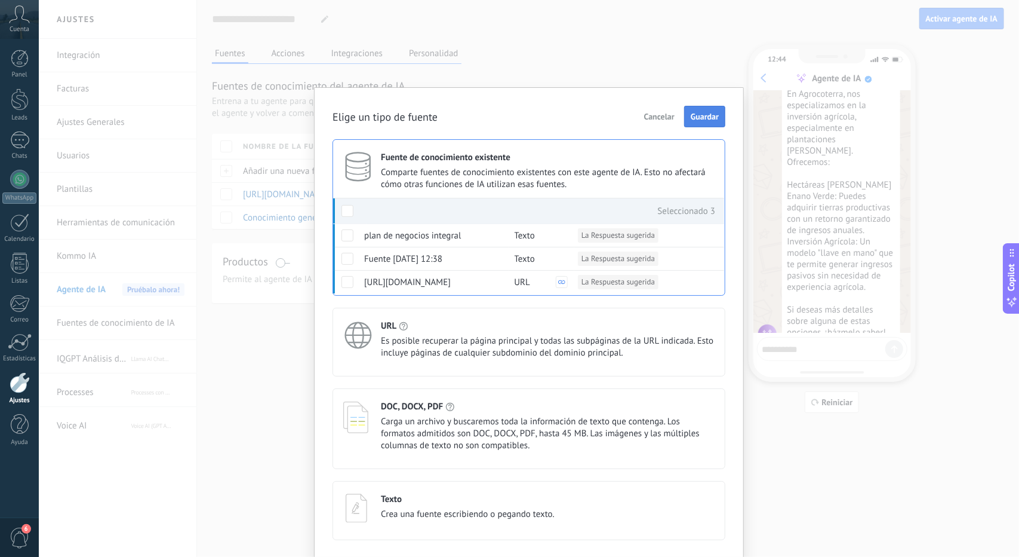
click at [704, 115] on span "Guardar" at bounding box center [705, 116] width 28 height 8
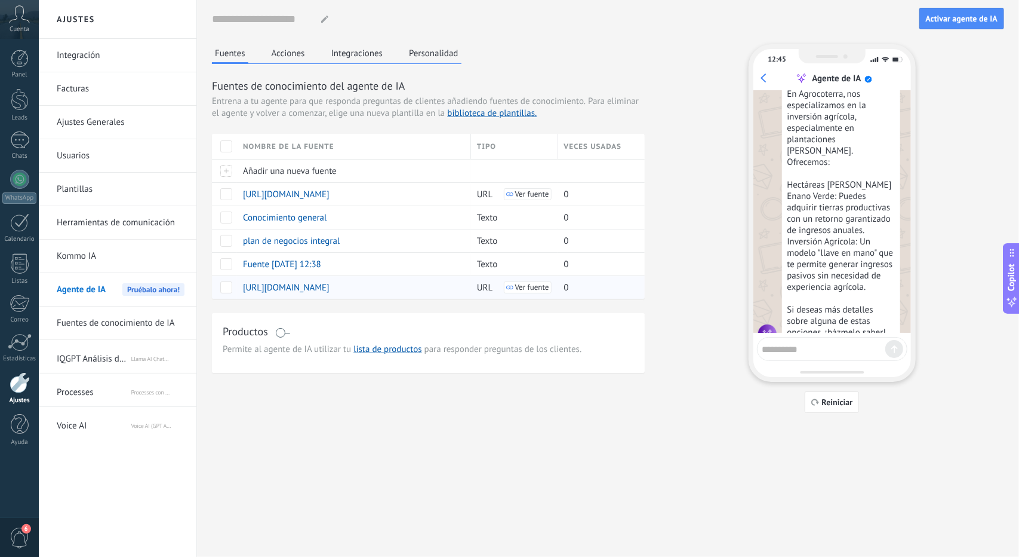
click at [223, 288] on span at bounding box center [226, 287] width 12 height 12
click at [223, 268] on div at bounding box center [226, 264] width 12 height 12
click at [226, 243] on span at bounding box center [226, 241] width 12 height 12
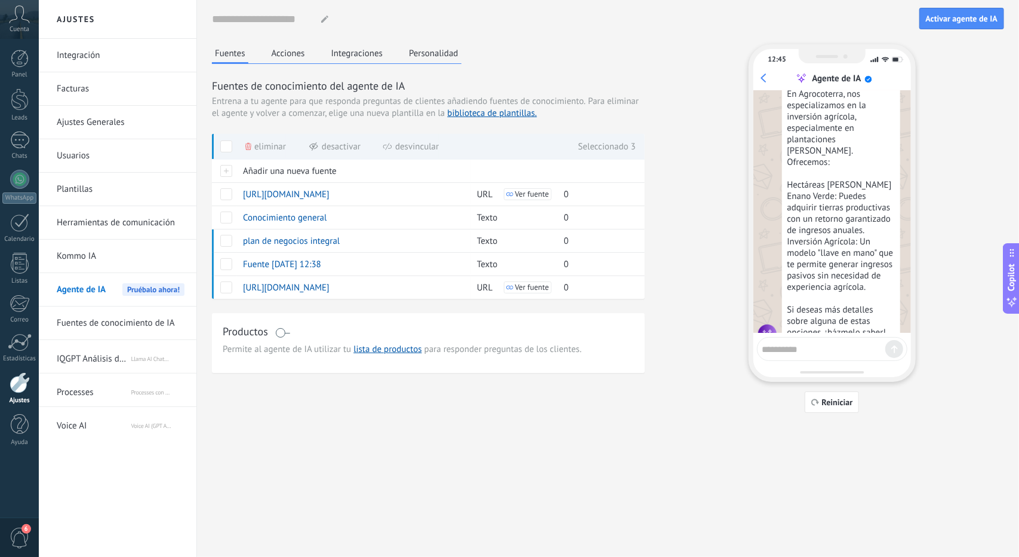
click at [231, 148] on span at bounding box center [226, 146] width 12 height 12
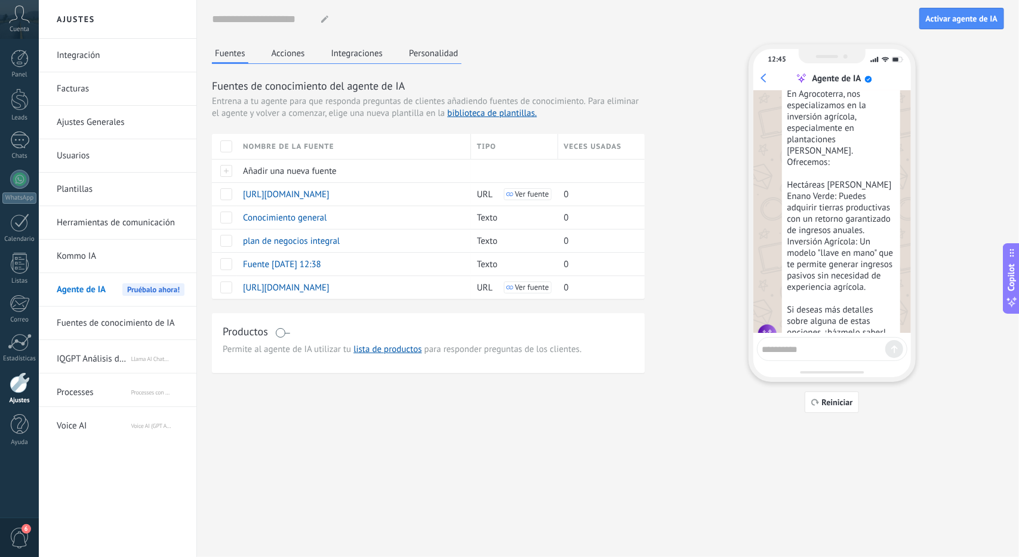
click at [231, 148] on span at bounding box center [226, 146] width 12 height 12
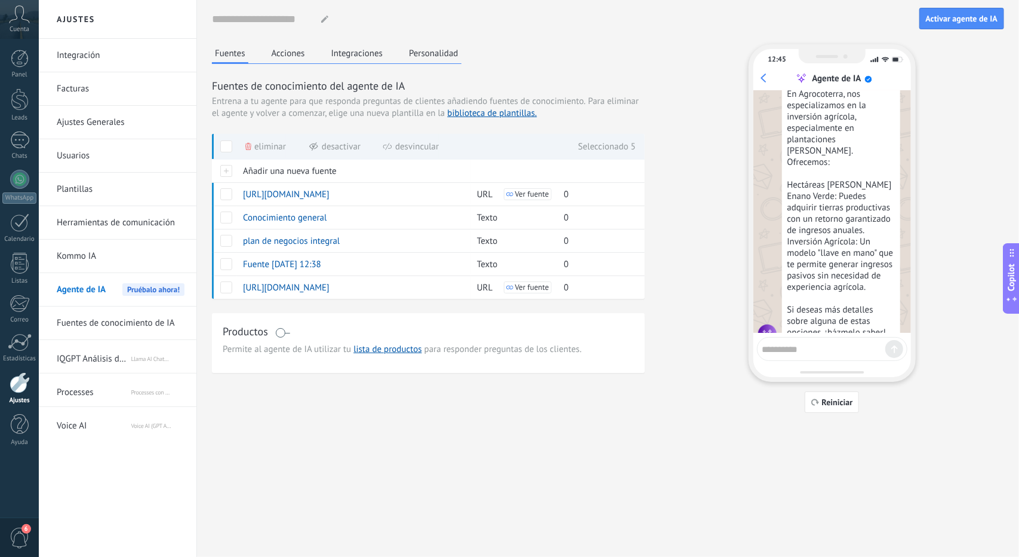
click at [256, 148] on span "Eliminar" at bounding box center [270, 146] width 32 height 23
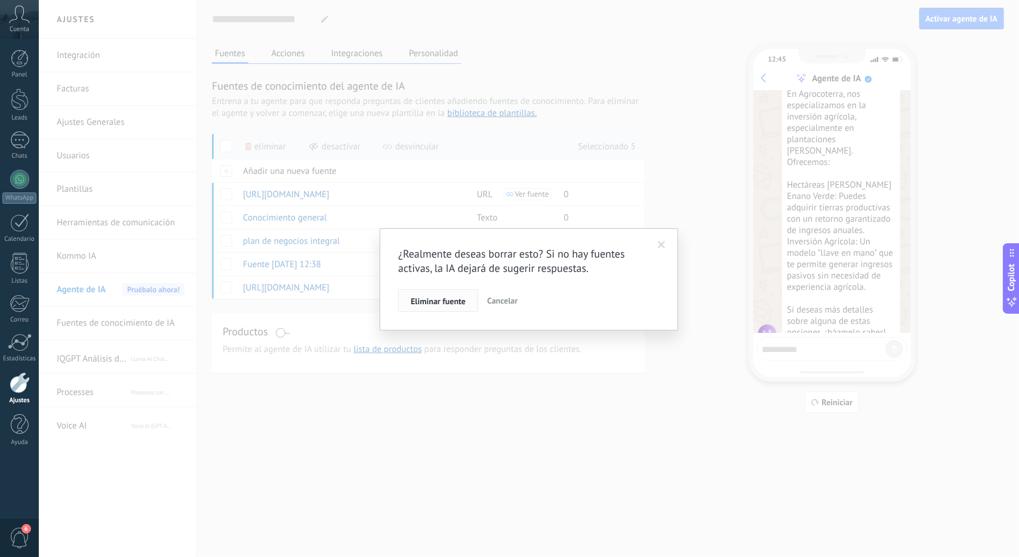
click at [444, 303] on span "Eliminar fuente" at bounding box center [438, 301] width 55 height 8
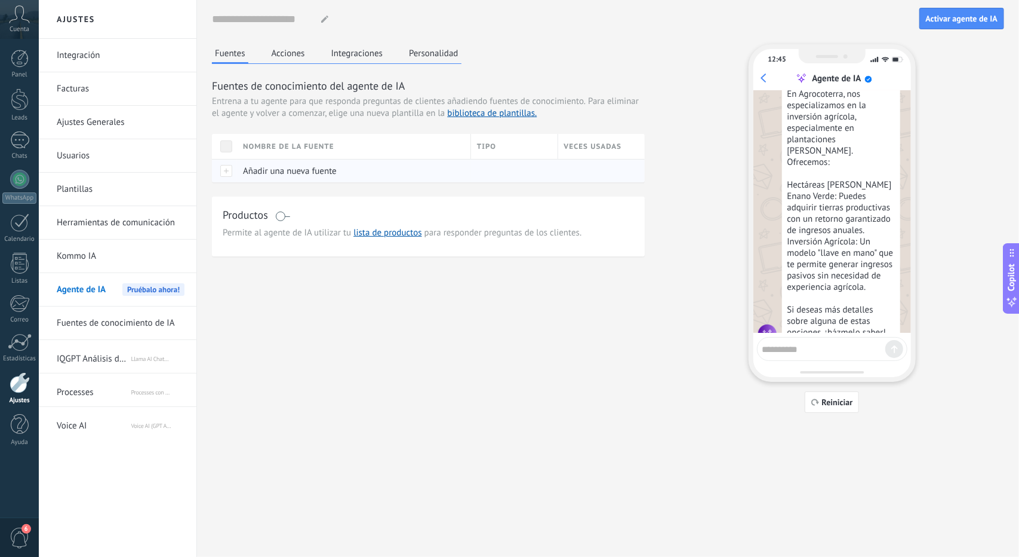
click at [313, 174] on span "Añadir una nueva fuente" at bounding box center [290, 170] width 94 height 11
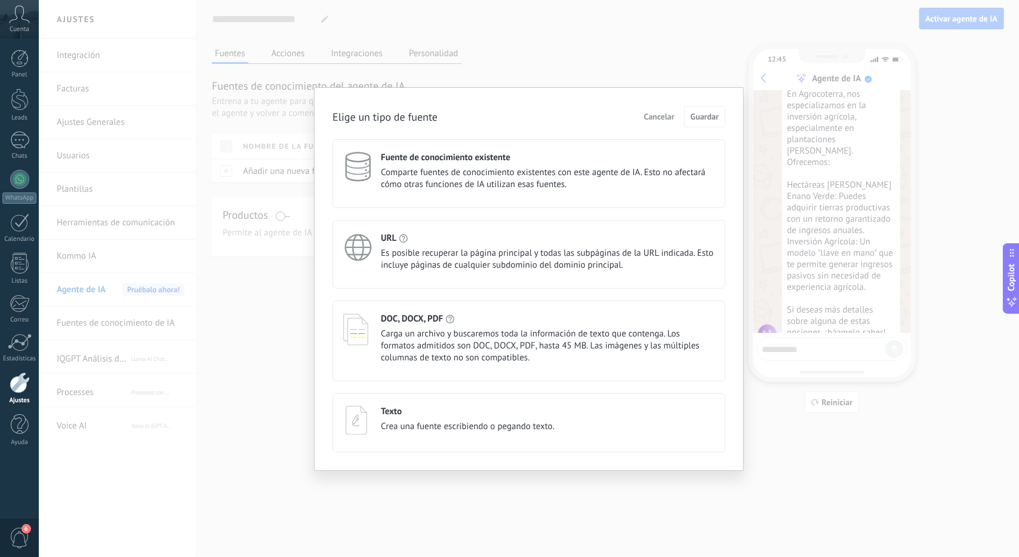
click at [434, 175] on span "Comparte fuentes de conocimiento existentes con este agente de IA. Esto no afec…" at bounding box center [548, 179] width 334 height 24
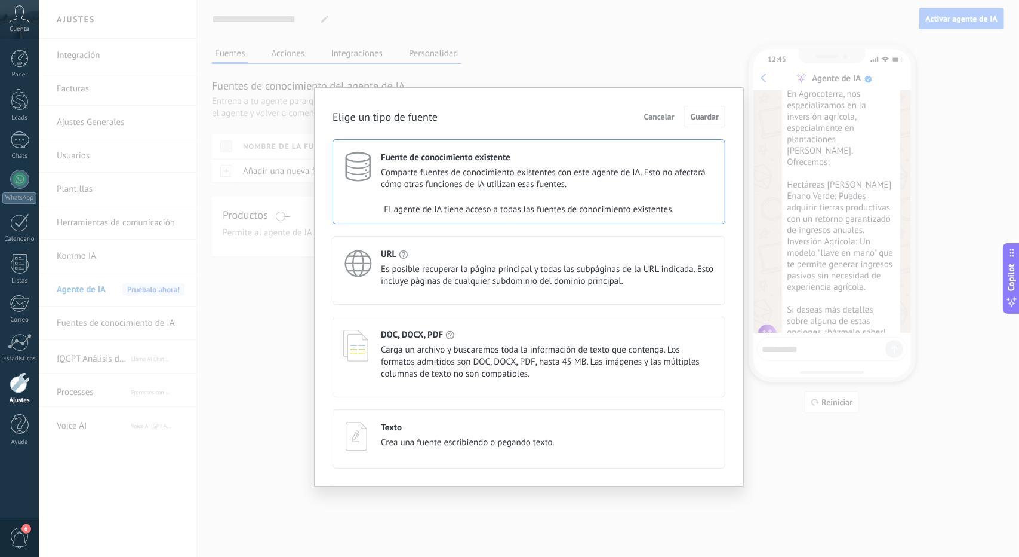
click at [465, 211] on div "El agente de IA tiene acceso a todas las fuentes de conocimiento existentes." at bounding box center [529, 210] width 392 height 24
click at [616, 165] on div "Fuente de conocimiento existente Comparte fuentes de conocimiento existentes co…" at bounding box center [548, 171] width 334 height 39
click at [466, 259] on div "URL Es posible recuperar la página principal y todas las subpáginas de la URL i…" at bounding box center [548, 267] width 334 height 39
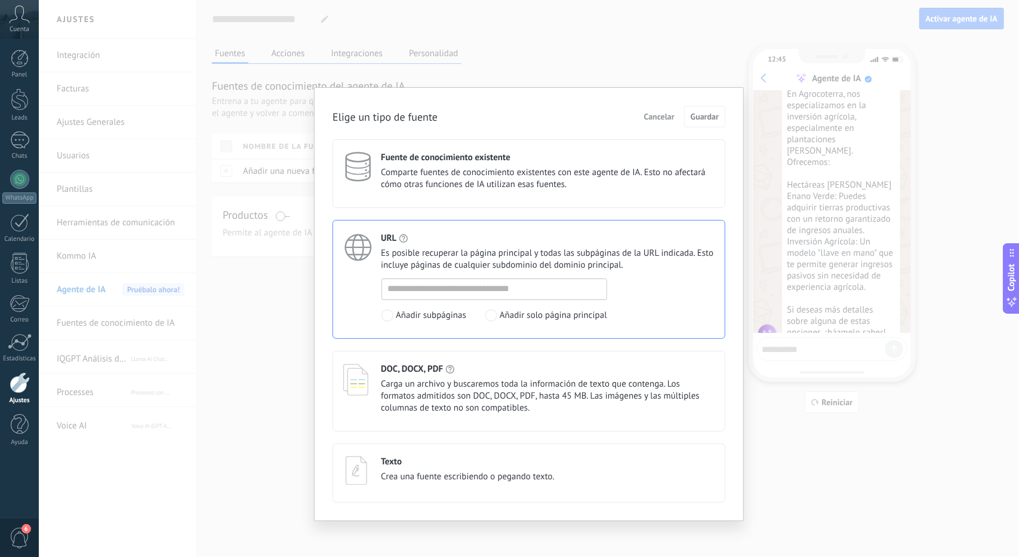
click at [505, 189] on span "Comparte fuentes de conocimiento existentes con este agente de IA. Esto no afec…" at bounding box center [548, 179] width 334 height 24
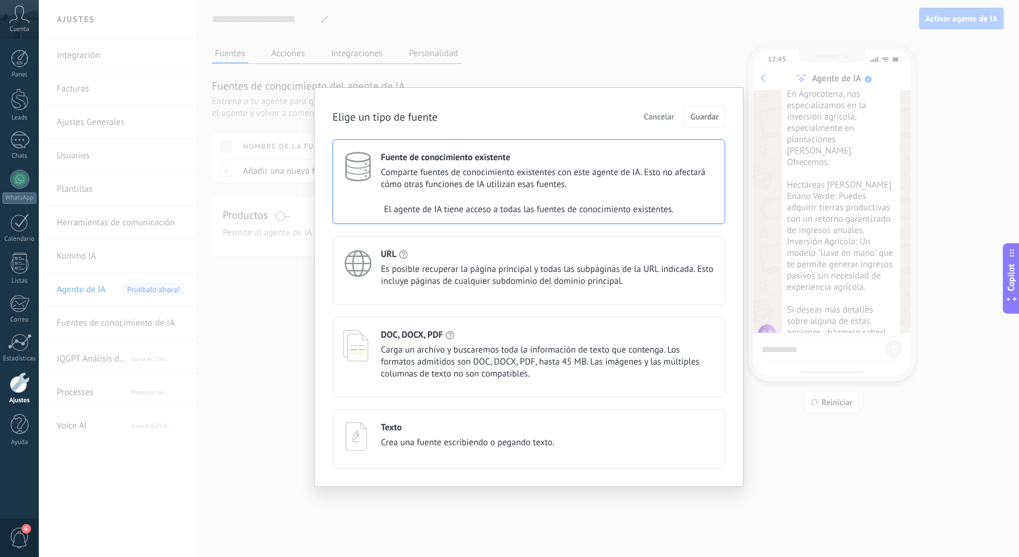
click at [505, 189] on span "Comparte fuentes de conocimiento existentes con este agente de IA. Esto no afec…" at bounding box center [548, 179] width 334 height 24
click at [666, 110] on button "Cancelar" at bounding box center [659, 116] width 41 height 18
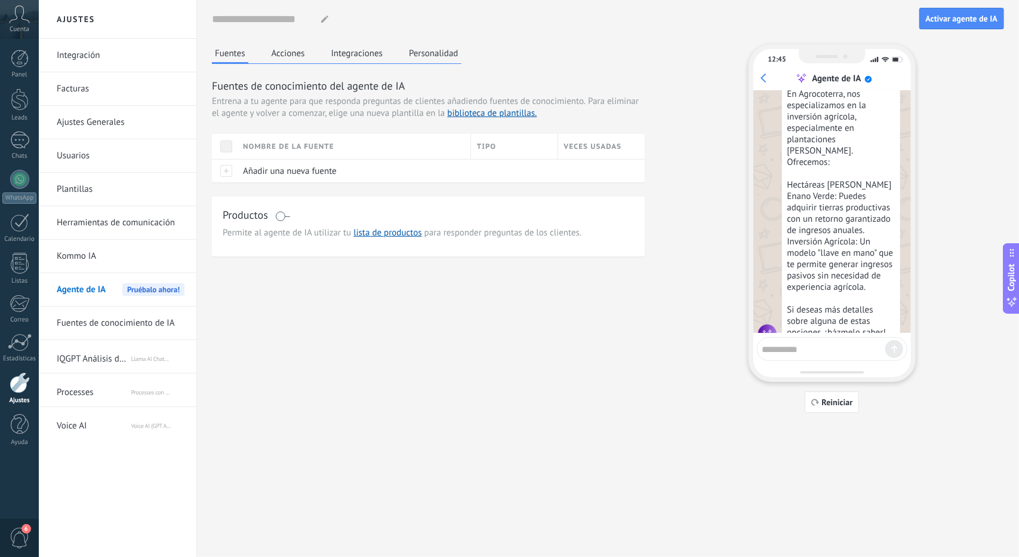
click at [94, 311] on link "Fuentes de conocimiento de IA" at bounding box center [121, 322] width 128 height 33
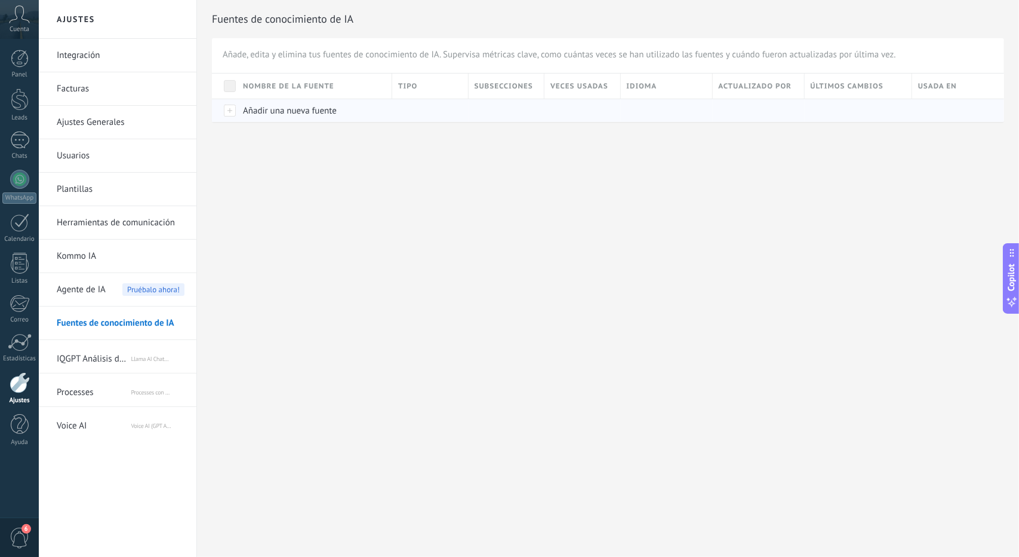
click at [277, 121] on div "Añadir una nueva fuente" at bounding box center [311, 110] width 149 height 23
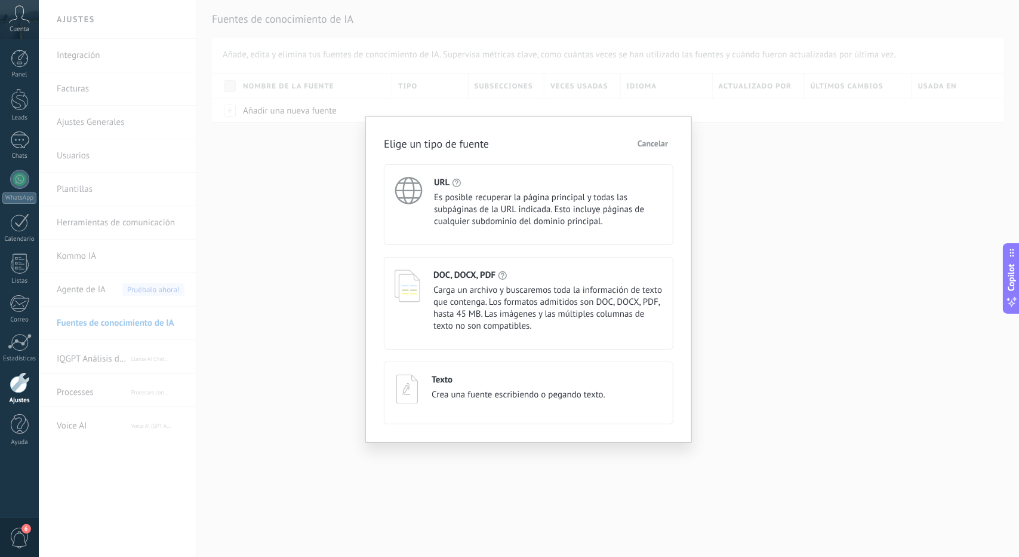
click at [545, 199] on span "Es posible recuperar la página principal y todas las subpáginas de la URL indic…" at bounding box center [548, 210] width 229 height 36
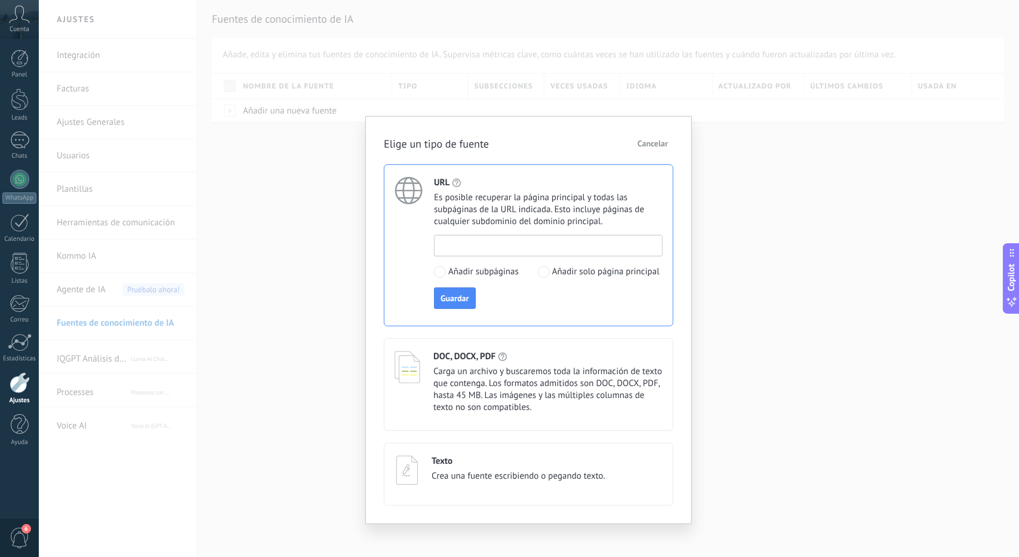
click at [503, 249] on input at bounding box center [549, 244] width 228 height 19
type input "**********"
click at [457, 306] on button "Guardar" at bounding box center [454, 297] width 41 height 21
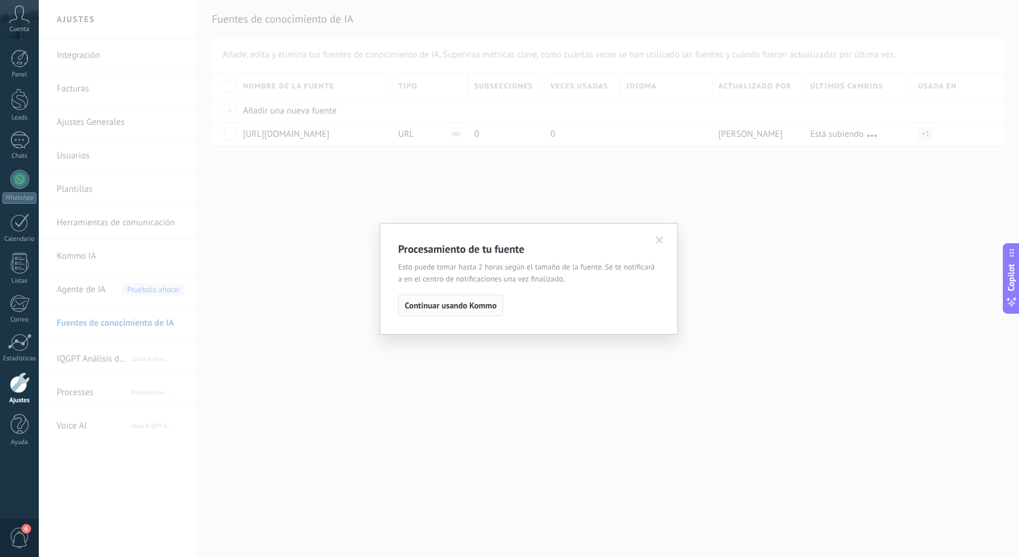
click at [456, 313] on button "Continuar usando Kommo" at bounding box center [450, 304] width 105 height 21
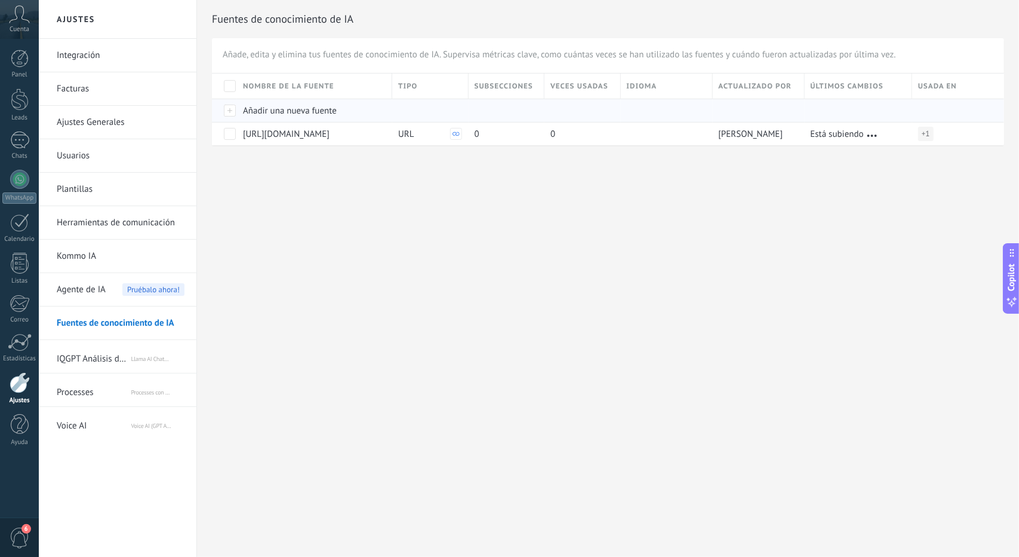
click at [229, 105] on div at bounding box center [224, 110] width 25 height 23
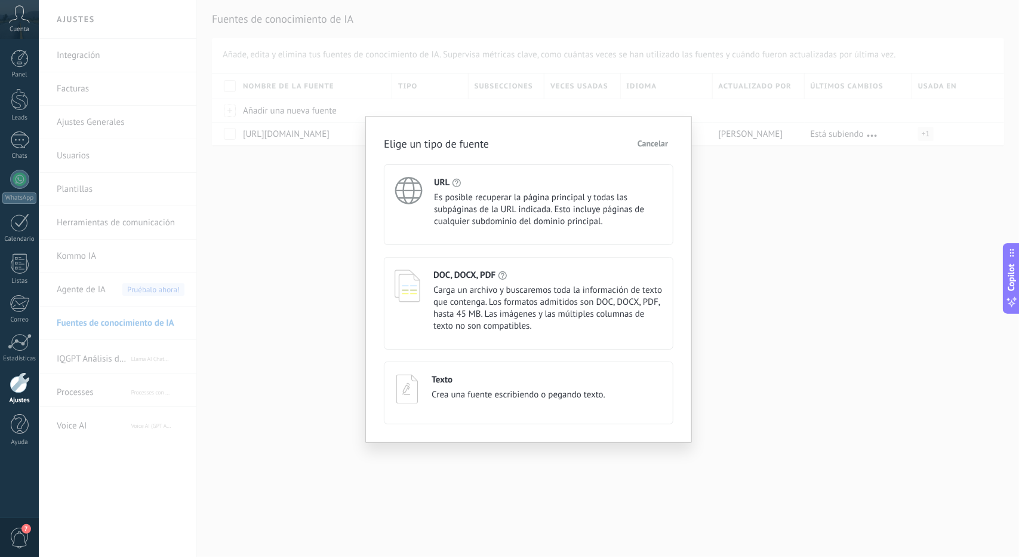
click at [535, 399] on span "Crea una fuente escribiendo o pegando texto." at bounding box center [519, 395] width 174 height 12
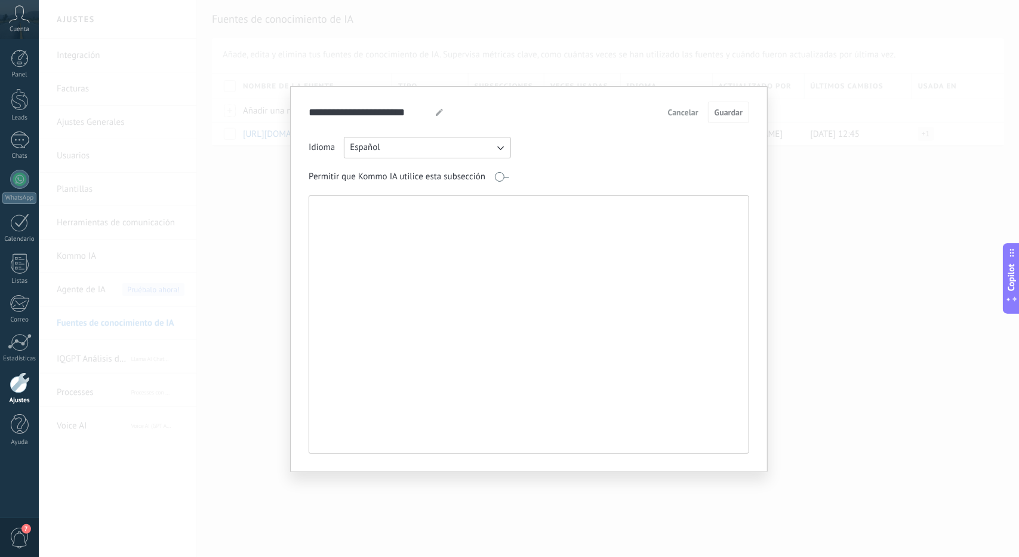
paste textarea "**********"
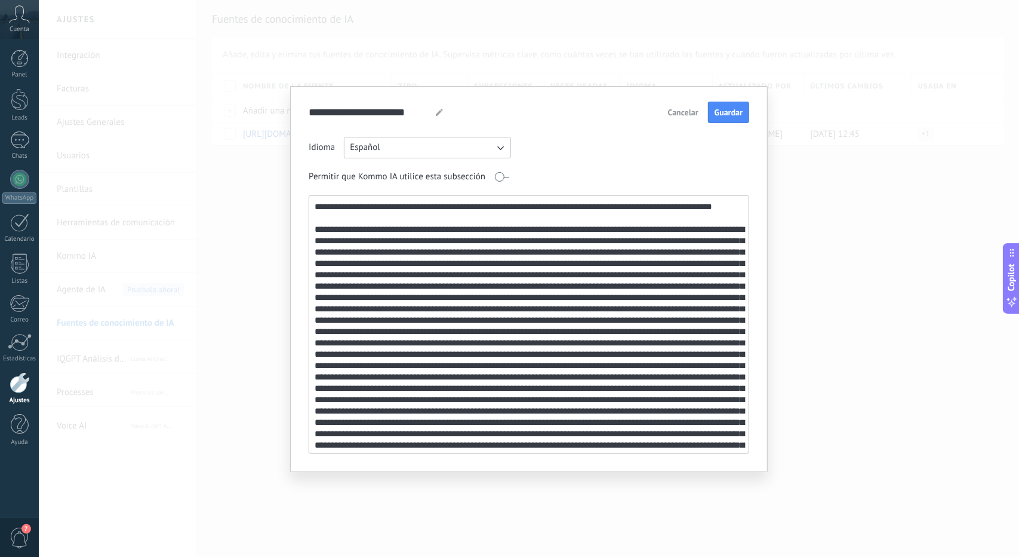
drag, startPoint x: 448, startPoint y: 206, endPoint x: 251, endPoint y: 211, distance: 196.5
click at [251, 211] on div "**********" at bounding box center [529, 278] width 981 height 557
type textarea "**********"
click at [376, 109] on input "**********" at bounding box center [368, 112] width 118 height 21
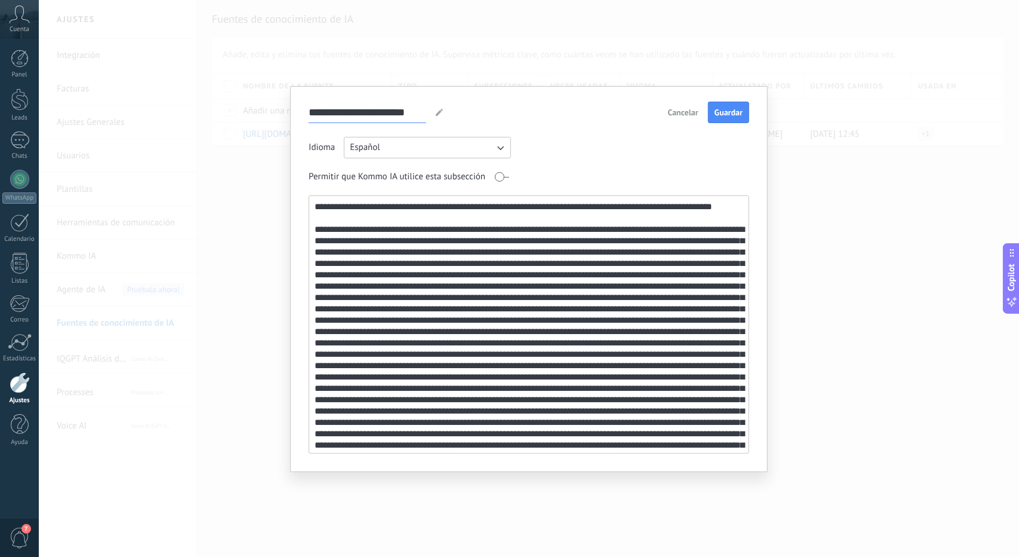
paste input "**********"
type input "**********"
click at [726, 105] on button "Guardar" at bounding box center [728, 112] width 41 height 21
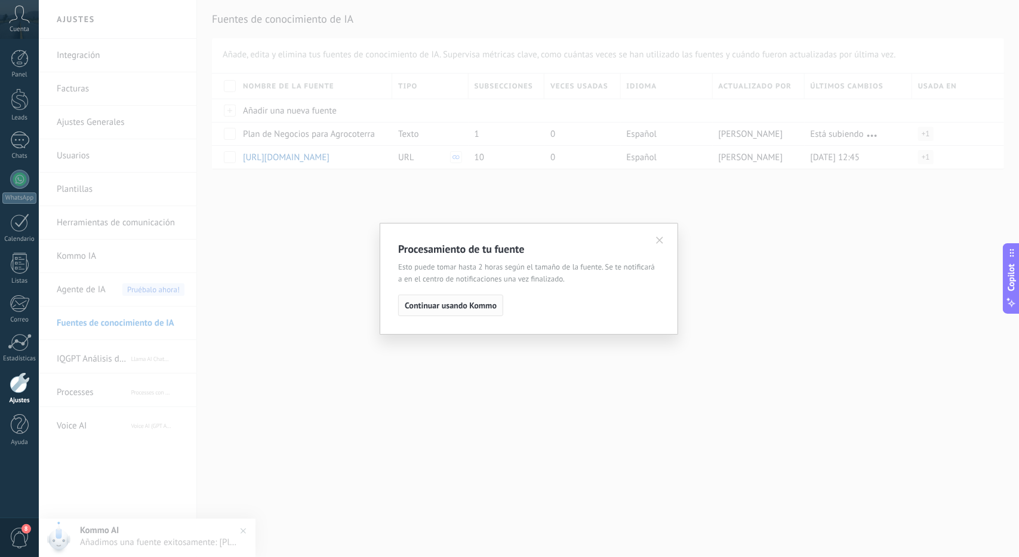
click at [459, 309] on span "Continuar usando Kommo" at bounding box center [451, 305] width 92 height 8
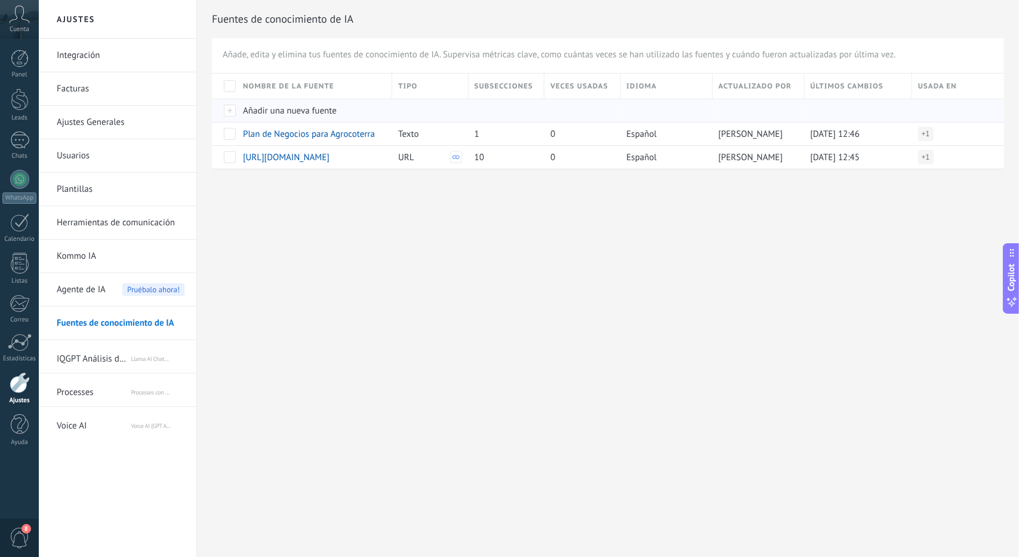
click at [225, 107] on div at bounding box center [224, 110] width 25 height 23
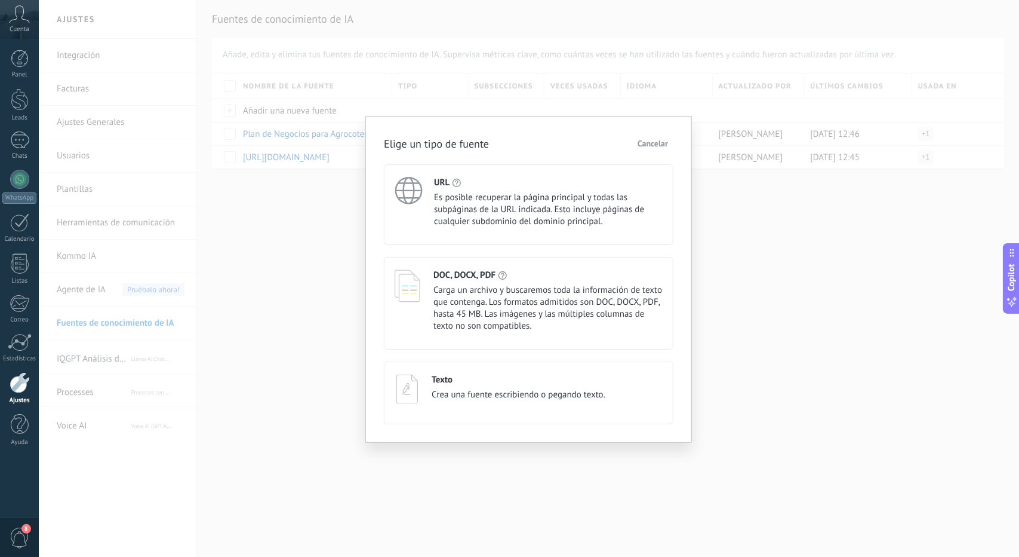
click at [511, 376] on div "Texto" at bounding box center [519, 379] width 174 height 11
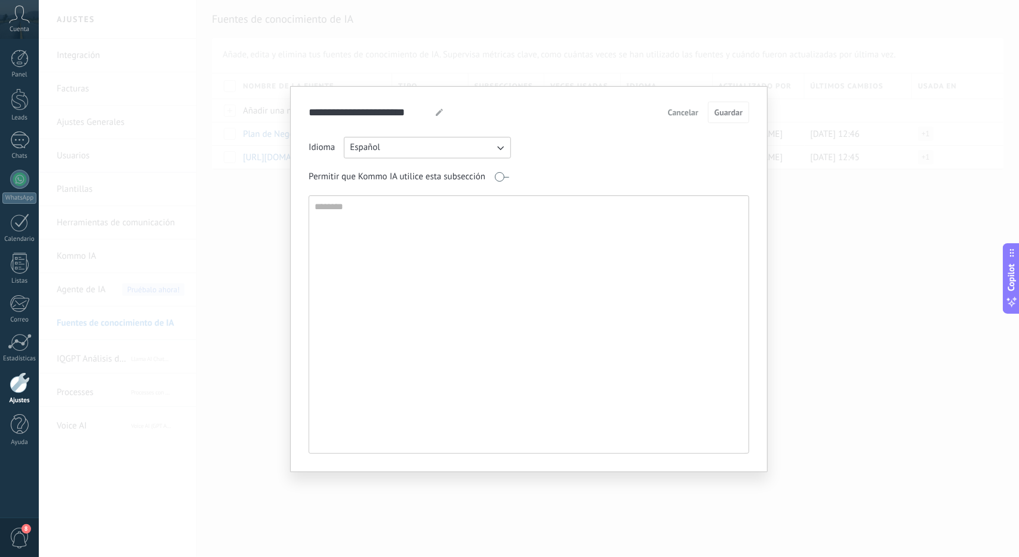
click at [429, 277] on textarea at bounding box center [527, 324] width 437 height 257
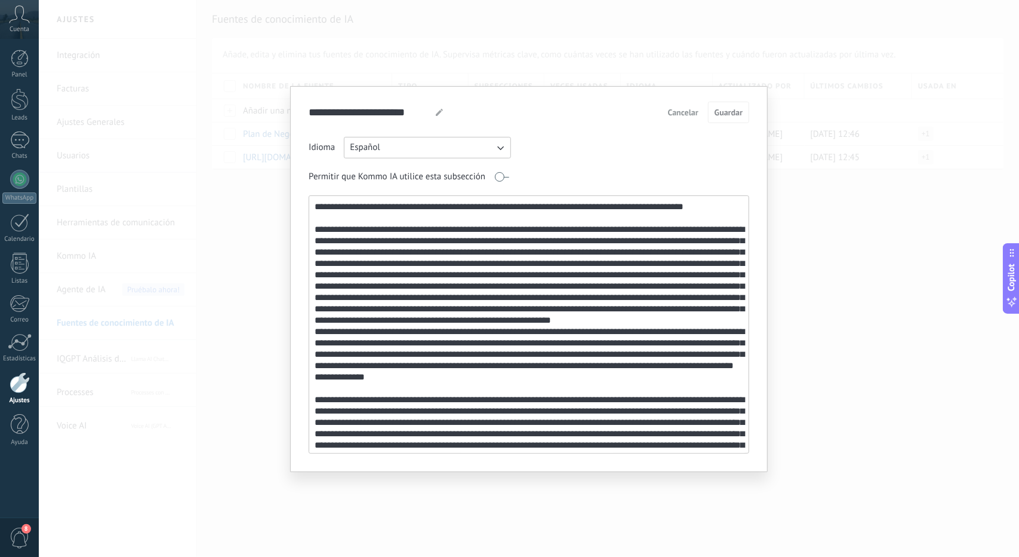
scroll to position [371, 0]
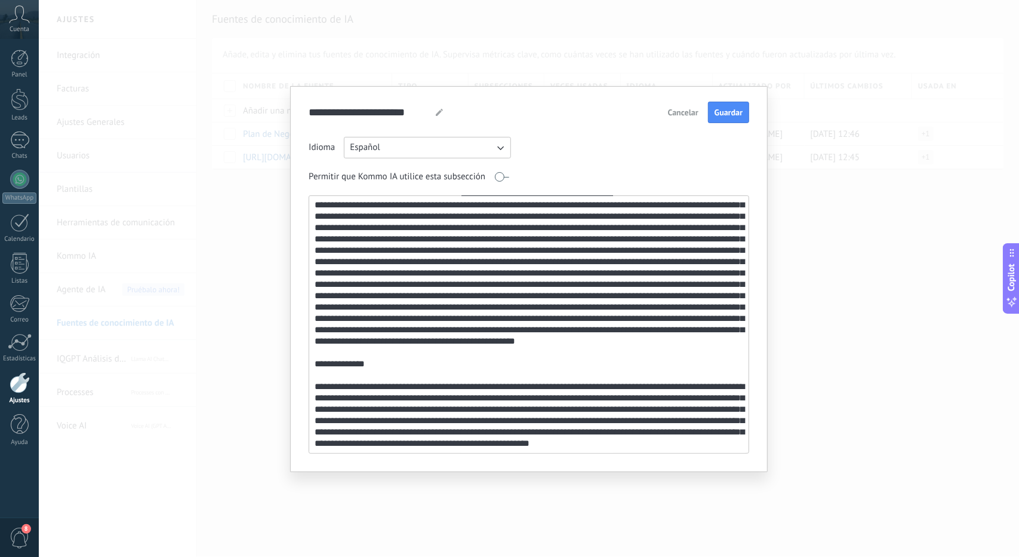
drag, startPoint x: 315, startPoint y: 355, endPoint x: 424, endPoint y: 456, distance: 147.9
click at [424, 456] on div "**********" at bounding box center [529, 279] width 478 height 386
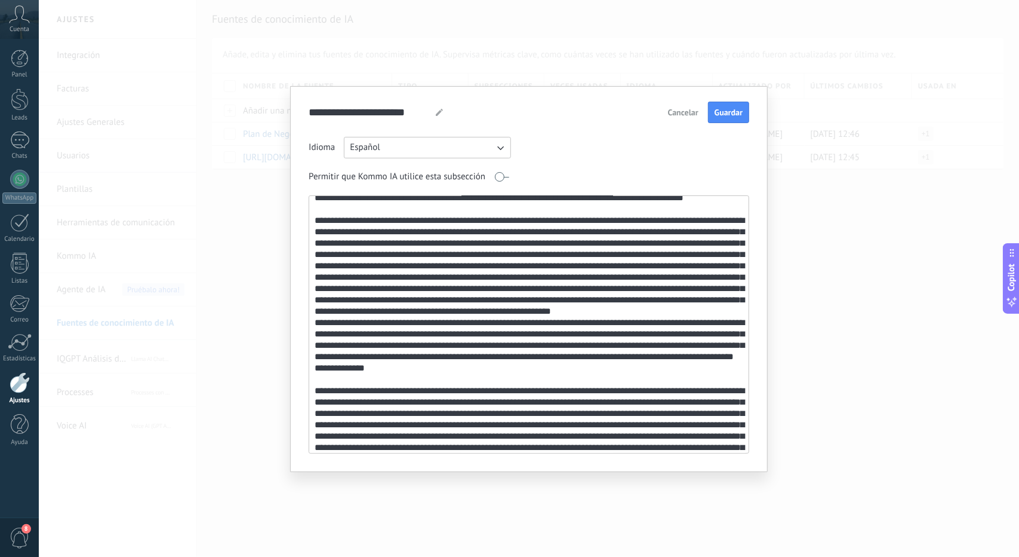
scroll to position [0, 0]
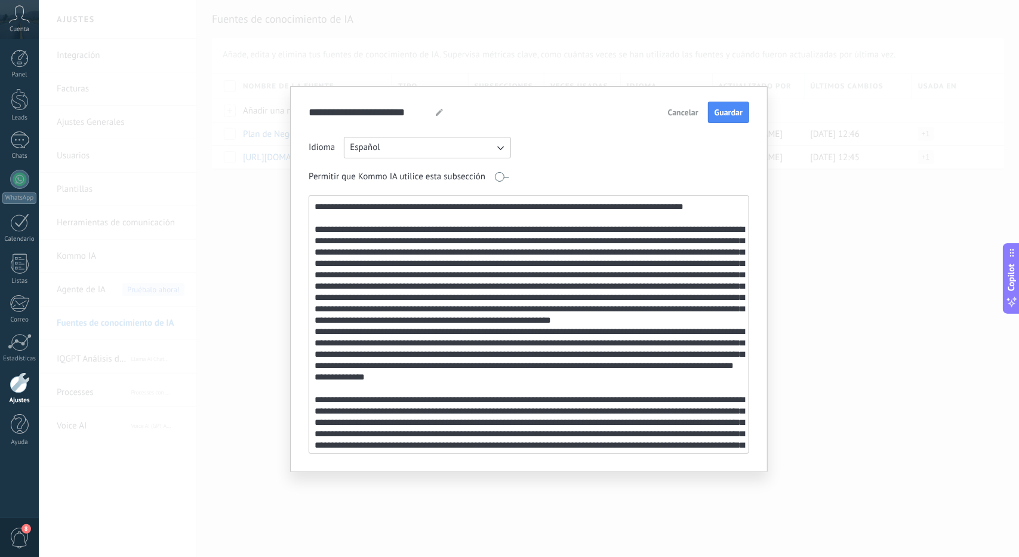
drag, startPoint x: 408, startPoint y: 205, endPoint x: 294, endPoint y: 210, distance: 114.1
click at [294, 210] on div "**********" at bounding box center [529, 279] width 478 height 386
type textarea "**********"
click at [355, 120] on input "**********" at bounding box center [368, 112] width 118 height 21
paste input "*"
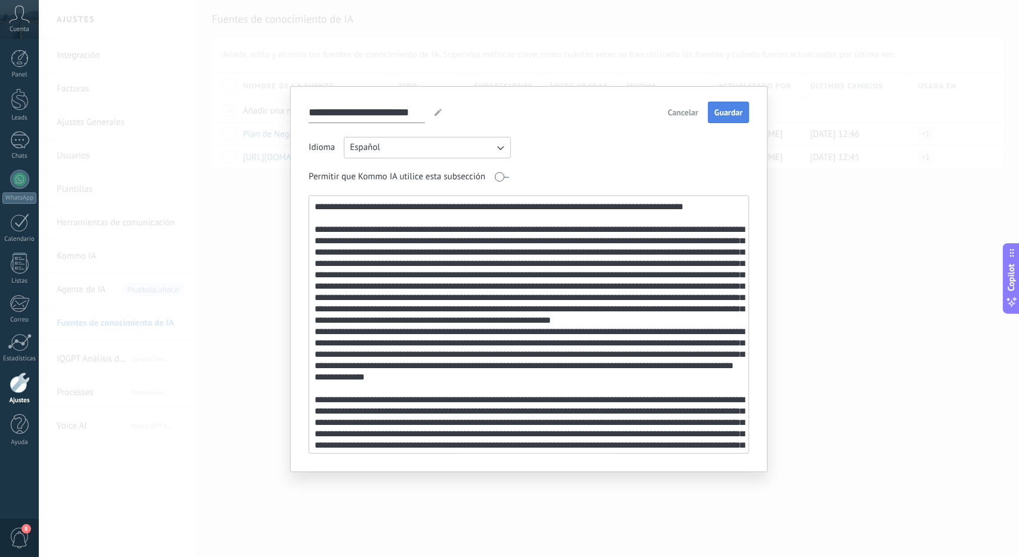
type input "**********"
click at [729, 113] on span "Guardar" at bounding box center [729, 112] width 28 height 8
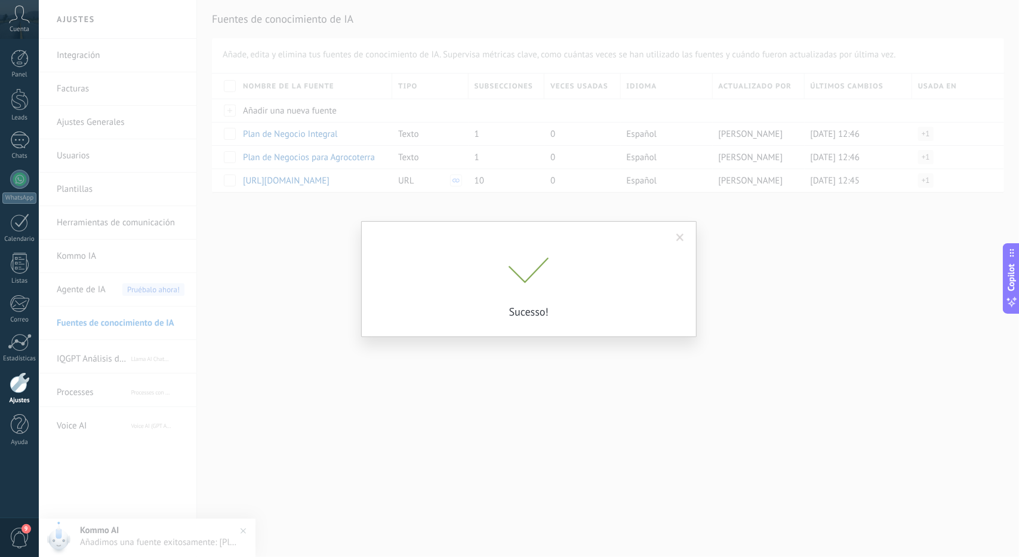
click at [663, 251] on div "Sucesso!" at bounding box center [528, 279] width 335 height 116
click at [683, 236] on span at bounding box center [681, 238] width 8 height 8
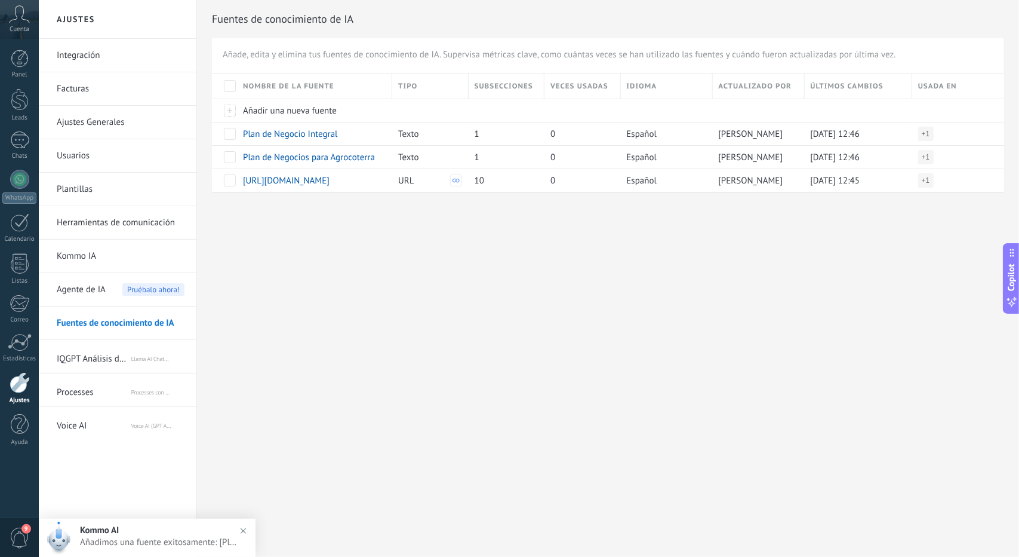
click at [87, 294] on span "Agente de IA" at bounding box center [81, 289] width 49 height 33
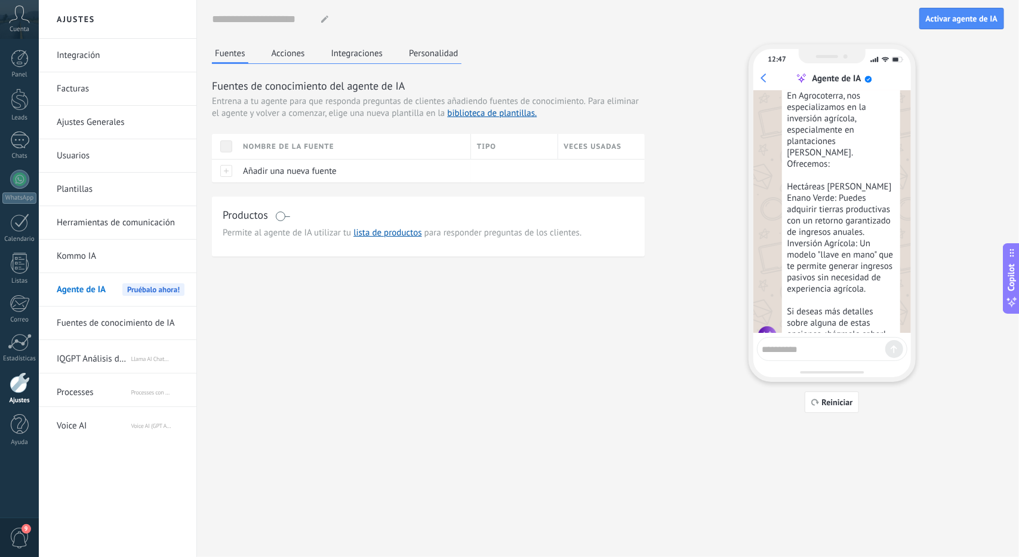
scroll to position [380, 0]
click at [229, 170] on div at bounding box center [224, 170] width 25 height 23
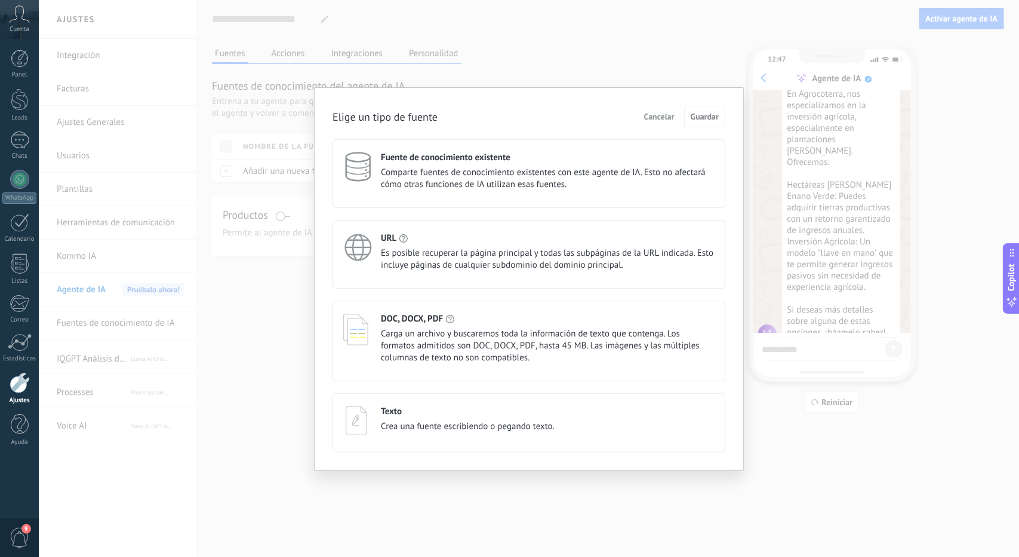
click at [351, 173] on use at bounding box center [358, 167] width 24 height 28
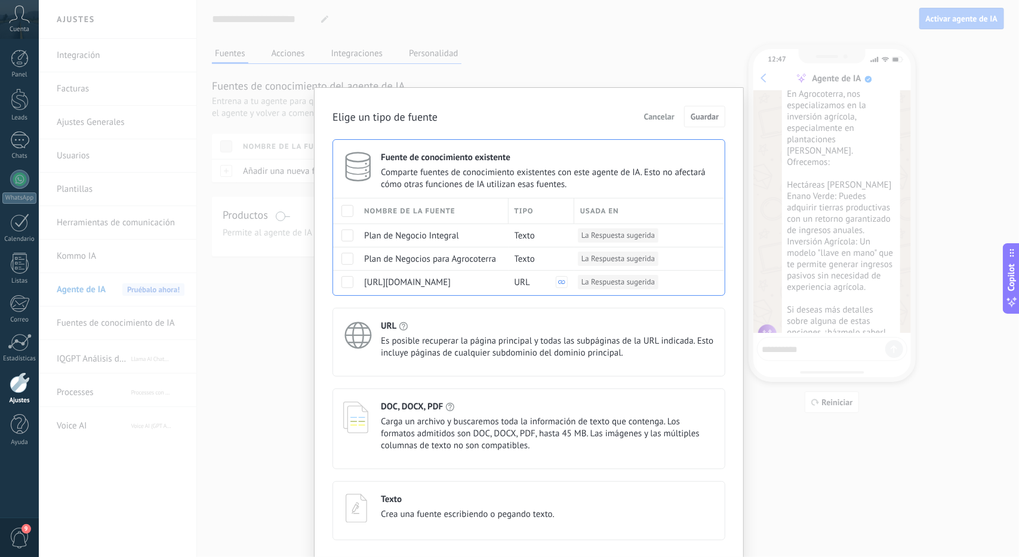
click at [352, 206] on span at bounding box center [348, 211] width 12 height 12
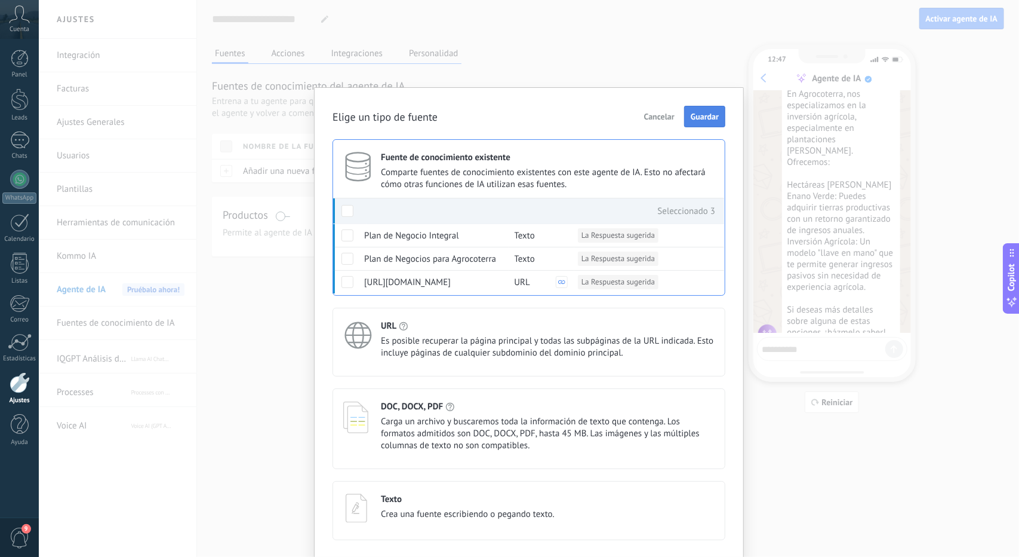
click at [709, 113] on span "Guardar" at bounding box center [705, 116] width 28 height 8
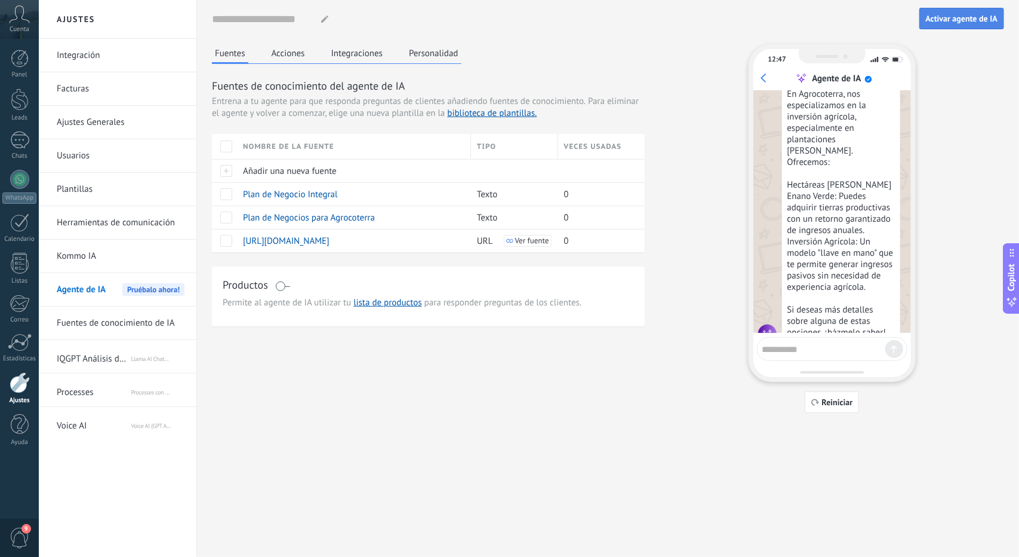
click at [963, 16] on span "Activar agente de IA" at bounding box center [962, 18] width 72 height 8
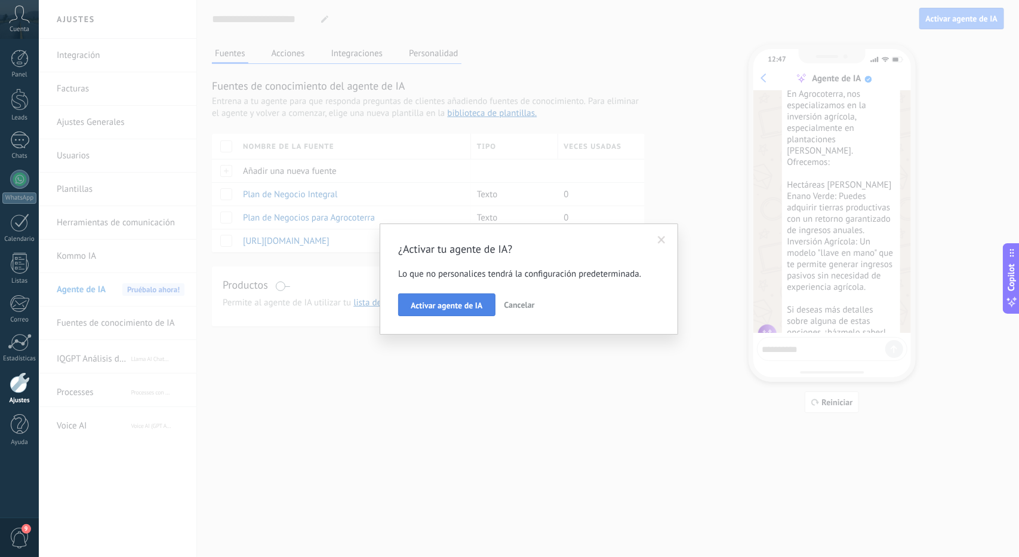
click at [449, 312] on button "Activar agente de IA" at bounding box center [446, 304] width 97 height 23
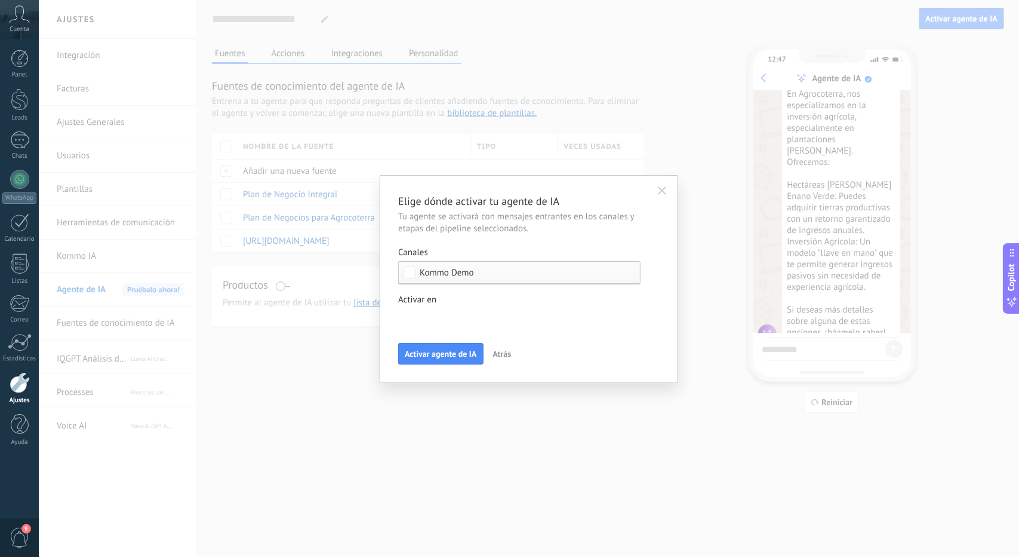
click at [0, 0] on div "Incoming leads Contacto inicial Negociación Debate contractual Discusión de con…" at bounding box center [0, 0] width 0 height 0
click at [459, 293] on div at bounding box center [529, 278] width 981 height 557
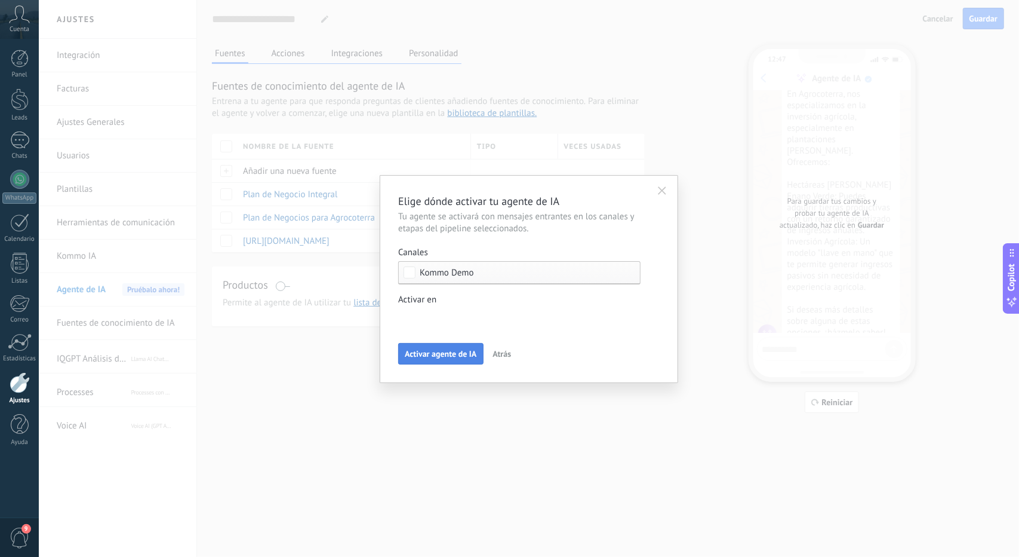
click at [441, 349] on span "Activar agente de IA" at bounding box center [441, 353] width 72 height 8
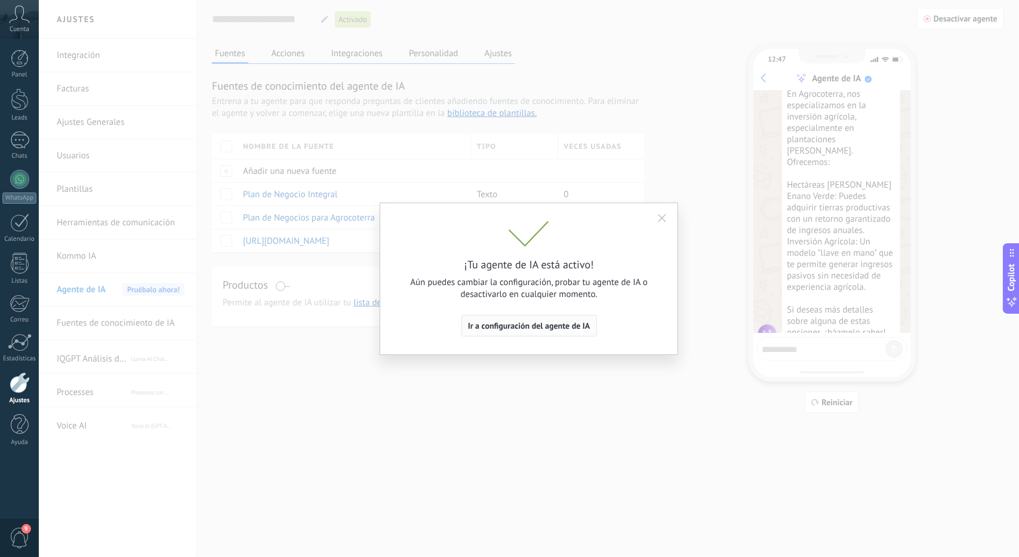
click at [490, 330] on span "Ir a configuración del agente de IA" at bounding box center [529, 325] width 122 height 8
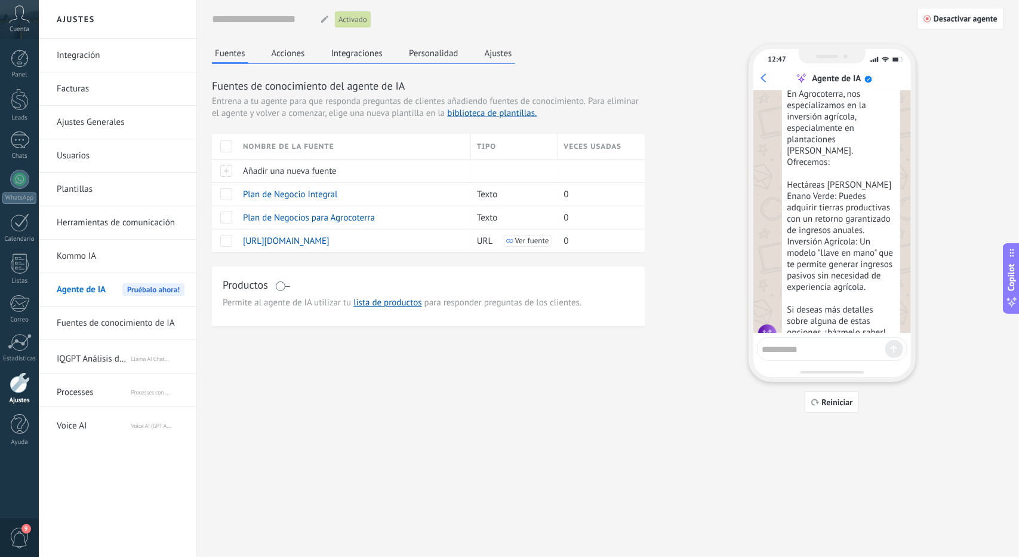
click at [279, 48] on button "Acciones" at bounding box center [288, 53] width 39 height 18
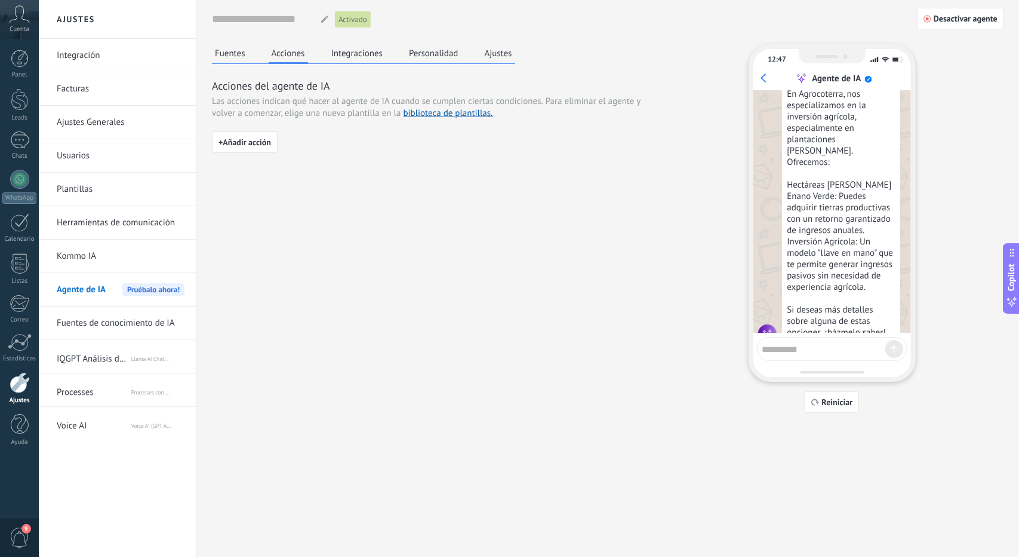
click at [356, 47] on button "Integraciones" at bounding box center [357, 53] width 58 height 18
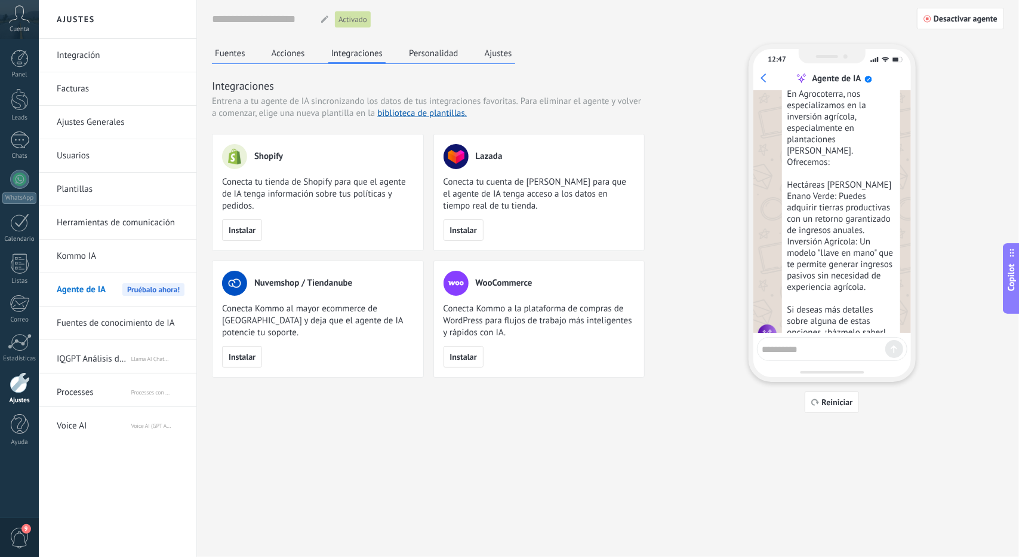
click at [440, 48] on button "Personalidad" at bounding box center [434, 53] width 56 height 18
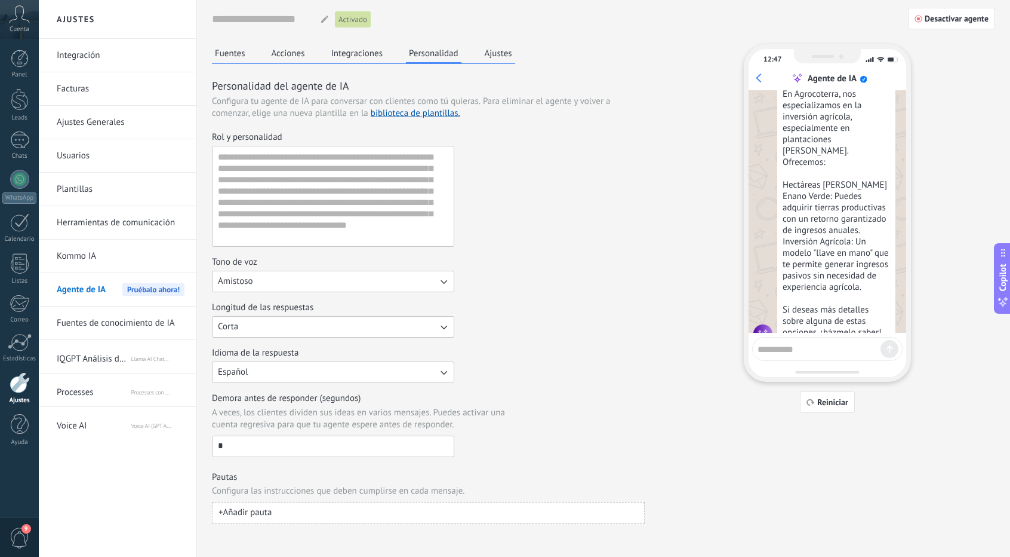
click at [494, 51] on button "Ajustes" at bounding box center [498, 53] width 33 height 18
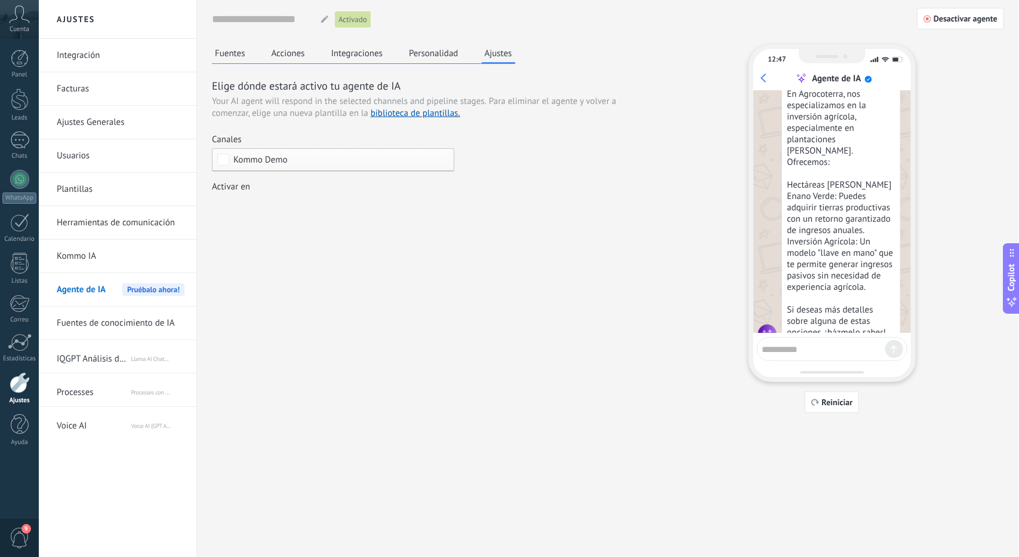
click at [230, 51] on button "Fuentes" at bounding box center [230, 53] width 36 height 18
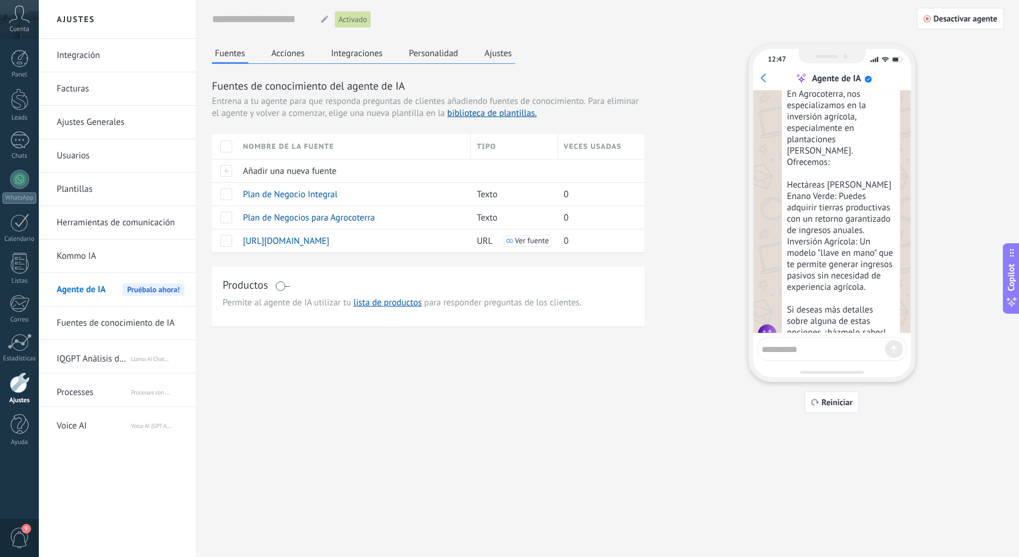
click at [801, 340] on textarea at bounding box center [824, 347] width 123 height 15
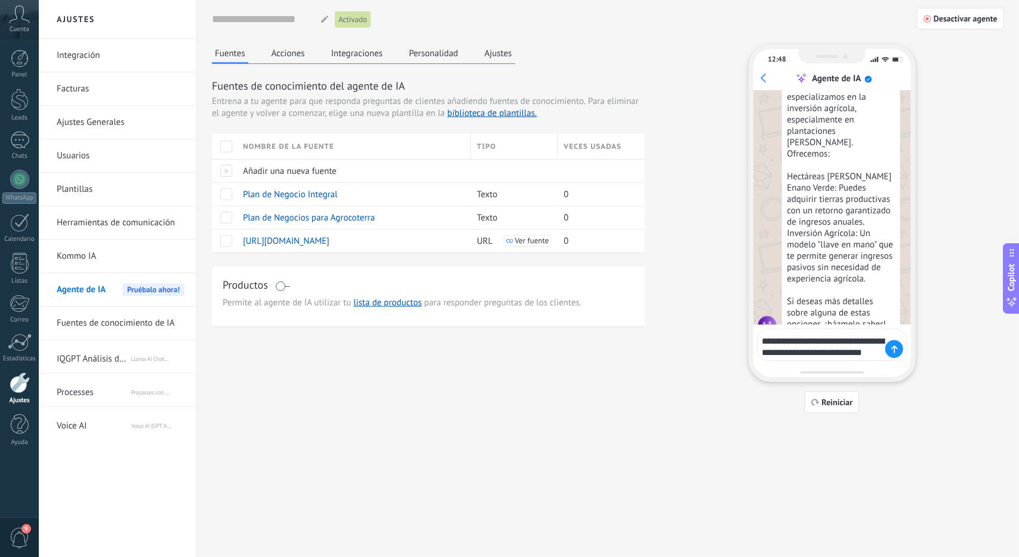
scroll to position [400, 0]
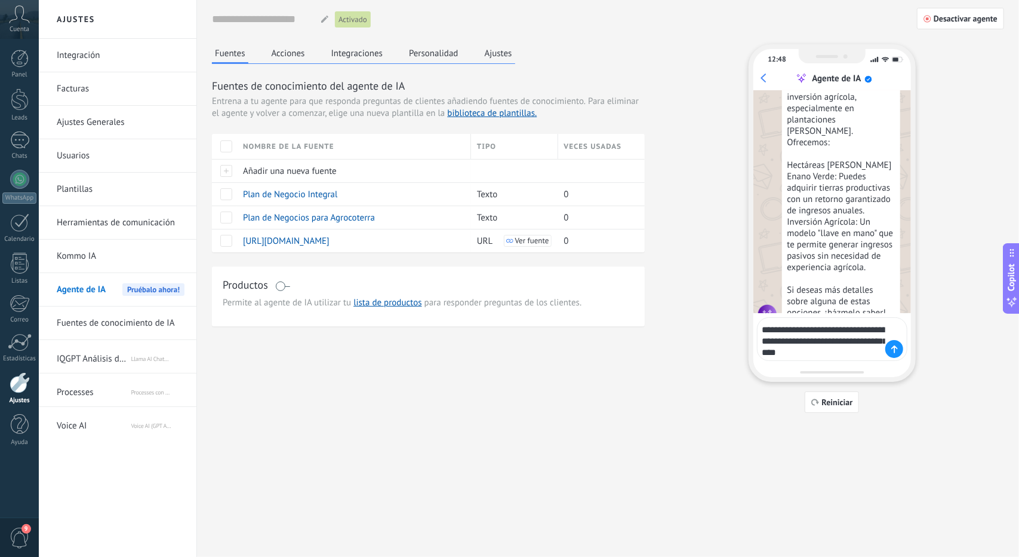
type textarea "**********"
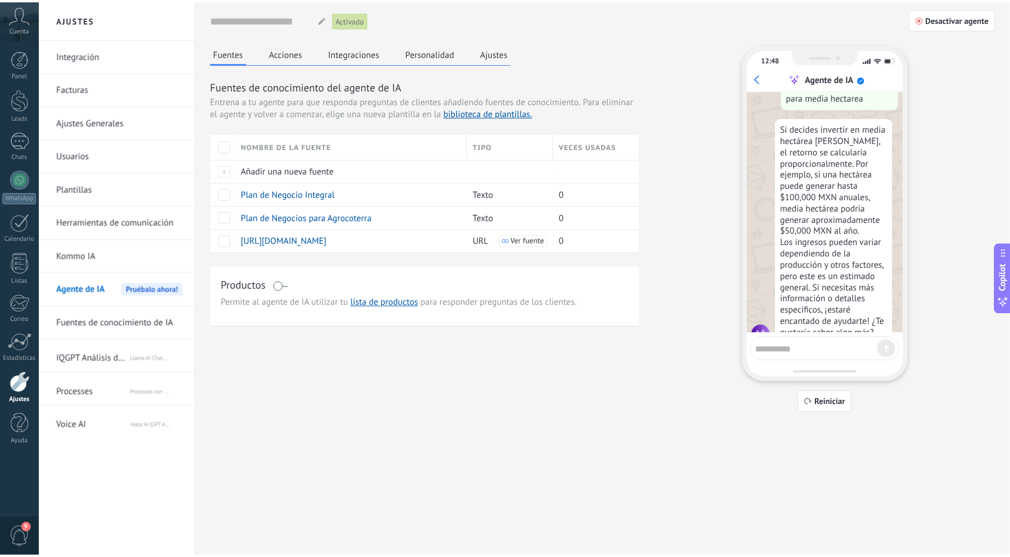
scroll to position [674, 0]
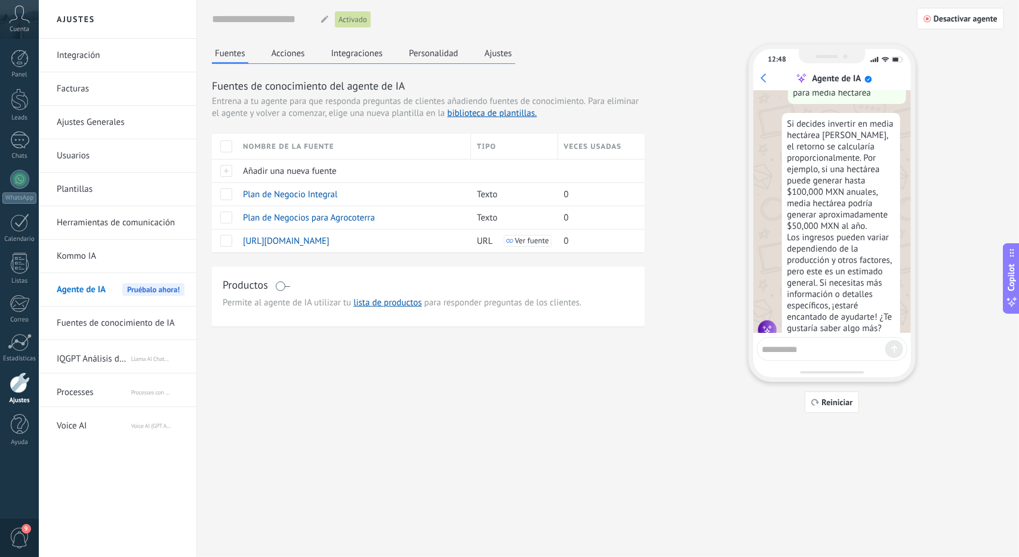
click at [484, 57] on button "Ajustes" at bounding box center [498, 53] width 33 height 18
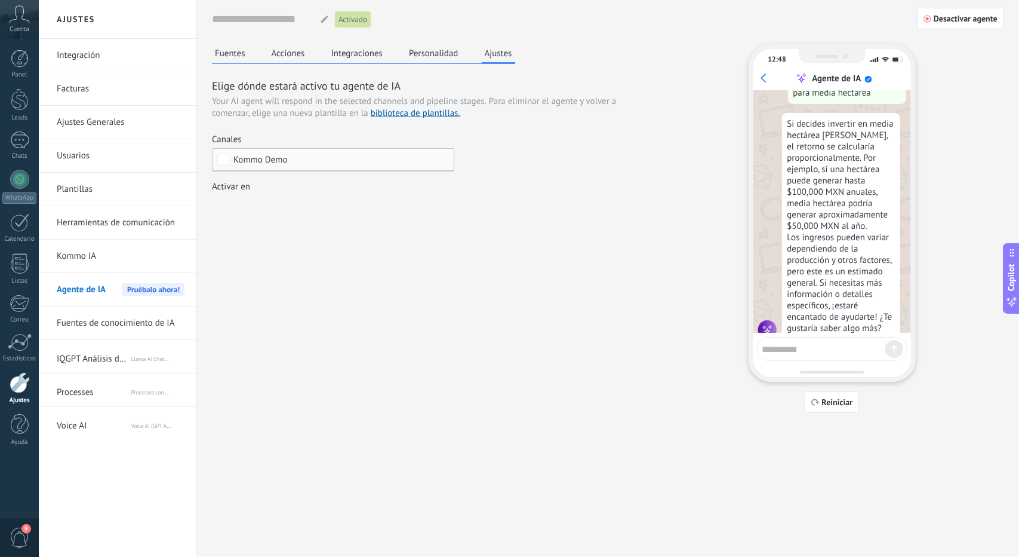
click at [449, 53] on button "Personalidad" at bounding box center [434, 53] width 56 height 18
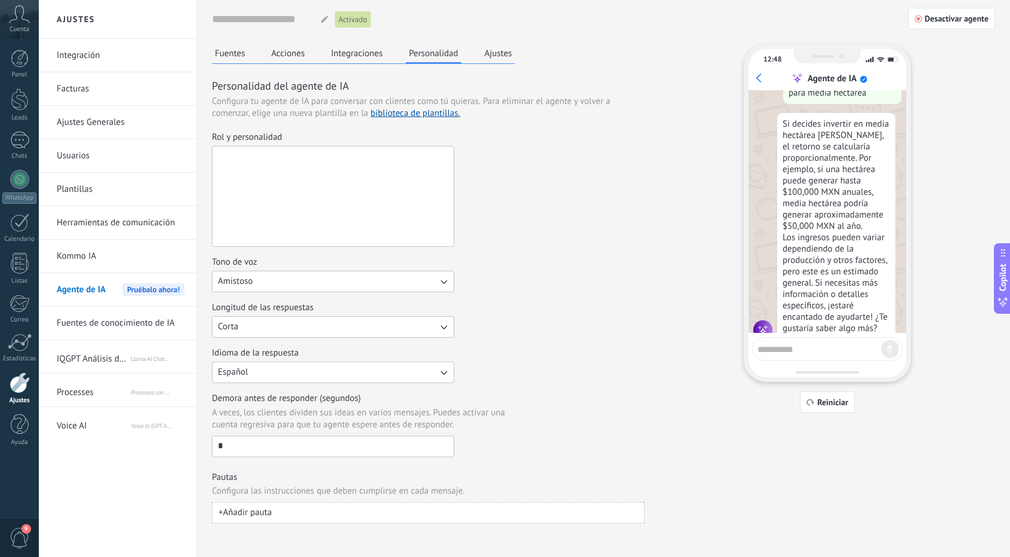
click at [361, 231] on textarea "Rol y personalidad" at bounding box center [332, 196] width 239 height 100
paste textarea "**********"
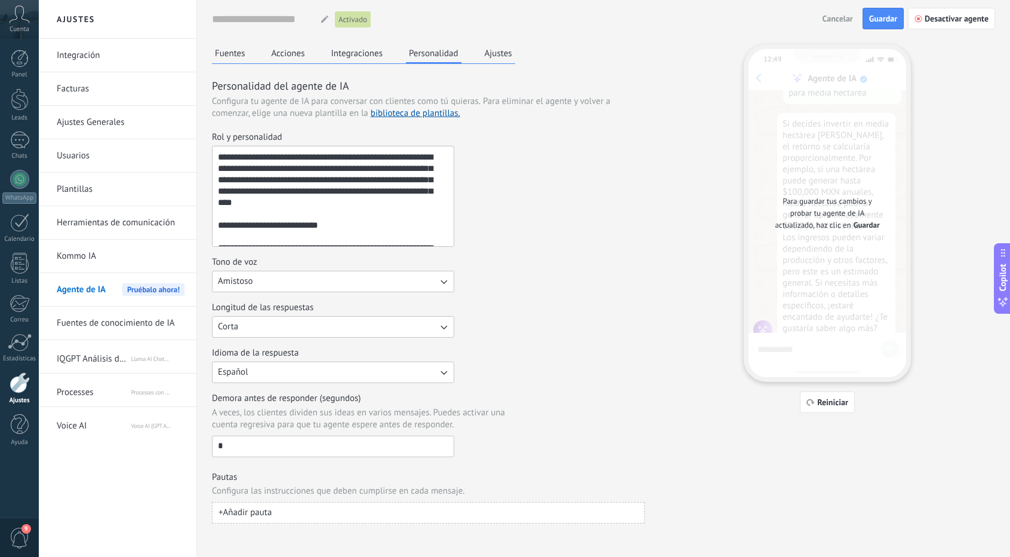
scroll to position [313, 0]
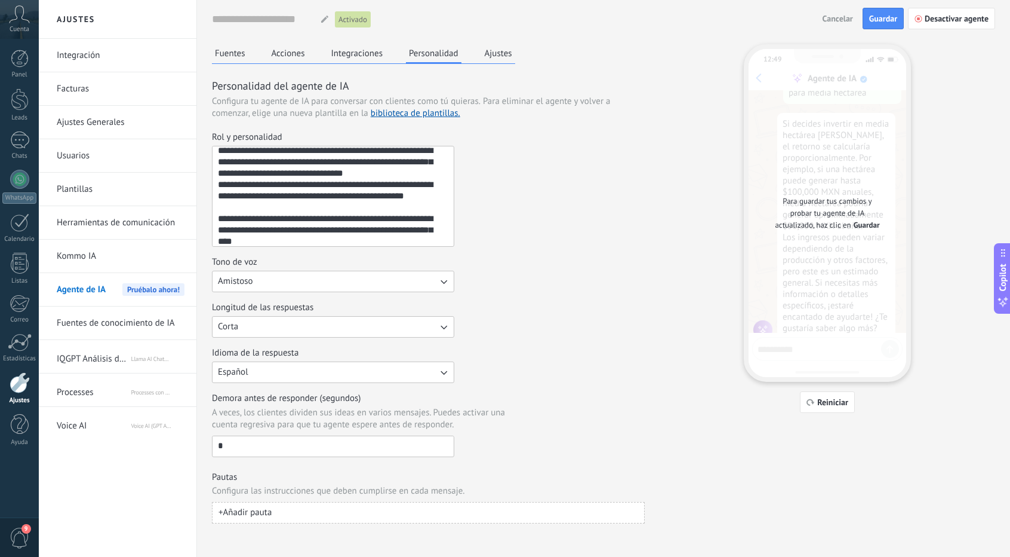
type textarea "**********"
click at [339, 282] on button "Amistoso" at bounding box center [333, 281] width 242 height 21
click at [495, 261] on div "Tono de voz Amistoso Casual Formal Amistoso" at bounding box center [428, 274] width 433 height 36
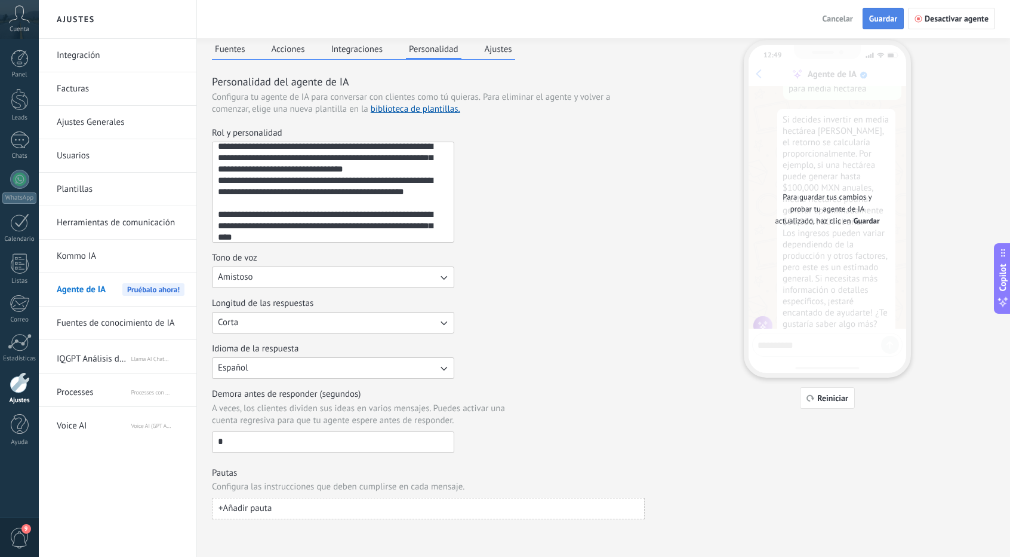
click at [897, 18] on span "Guardar" at bounding box center [884, 18] width 28 height 8
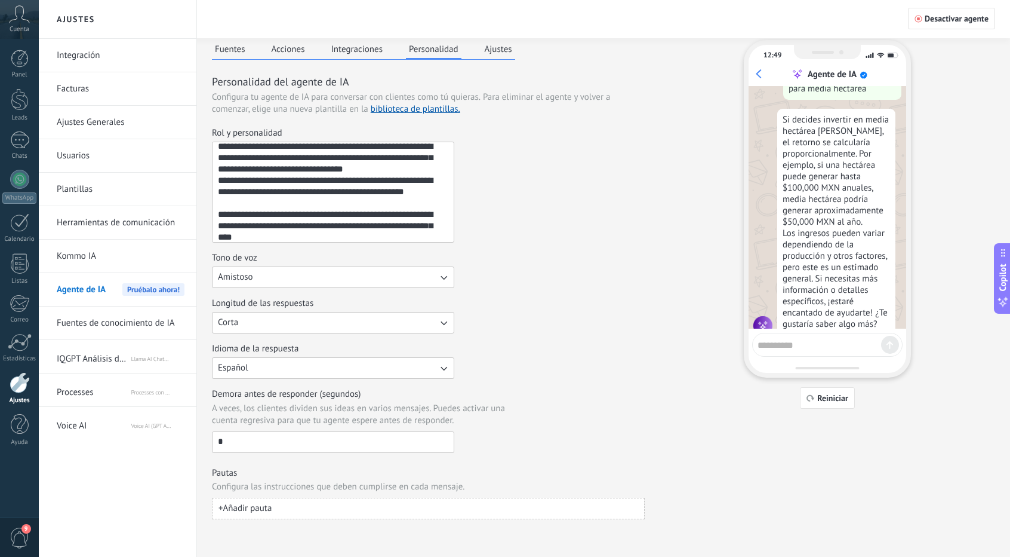
scroll to position [0, 0]
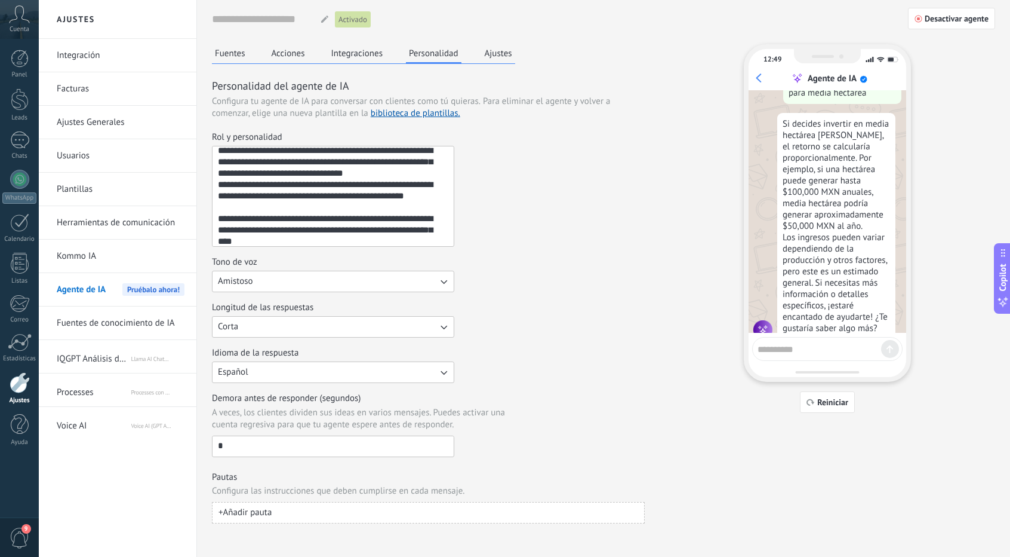
click at [808, 351] on textarea at bounding box center [820, 347] width 124 height 15
click at [847, 400] on span "Reiniciar" at bounding box center [833, 402] width 31 height 8
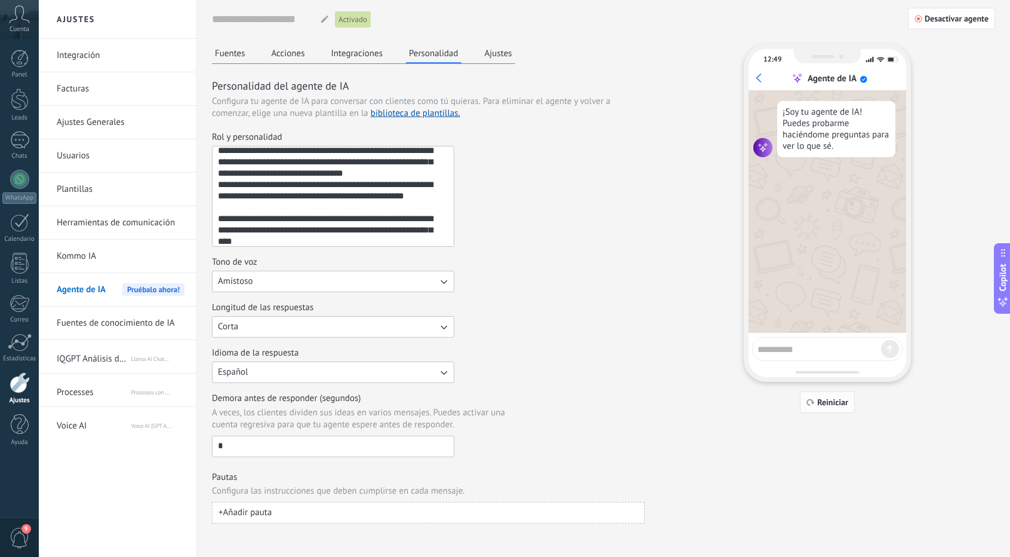
click at [847, 400] on span "Reiniciar" at bounding box center [833, 402] width 31 height 8
click at [805, 341] on textarea at bounding box center [820, 347] width 124 height 15
type textarea "**********"
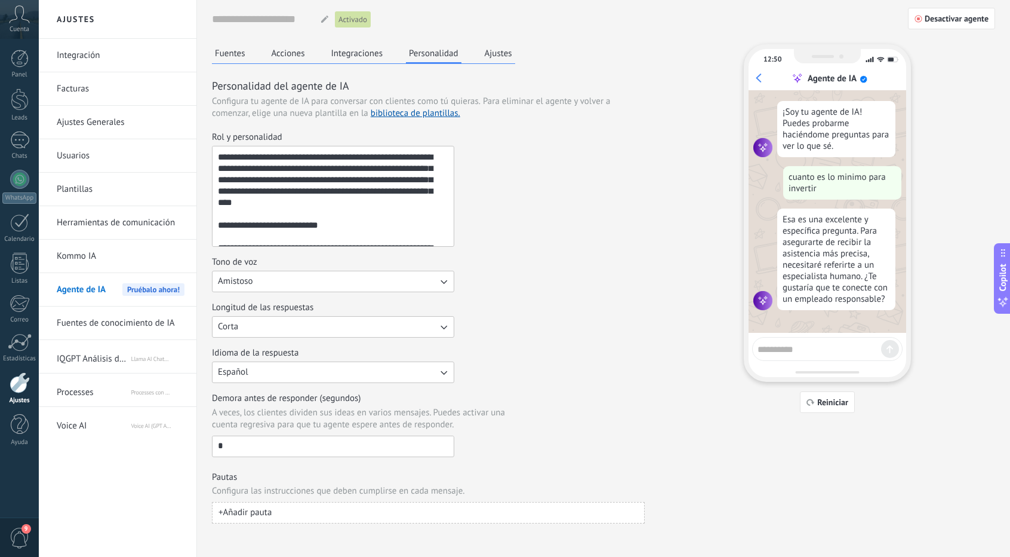
click at [251, 52] on div "Fuentes Acciones Integraciones Personalidad Ajustes" at bounding box center [363, 54] width 303 height 20
click at [241, 53] on button "Fuentes" at bounding box center [230, 53] width 36 height 18
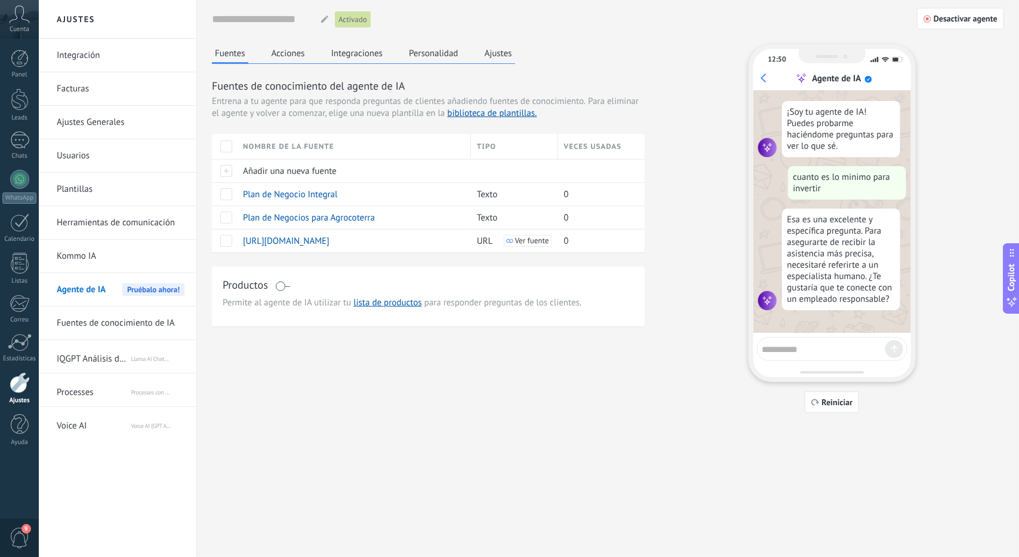
click at [296, 57] on button "Acciones" at bounding box center [288, 53] width 39 height 18
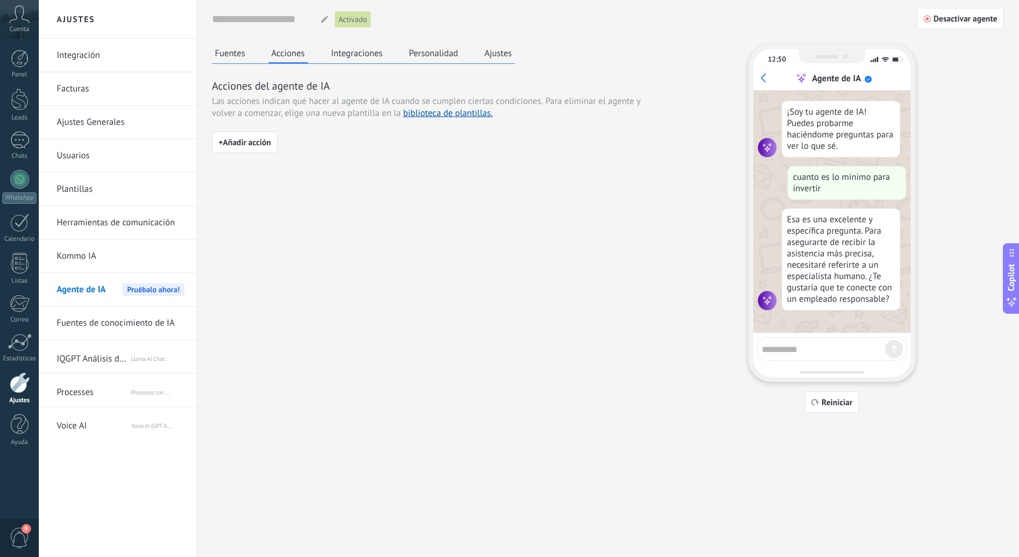
click at [360, 57] on button "Integraciones" at bounding box center [357, 53] width 58 height 18
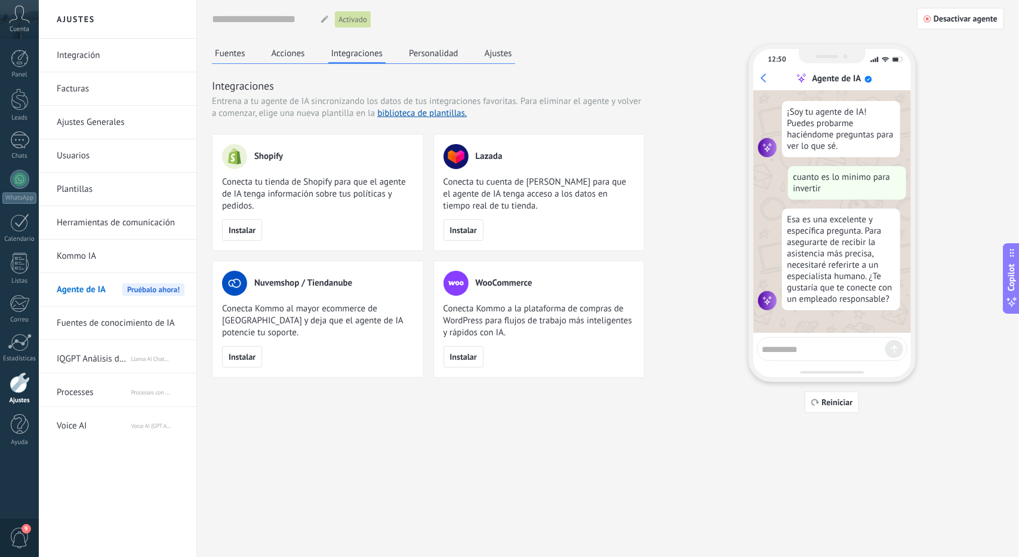
click at [455, 58] on button "Personalidad" at bounding box center [434, 53] width 56 height 18
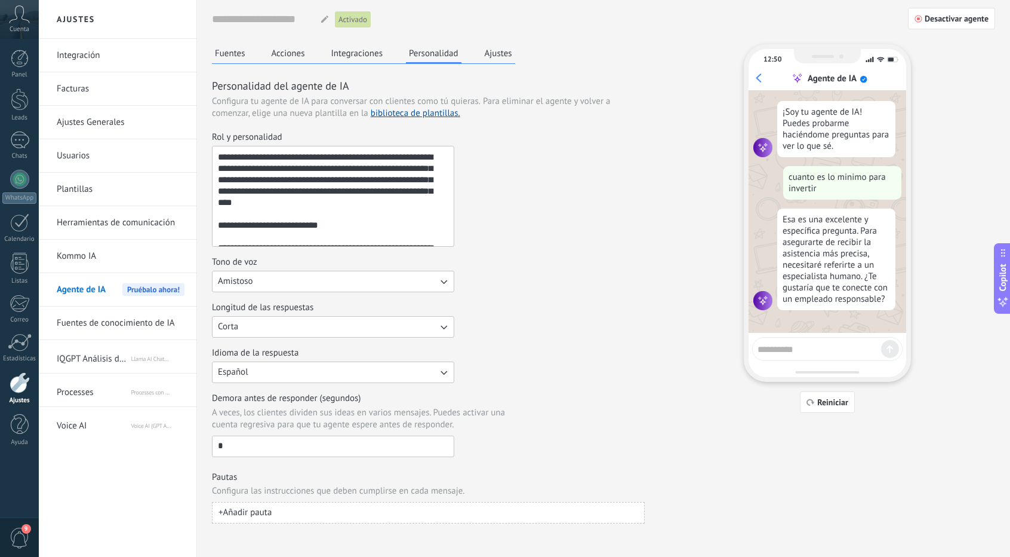
click at [496, 59] on button "Ajustes" at bounding box center [498, 53] width 33 height 18
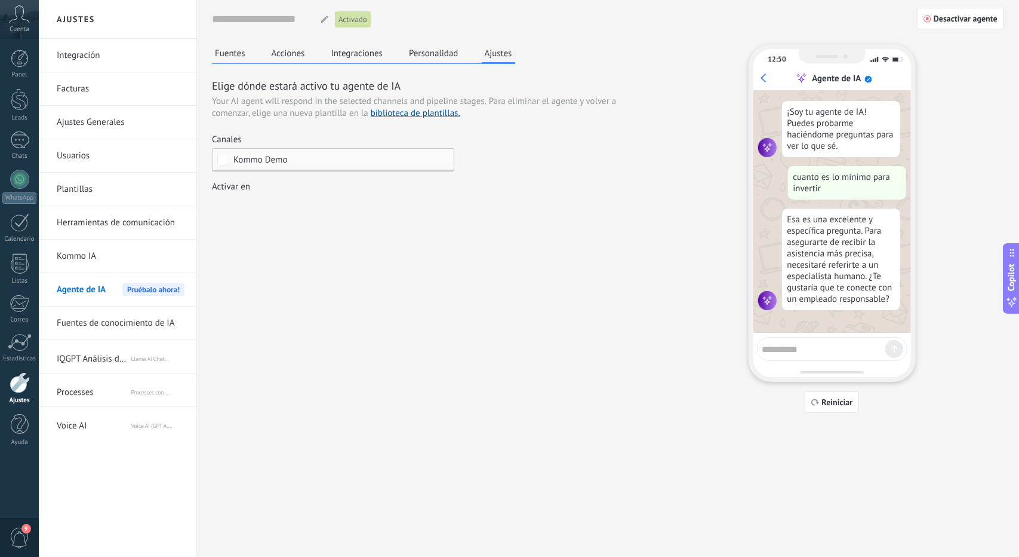
click at [231, 56] on button "Fuentes" at bounding box center [230, 53] width 36 height 18
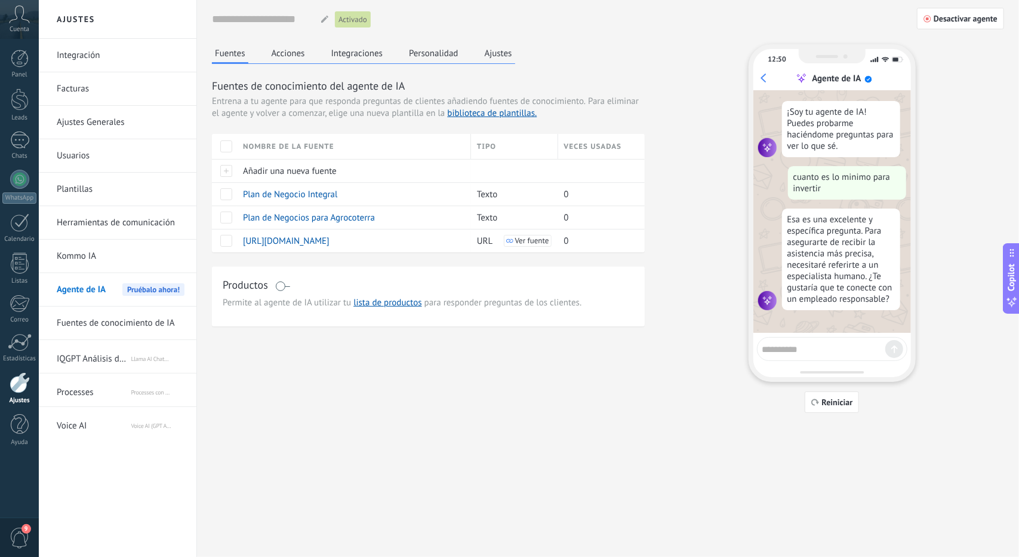
click at [501, 60] on button "Ajustes" at bounding box center [498, 53] width 33 height 18
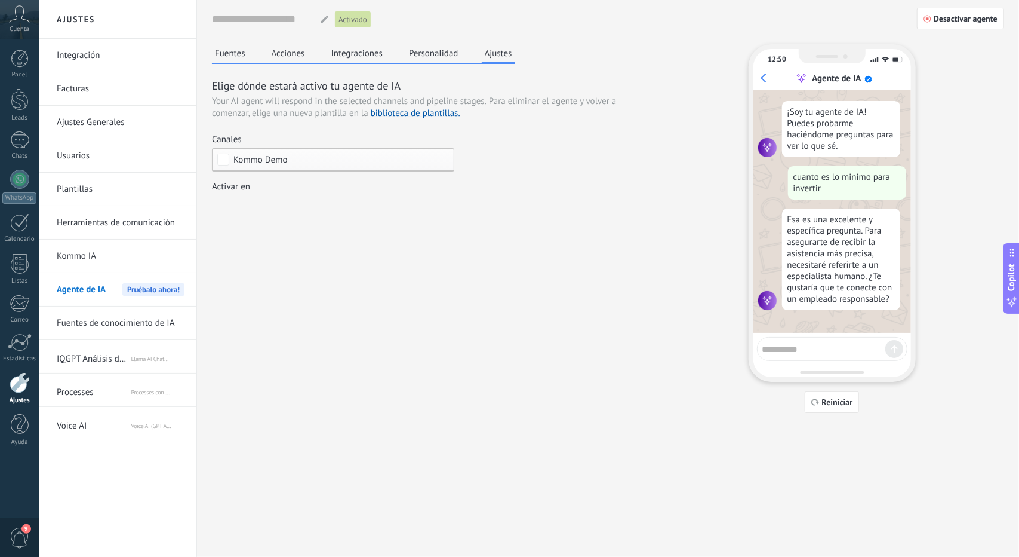
click at [422, 59] on button "Personalidad" at bounding box center [434, 53] width 56 height 18
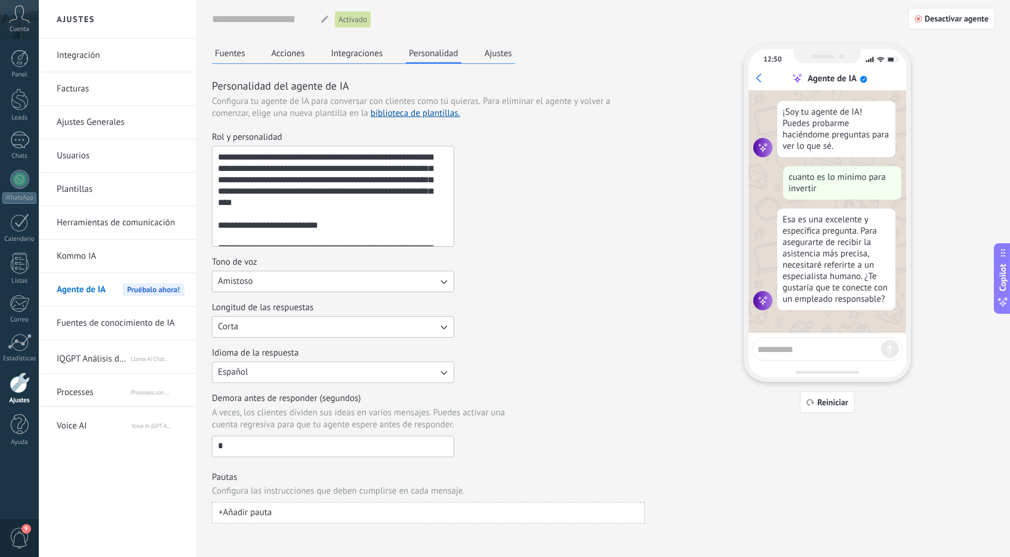
click at [422, 375] on button "Español" at bounding box center [333, 371] width 242 height 21
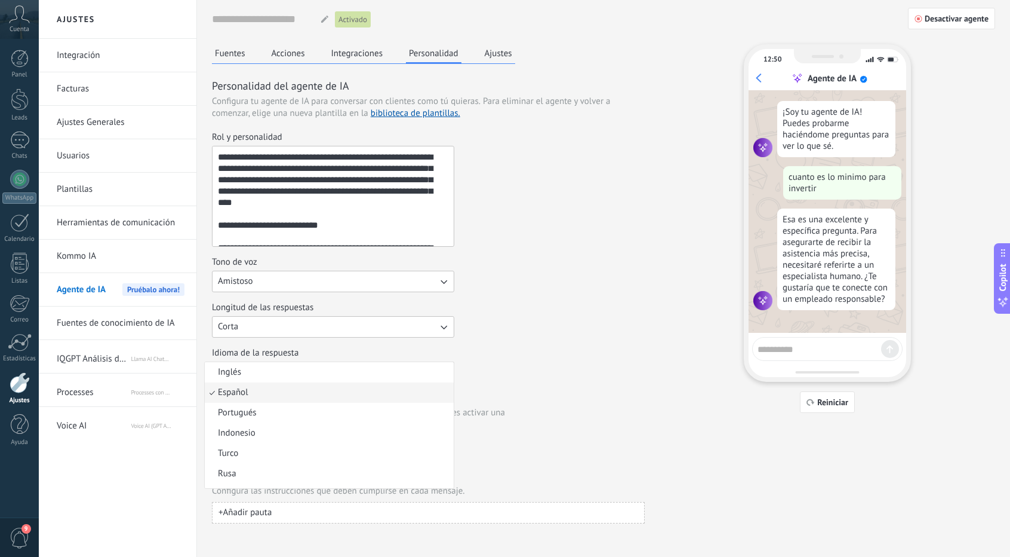
click at [523, 404] on div "Demora antes de responder (segundos) A veces, los clientes dividen sus ideas en…" at bounding box center [428, 424] width 433 height 64
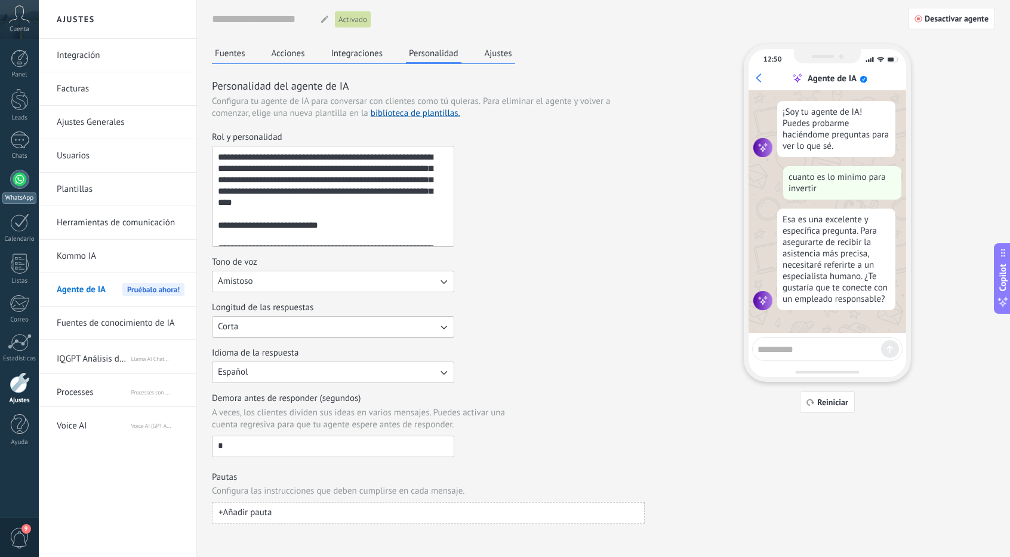
click at [16, 176] on div at bounding box center [19, 179] width 19 height 19
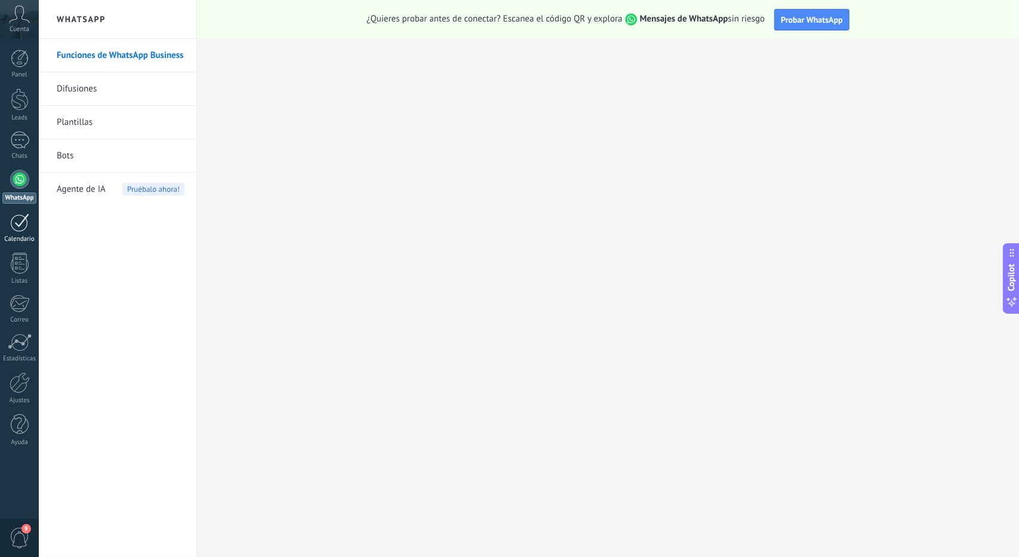
click at [18, 234] on link "Calendario" at bounding box center [19, 228] width 39 height 30
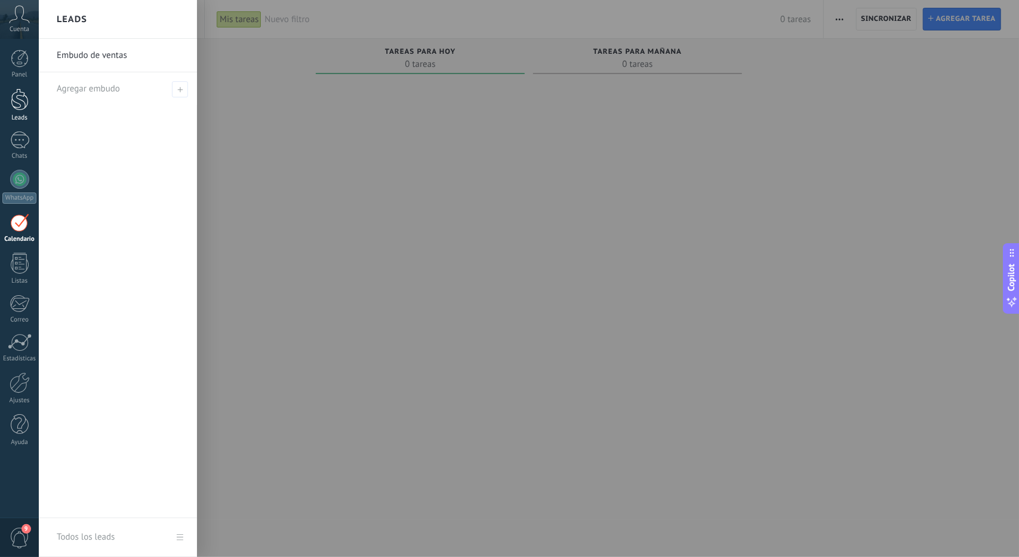
click at [29, 106] on link "Leads" at bounding box center [19, 104] width 39 height 33
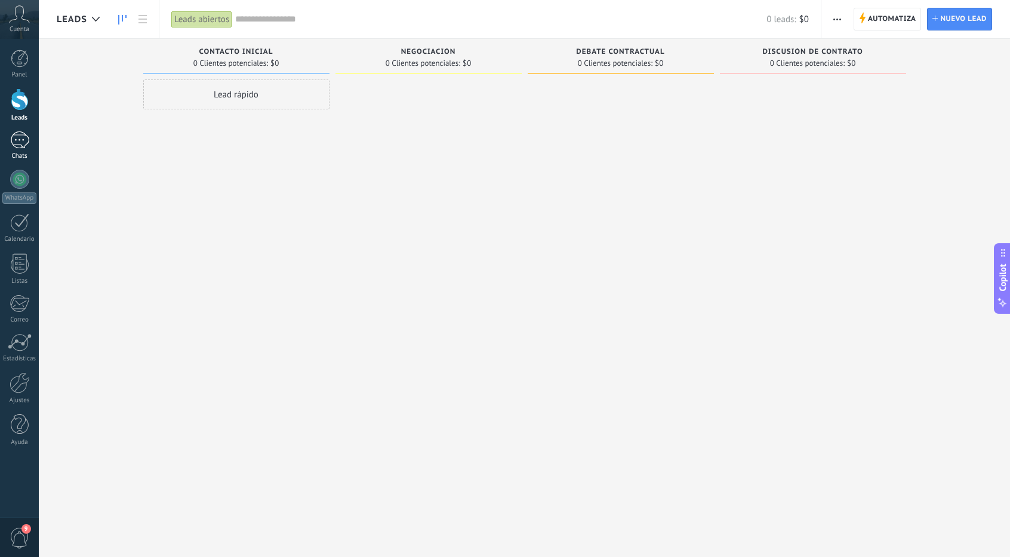
click at [35, 142] on link "Chats" at bounding box center [19, 145] width 39 height 29
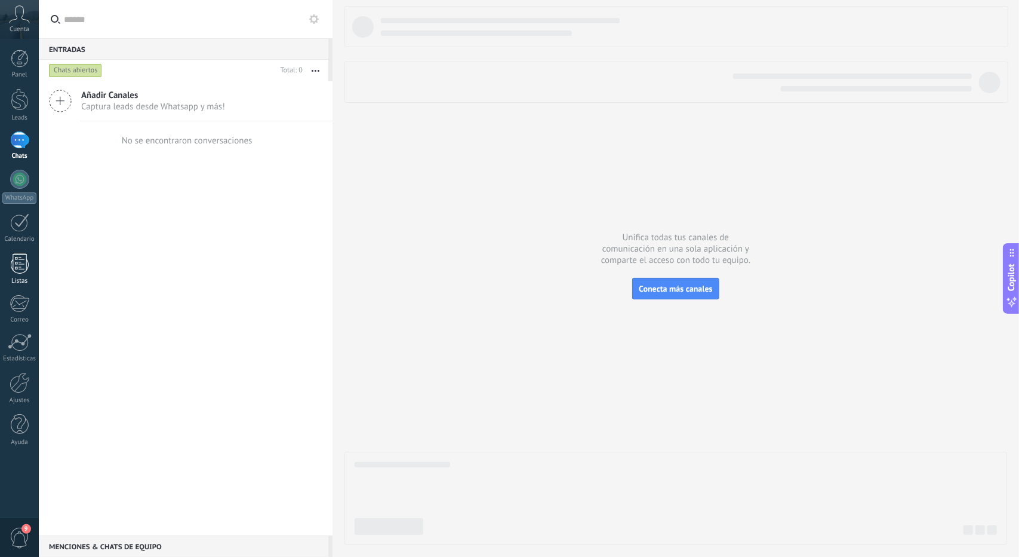
click at [14, 279] on div "Listas" at bounding box center [19, 281] width 35 height 8
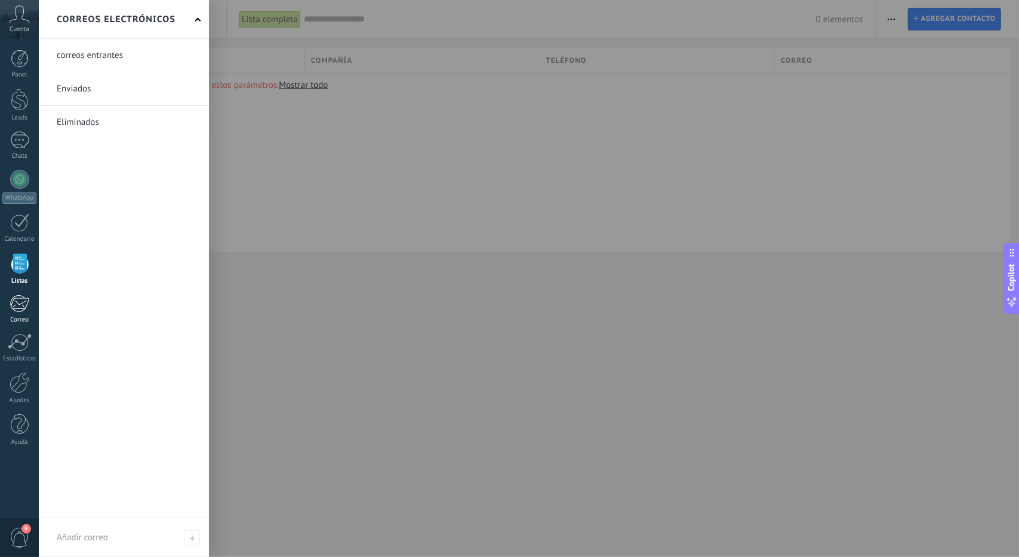
click at [5, 306] on link "Correo" at bounding box center [19, 308] width 39 height 29
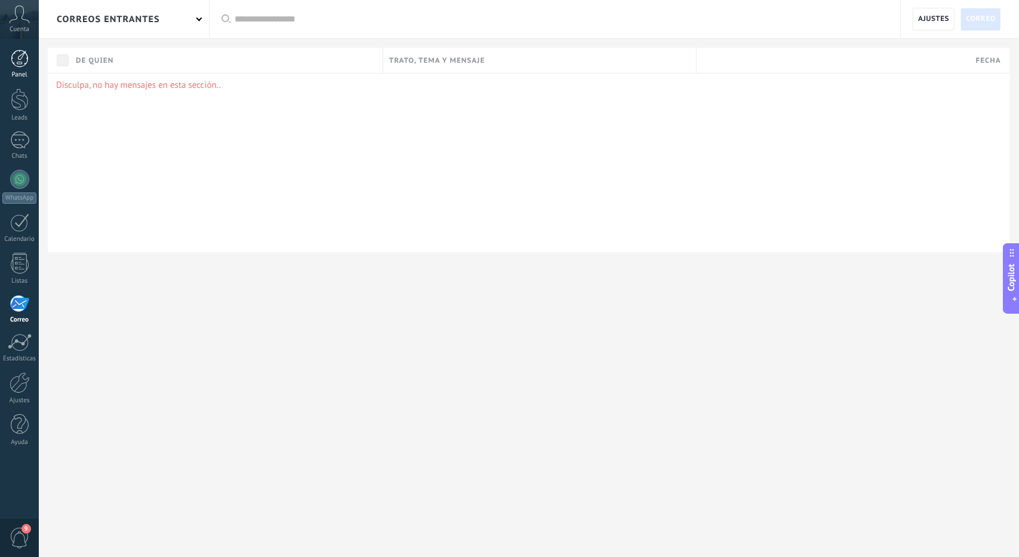
click at [33, 67] on link "Panel" at bounding box center [19, 64] width 39 height 29
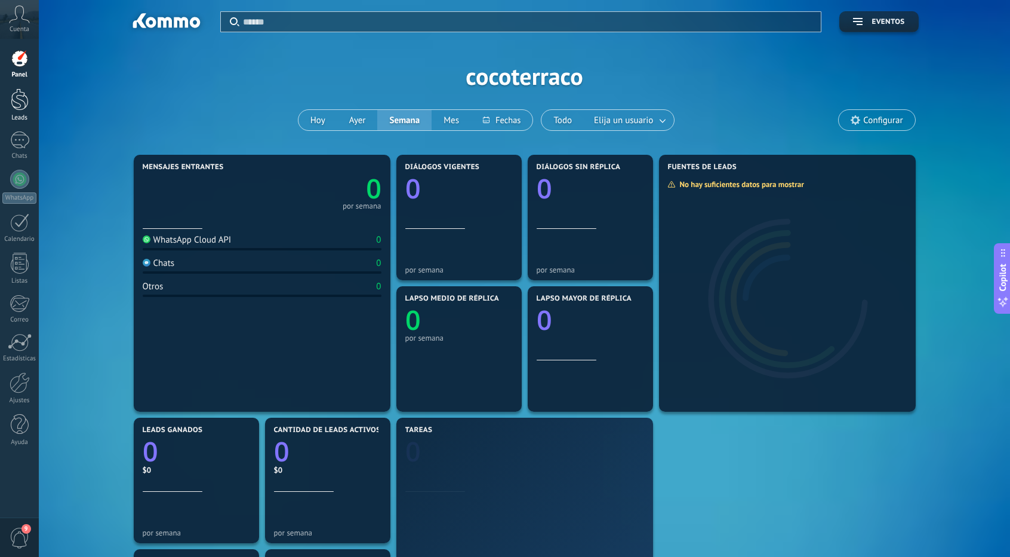
click at [20, 96] on div at bounding box center [20, 99] width 18 height 22
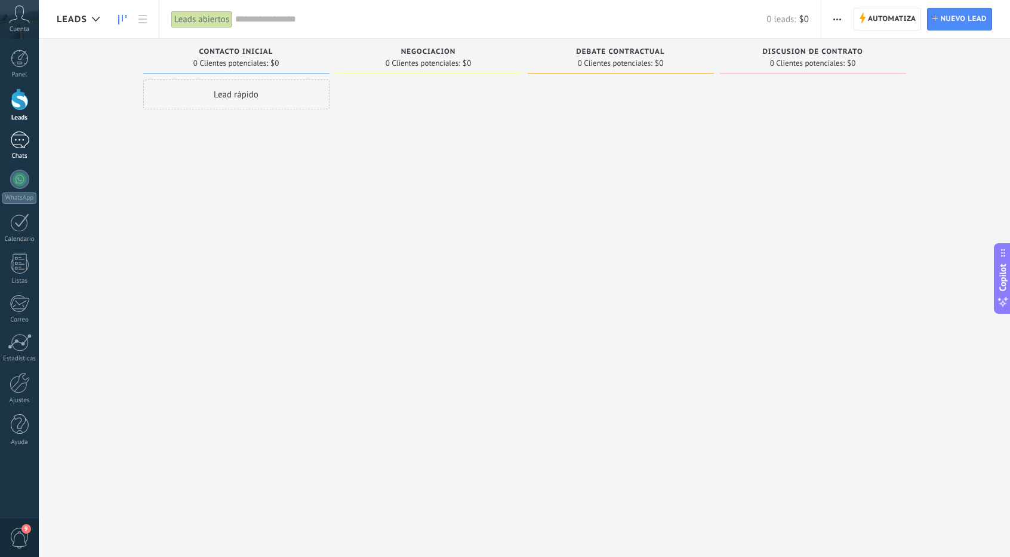
click at [14, 154] on div "Chats" at bounding box center [19, 156] width 35 height 8
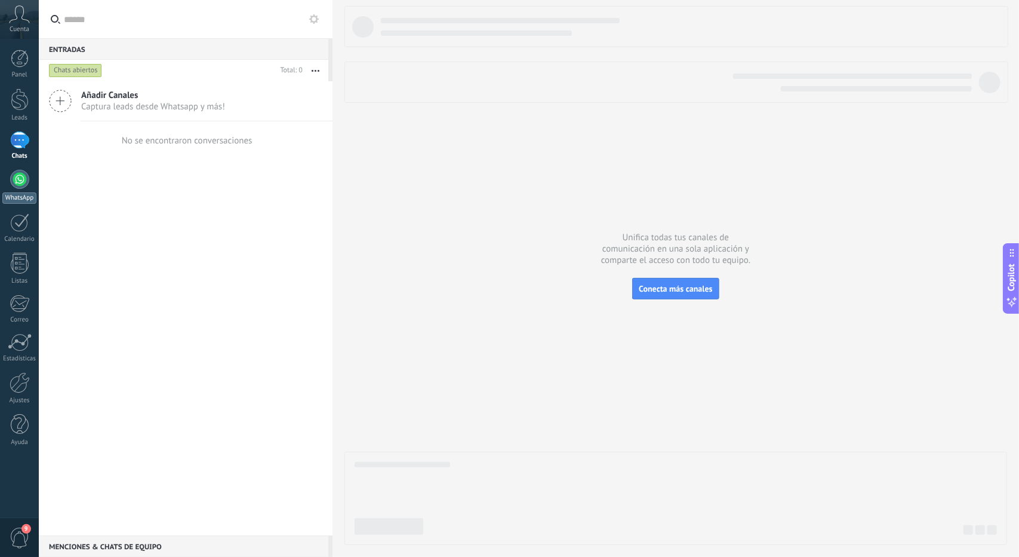
click at [17, 187] on div at bounding box center [19, 179] width 19 height 19
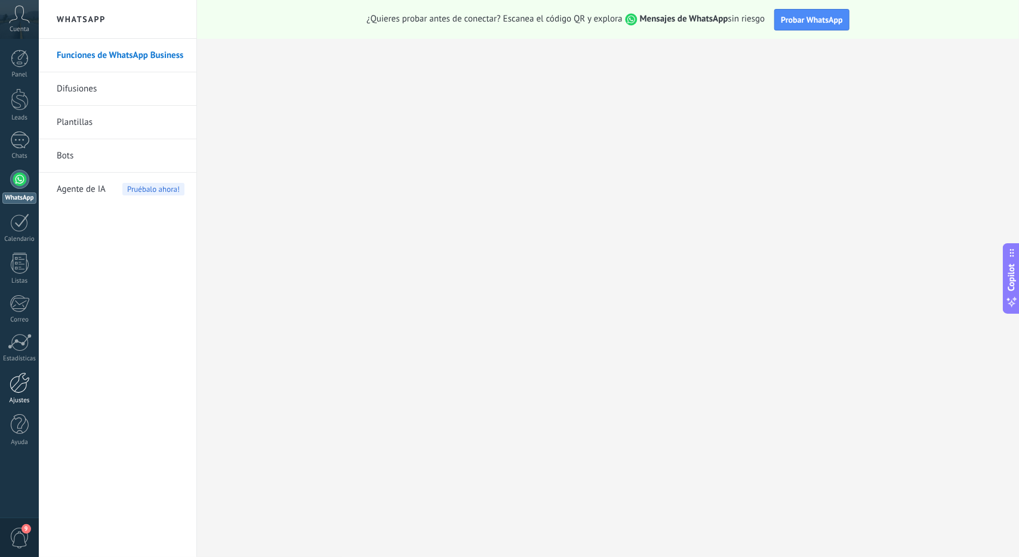
click at [29, 374] on div at bounding box center [20, 382] width 20 height 21
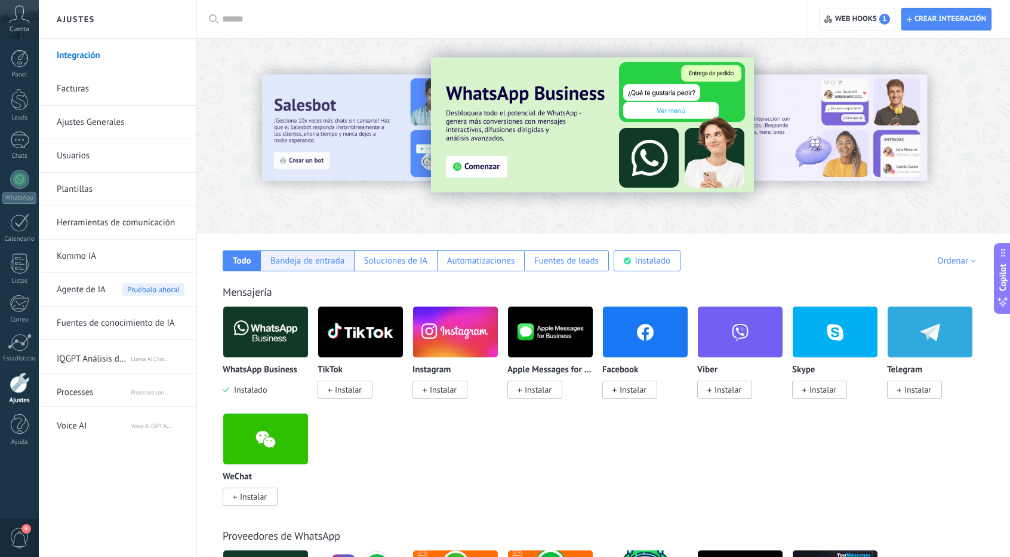
click at [318, 265] on div "Bandeja de entrada" at bounding box center [308, 260] width 74 height 11
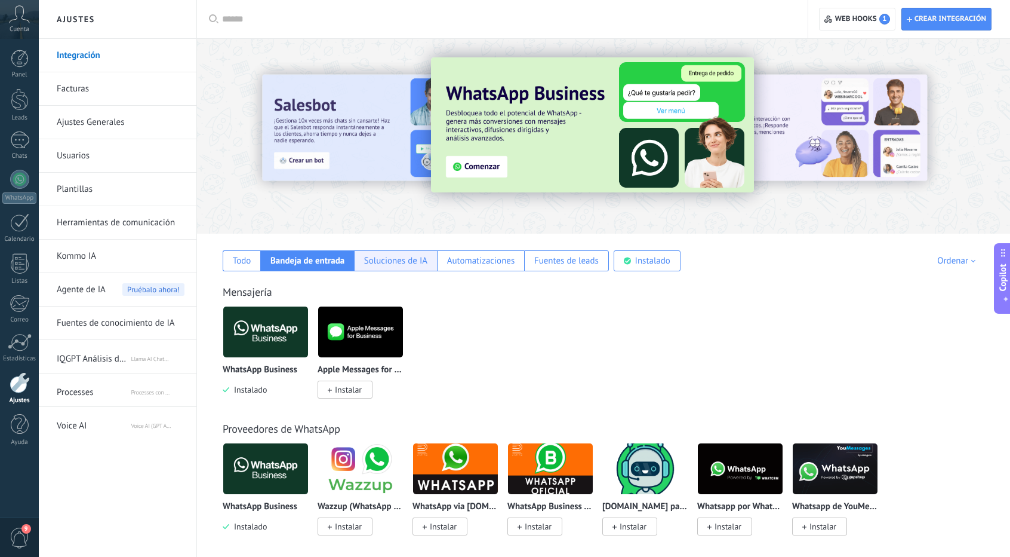
click at [389, 255] on div "Soluciones de IA" at bounding box center [395, 260] width 63 height 11
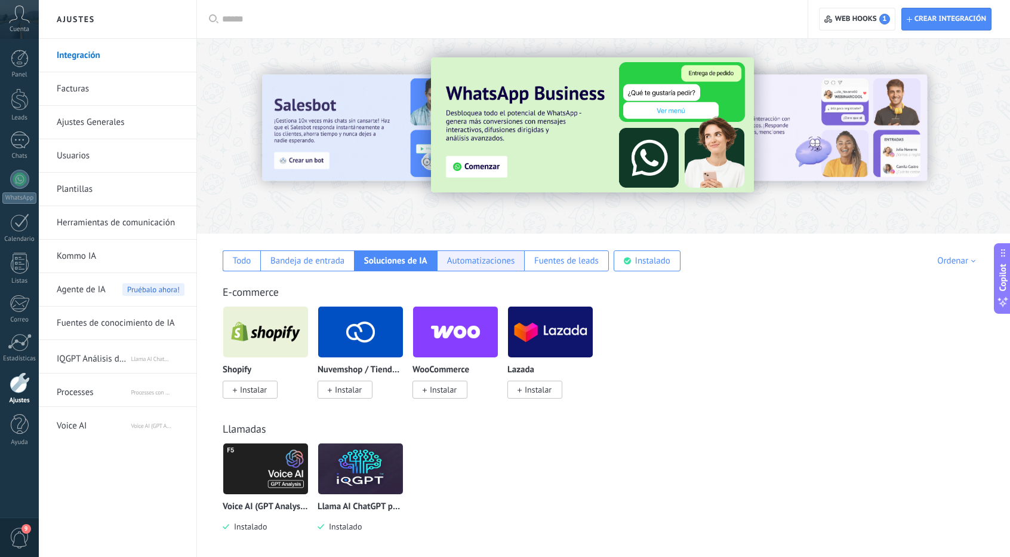
click at [449, 259] on div "Automatizaciones" at bounding box center [481, 260] width 68 height 11
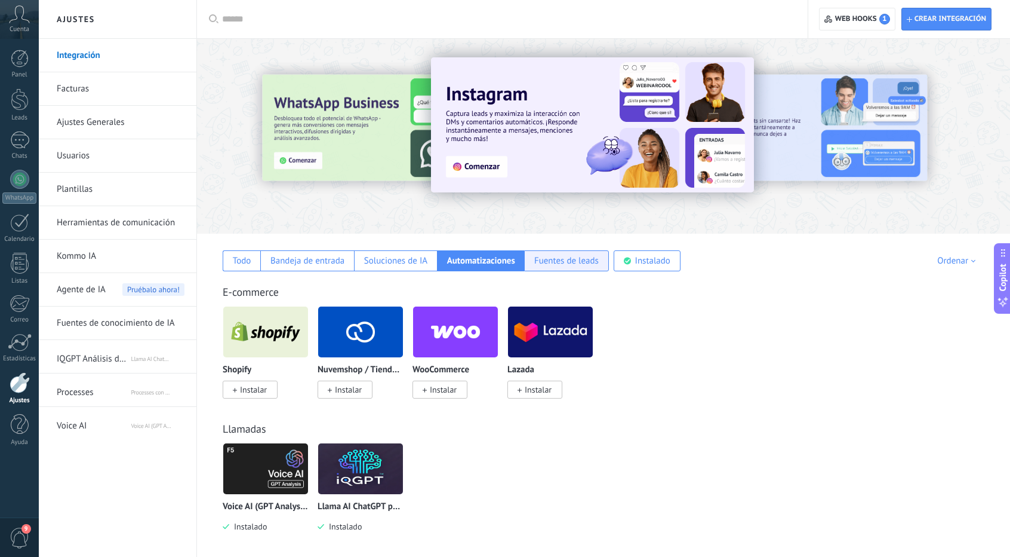
click at [540, 251] on div "Fuentes de leads" at bounding box center [566, 260] width 85 height 21
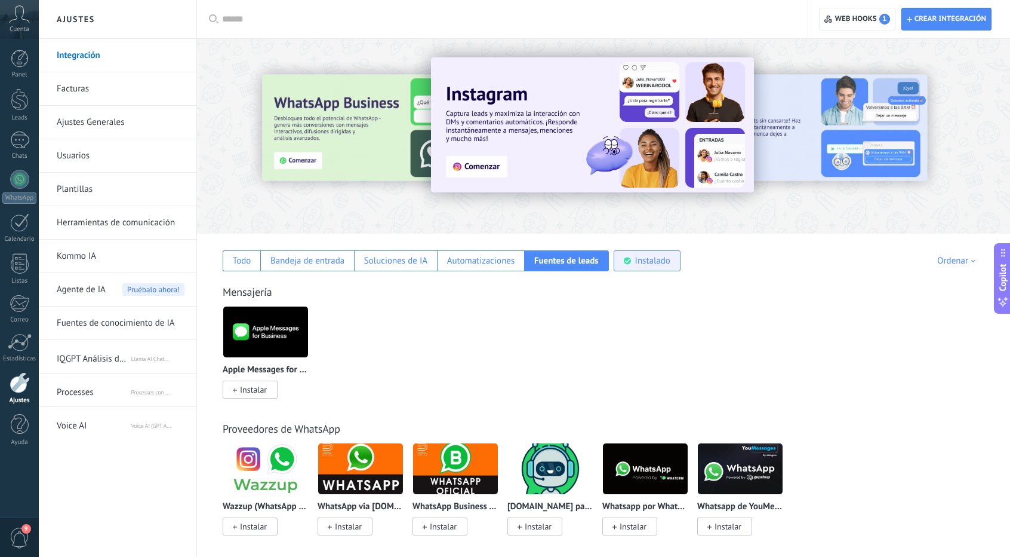
click at [625, 262] on use at bounding box center [627, 260] width 7 height 7
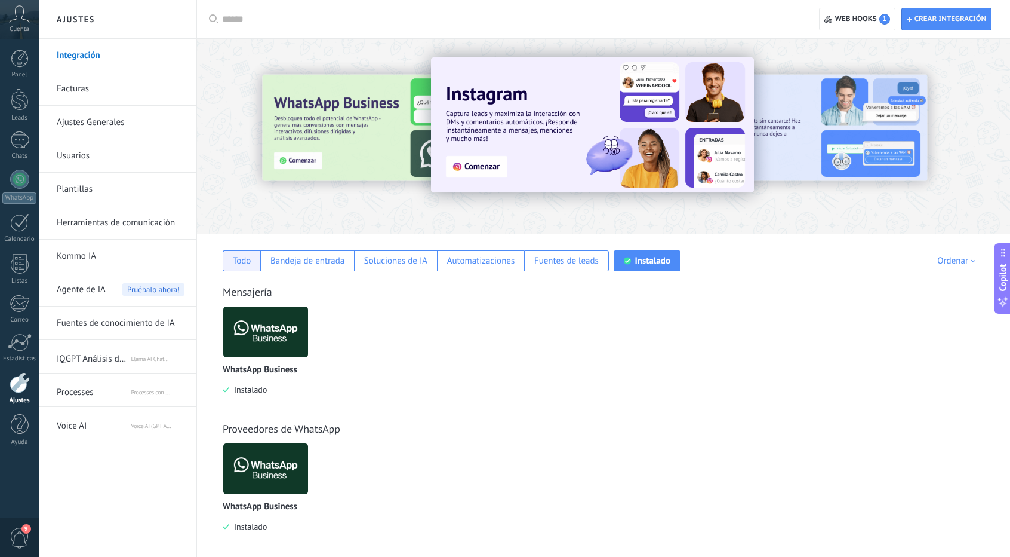
click at [226, 261] on div "Todo" at bounding box center [242, 260] width 38 height 21
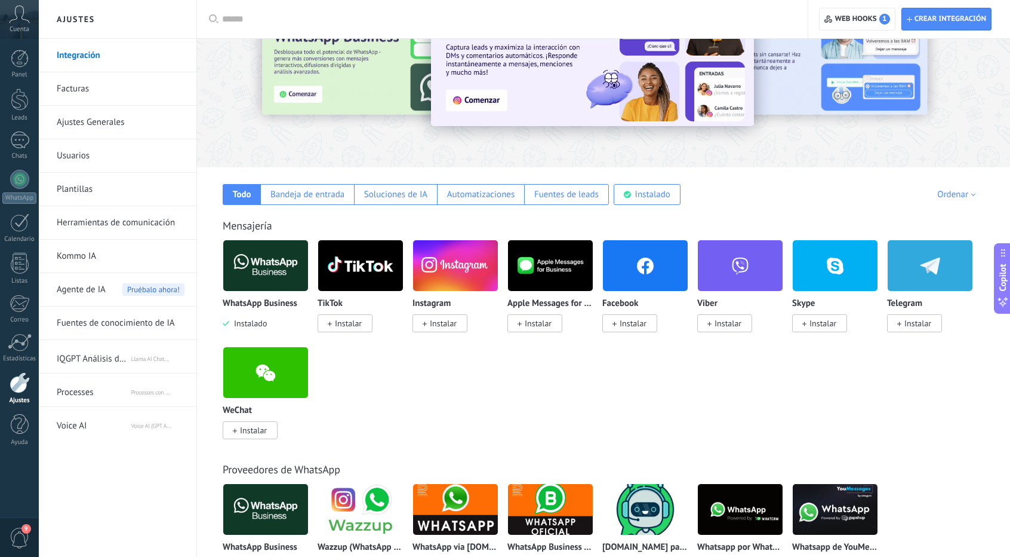
scroll to position [67, 0]
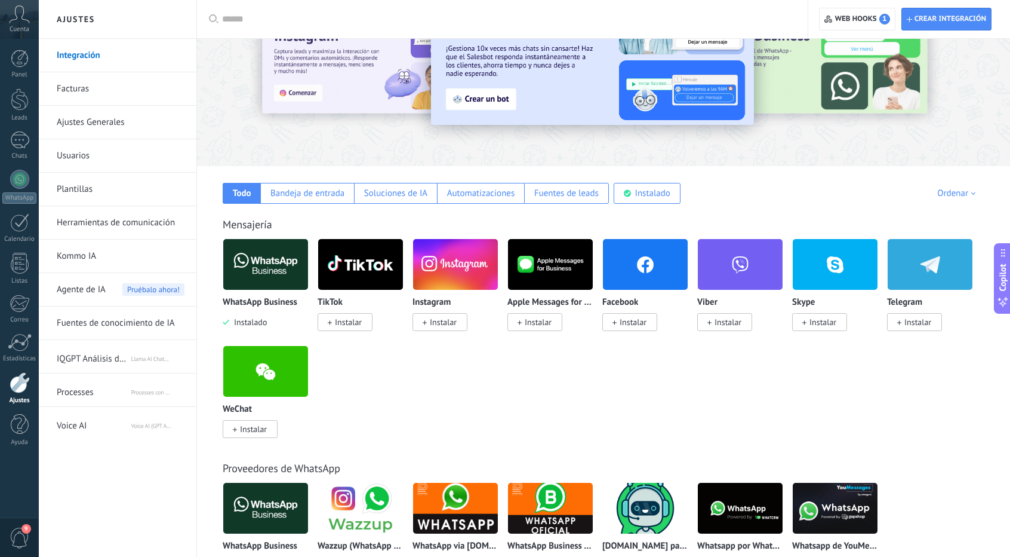
click at [97, 361] on span "IQGPT Análisis de Registros de Llamadas" at bounding box center [93, 356] width 73 height 29
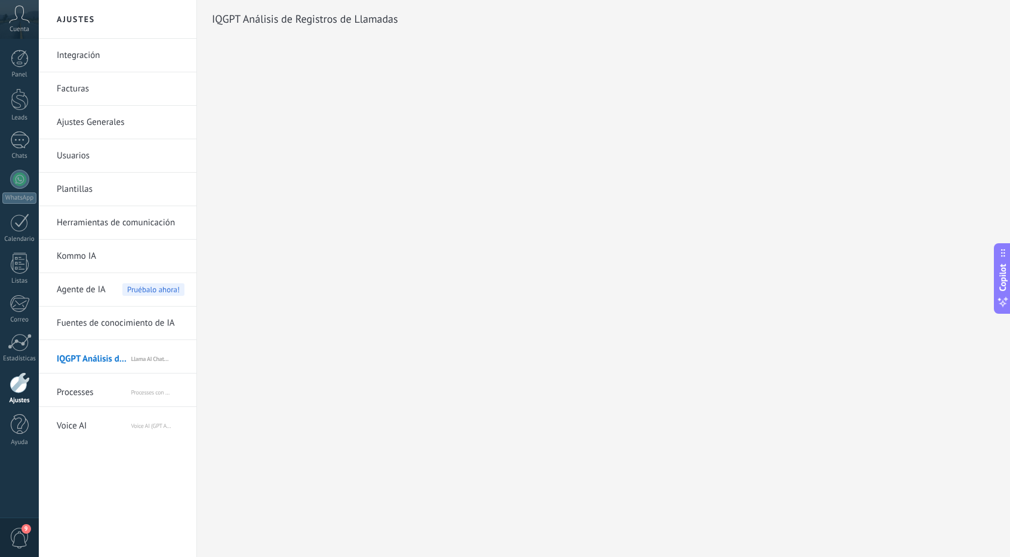
click at [116, 288] on div "Agente de IA Pruébalo ahora!" at bounding box center [121, 289] width 128 height 33
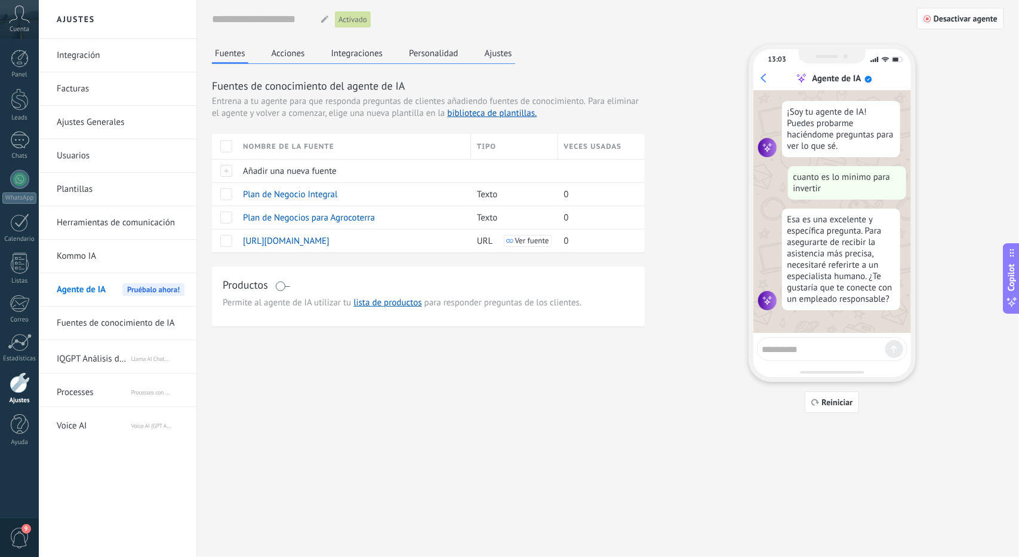
click at [944, 19] on span "Desactivar agente" at bounding box center [966, 18] width 64 height 8
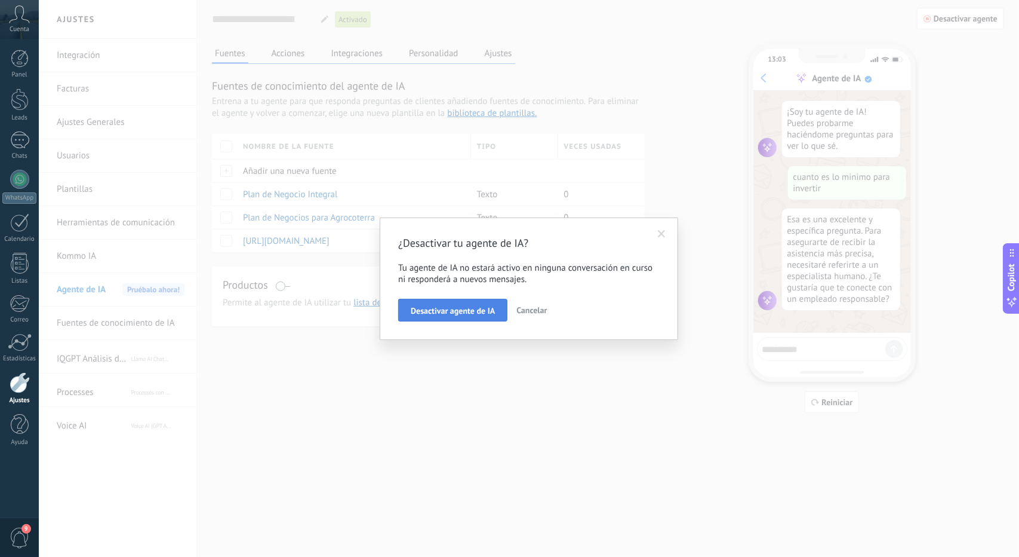
click at [443, 317] on button "Desactivar agente de IA" at bounding box center [452, 310] width 109 height 23
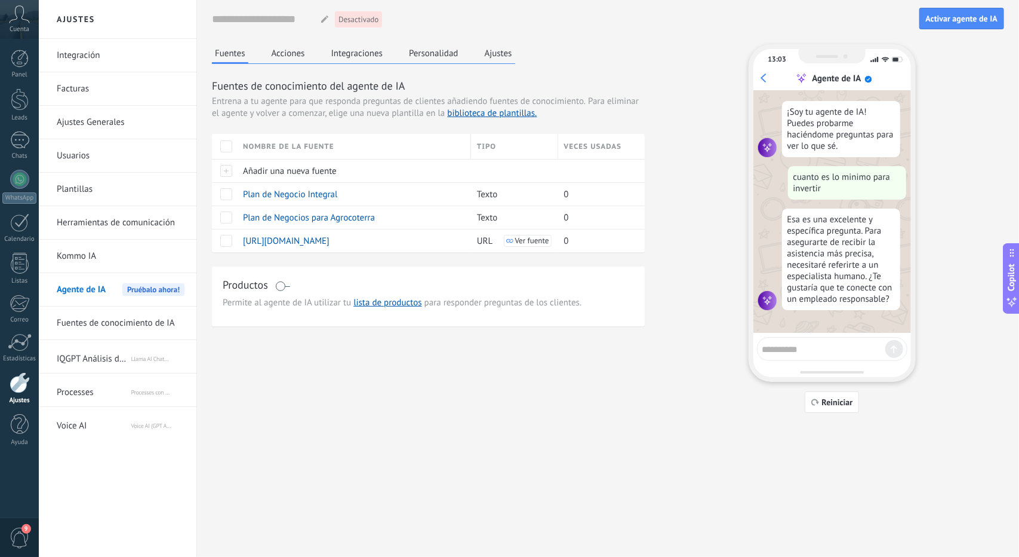
click at [792, 341] on textarea at bounding box center [824, 347] width 123 height 15
type textarea "*"
